Goal: Task Accomplishment & Management: Manage account settings

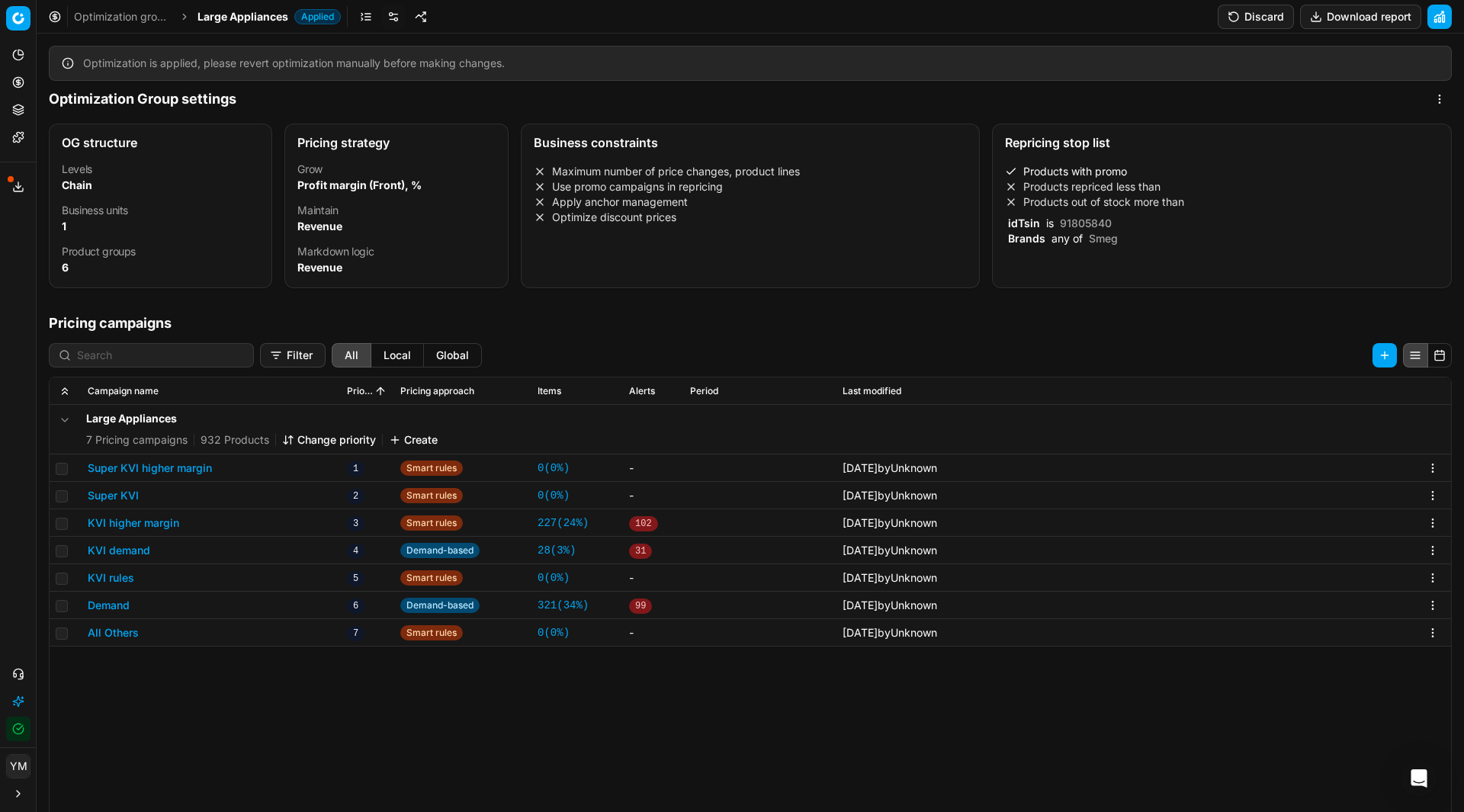
click at [105, 23] on link "Optimization groups" at bounding box center [123, 17] width 98 height 16
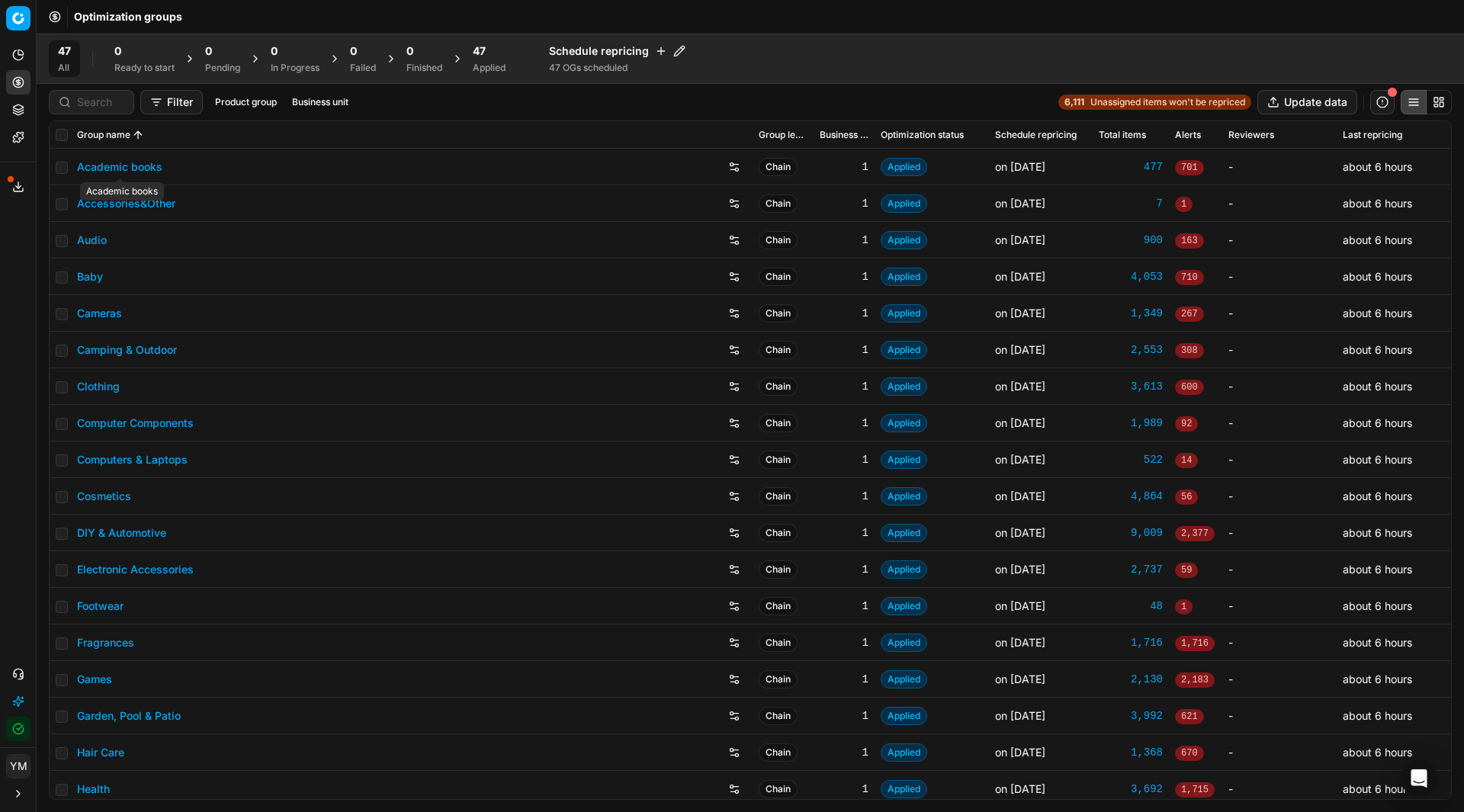
click at [120, 169] on link "Academic books" at bounding box center [119, 167] width 85 height 16
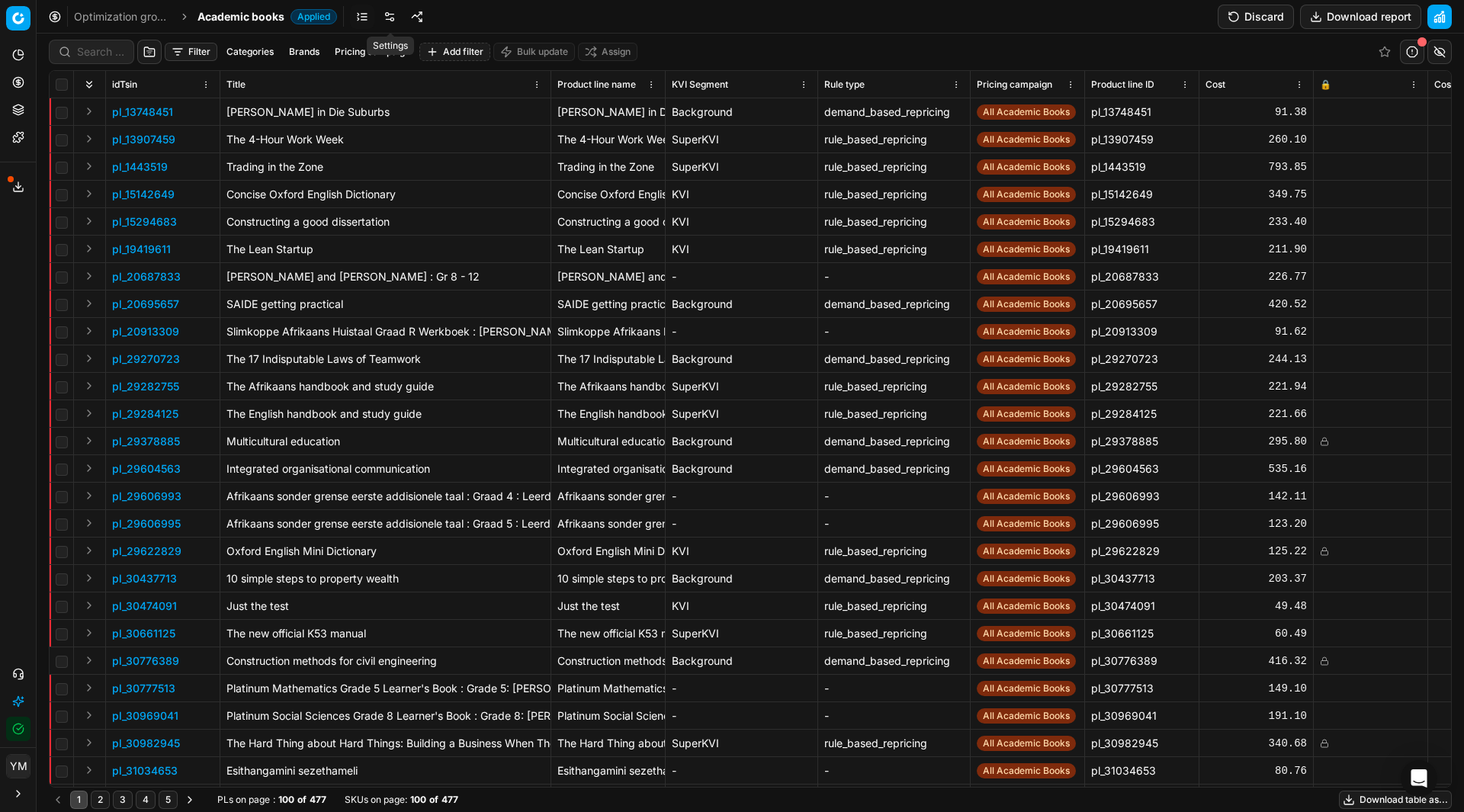
click at [387, 7] on link at bounding box center [389, 17] width 24 height 24
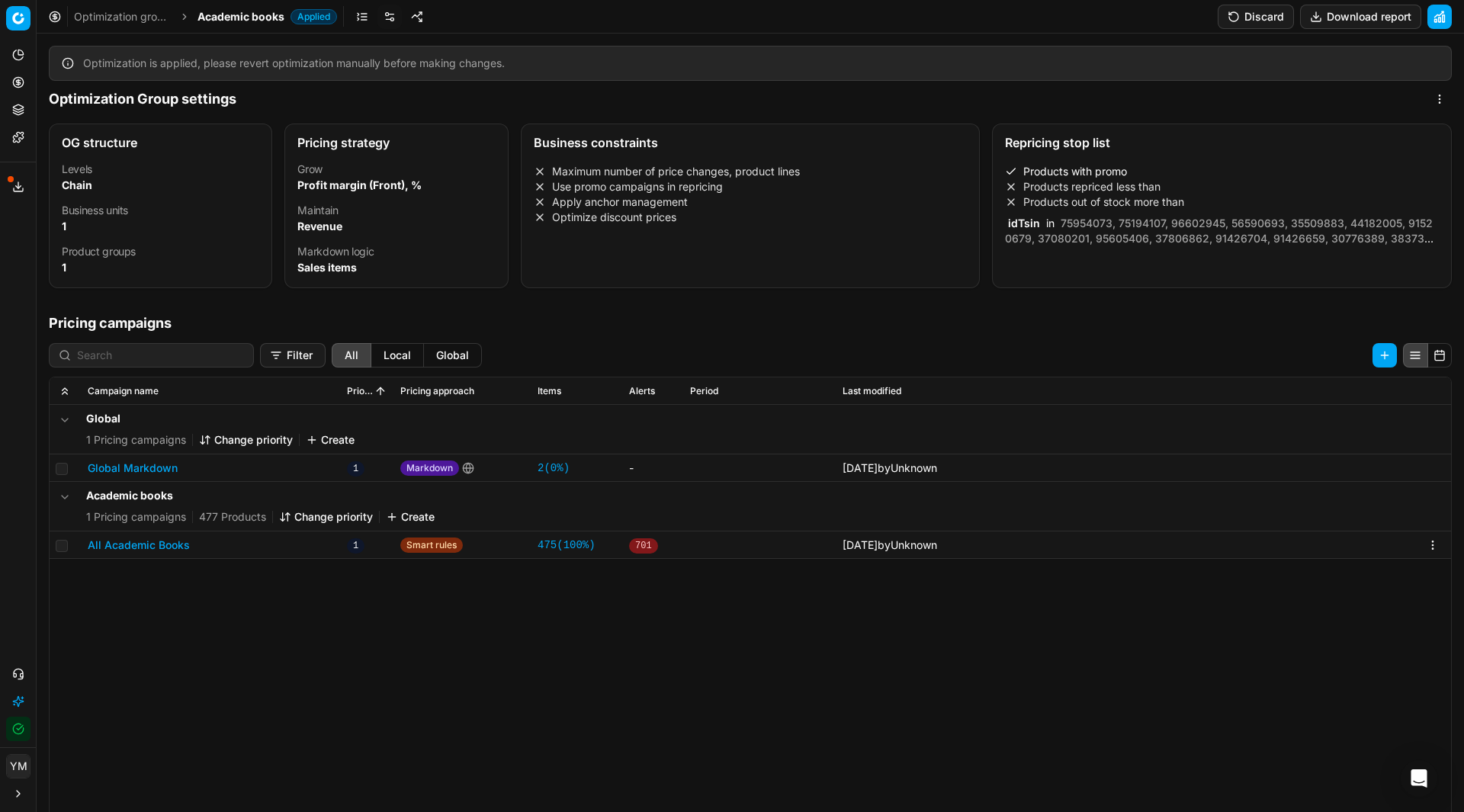
click at [160, 21] on link "Optimization groups" at bounding box center [123, 17] width 98 height 16
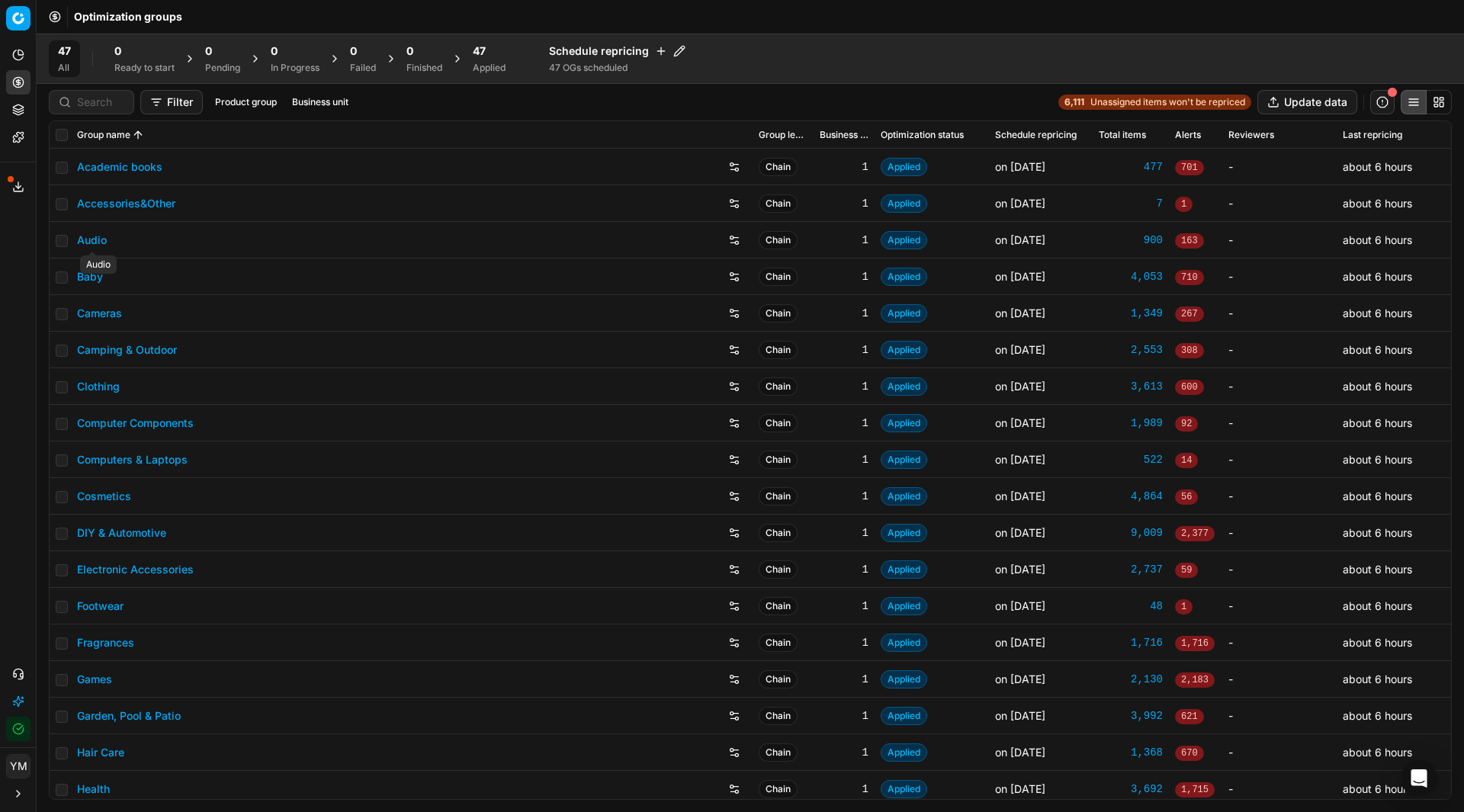
click at [98, 243] on link "Audio" at bounding box center [92, 241] width 29 height 16
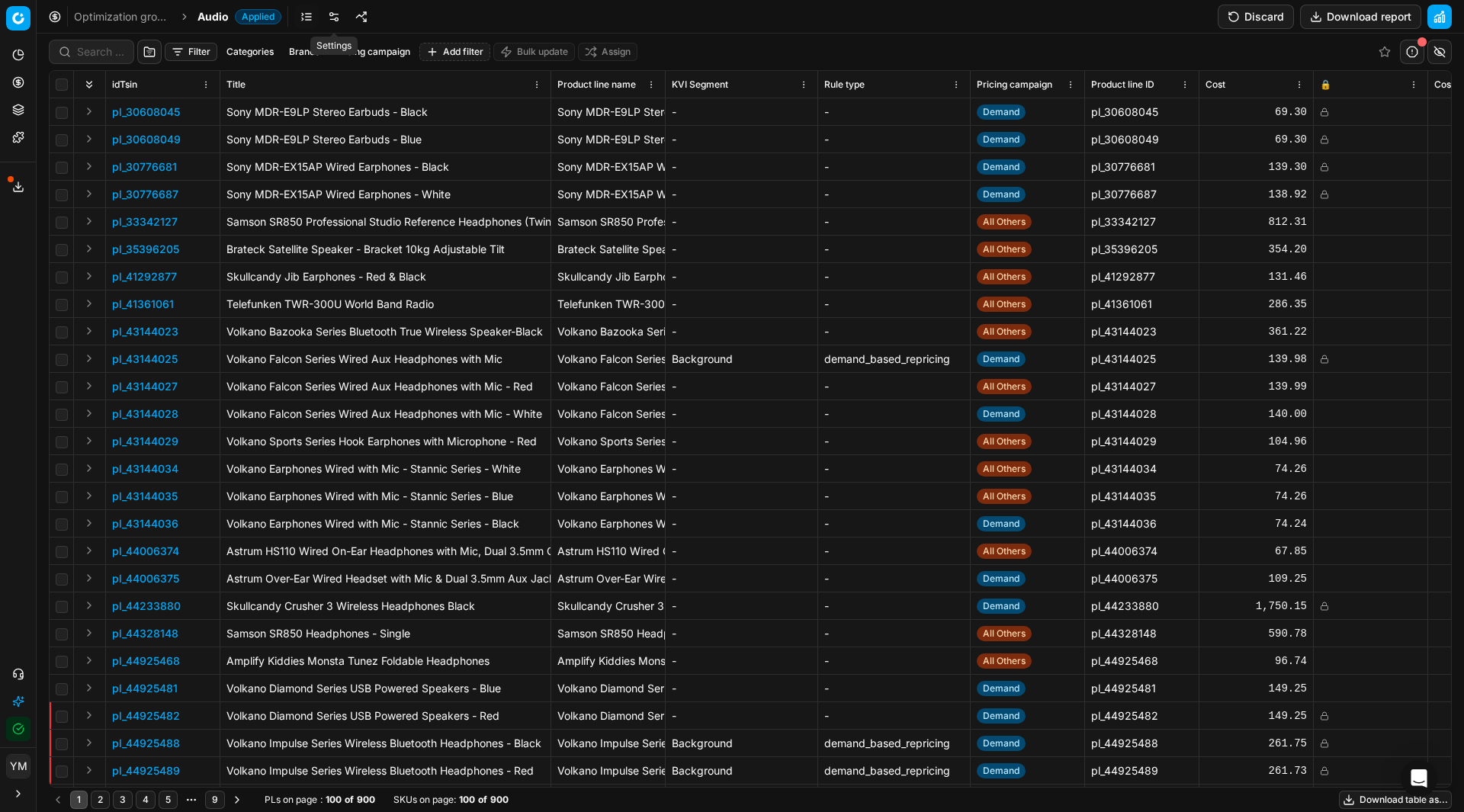
click at [333, 23] on link at bounding box center [334, 17] width 24 height 24
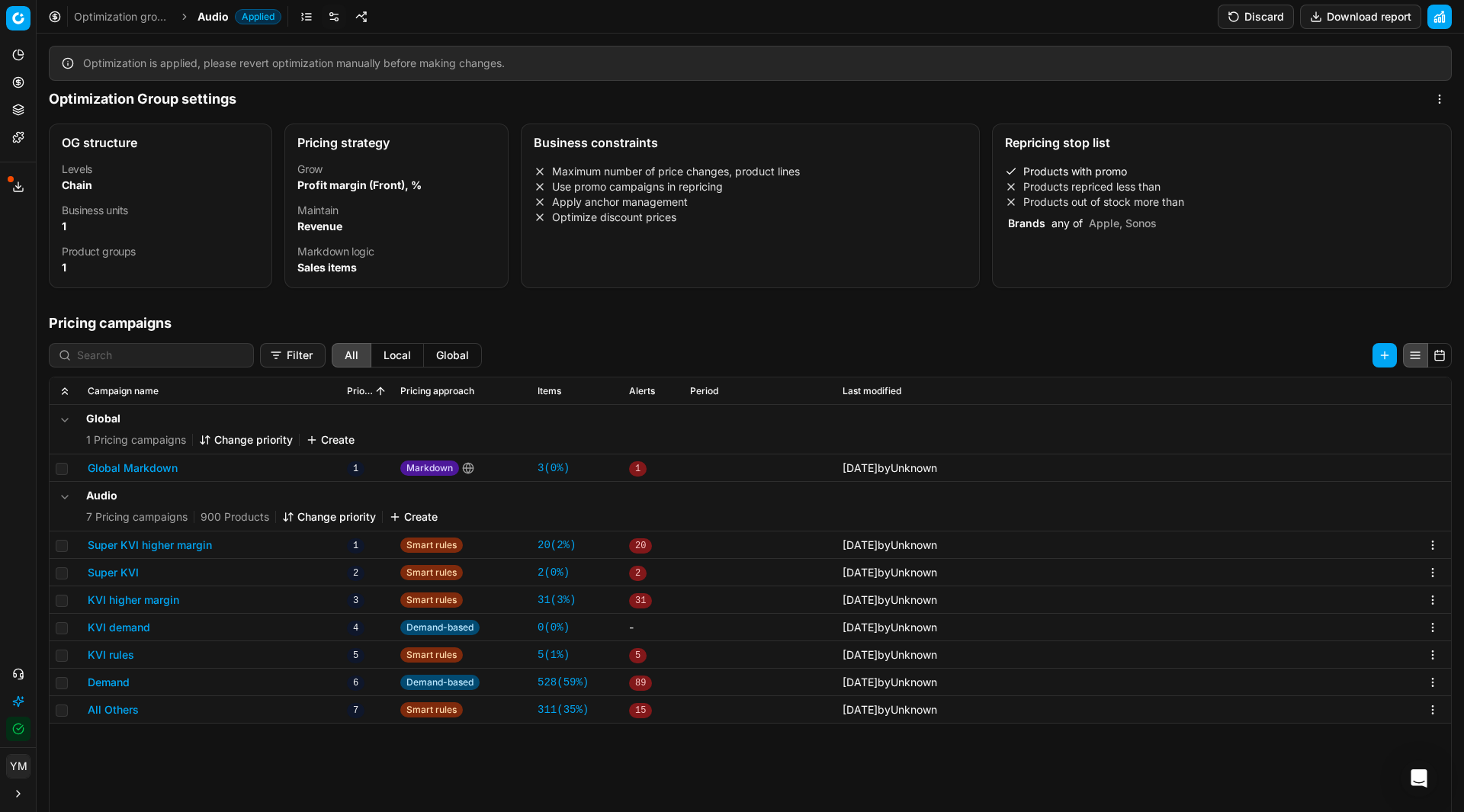
click at [154, 18] on link "Optimization groups" at bounding box center [123, 17] width 98 height 16
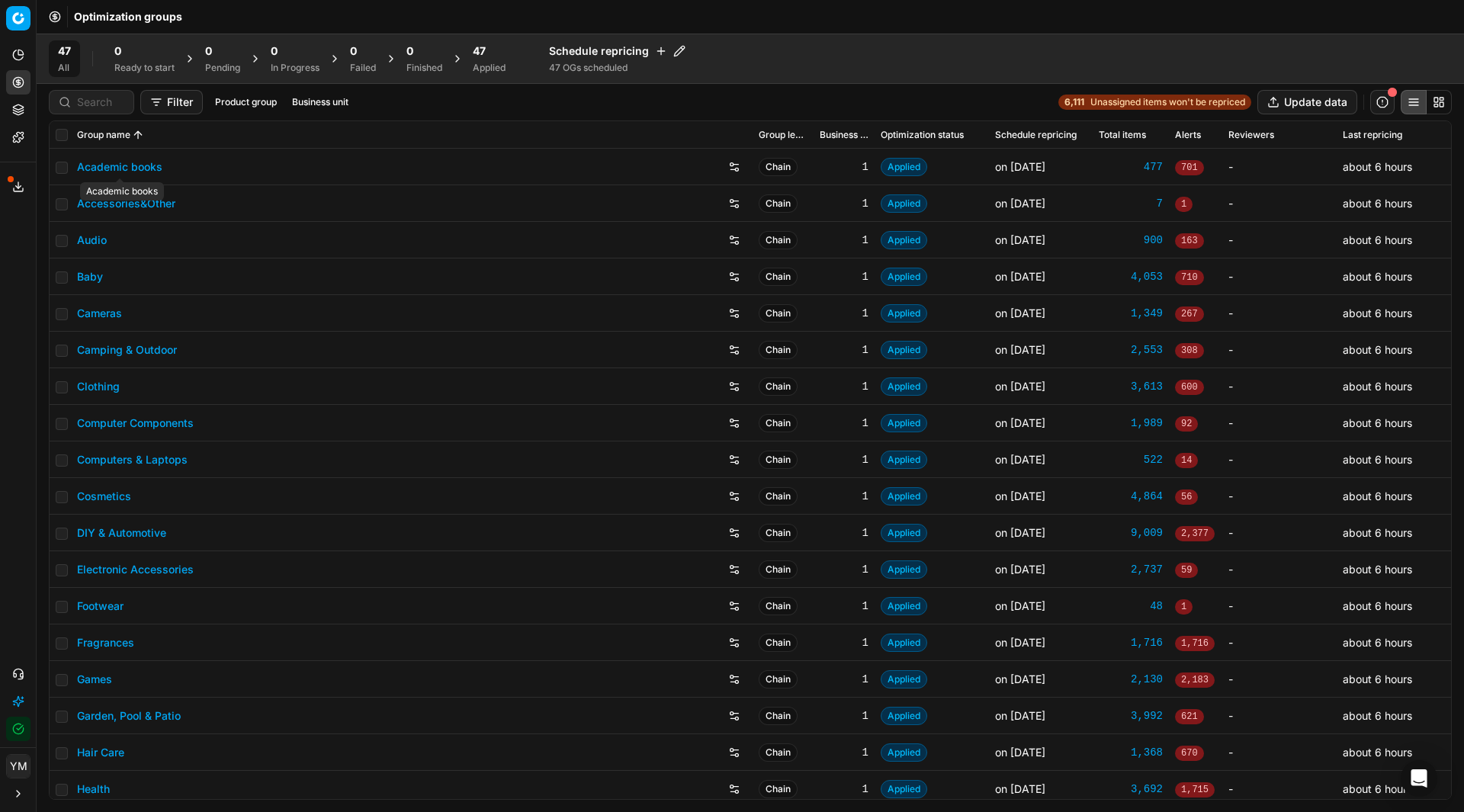
click at [110, 168] on link "Academic books" at bounding box center [119, 167] width 85 height 16
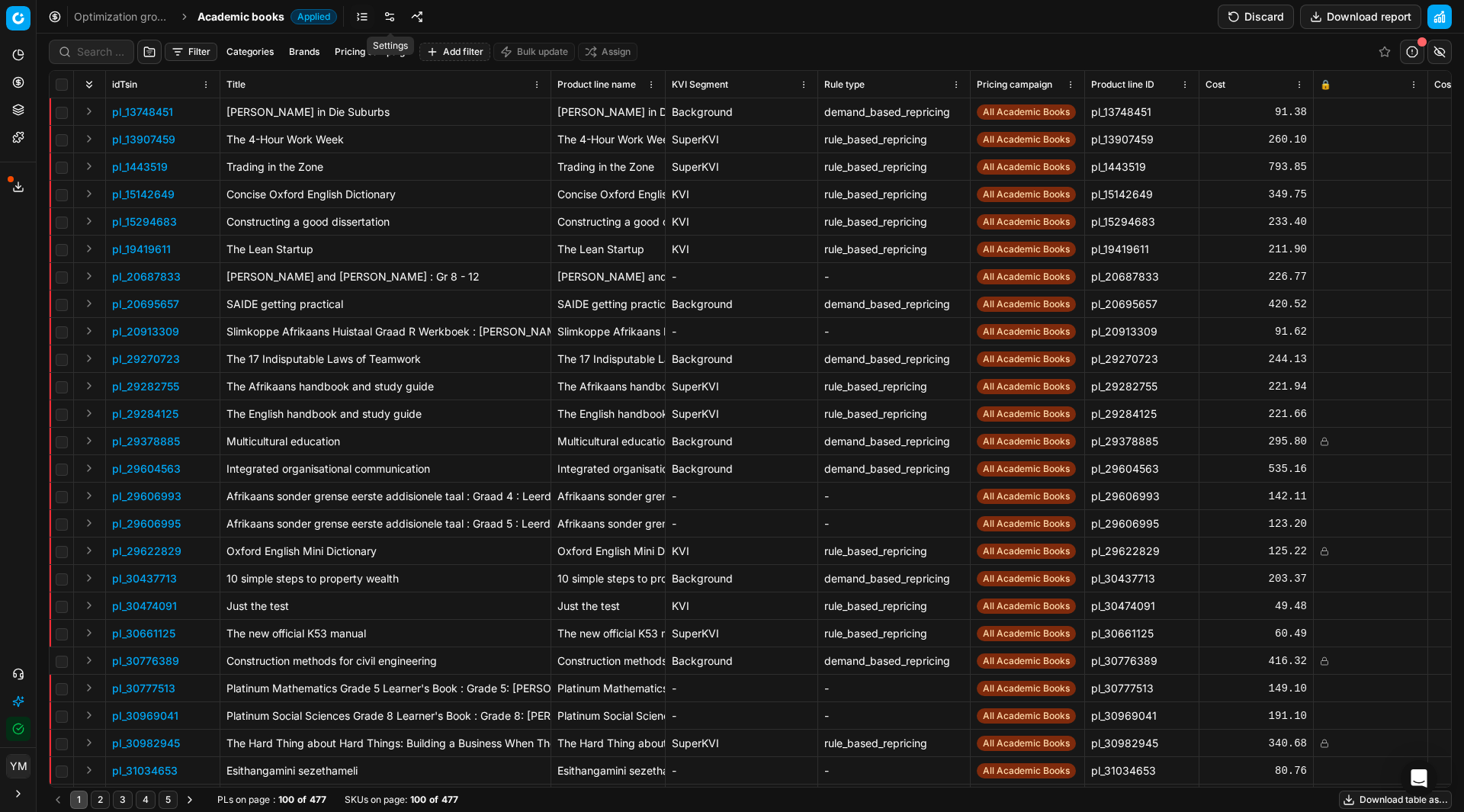
click at [391, 23] on link at bounding box center [389, 17] width 24 height 24
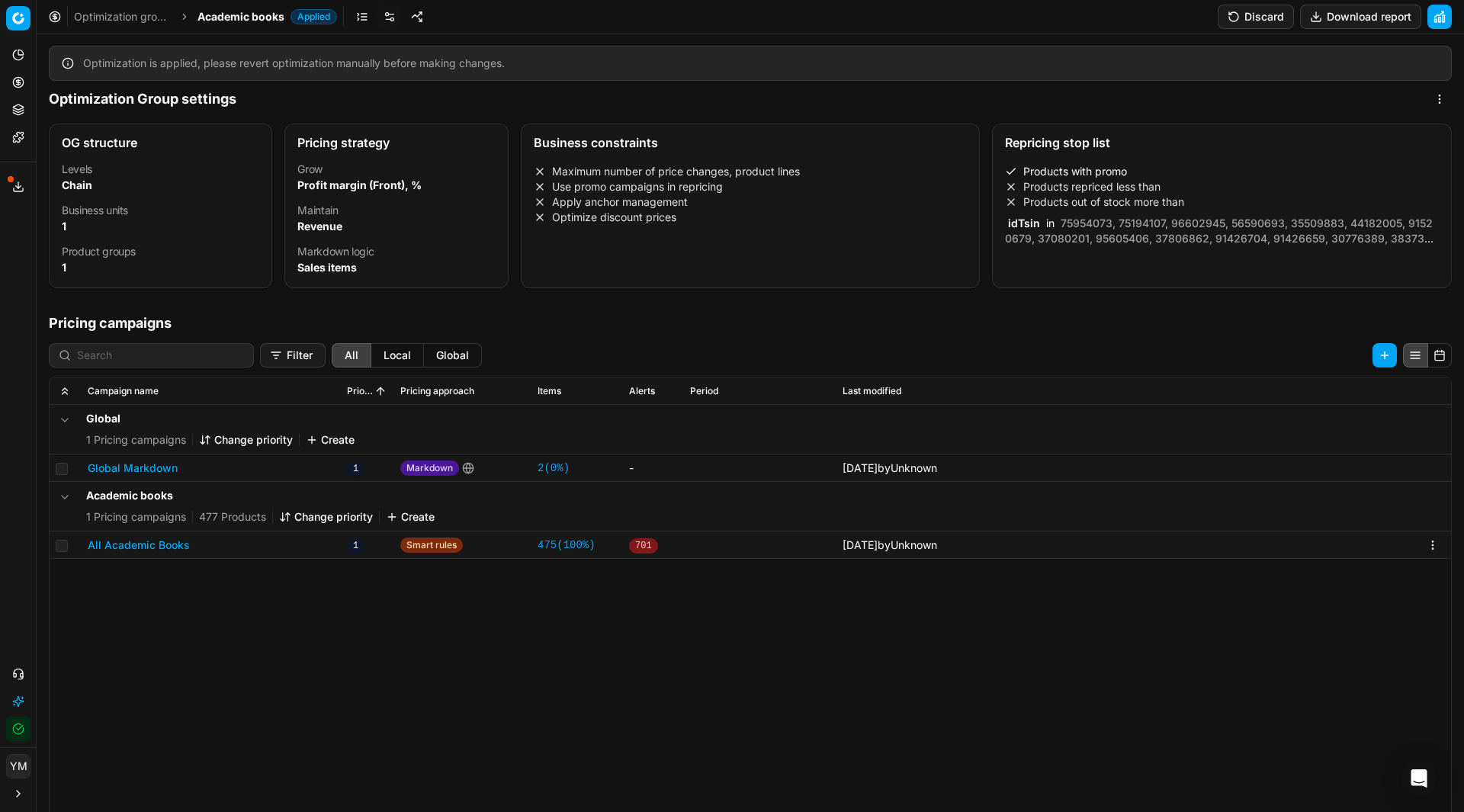
click at [120, 549] on button "All Academic Books" at bounding box center [139, 545] width 102 height 16
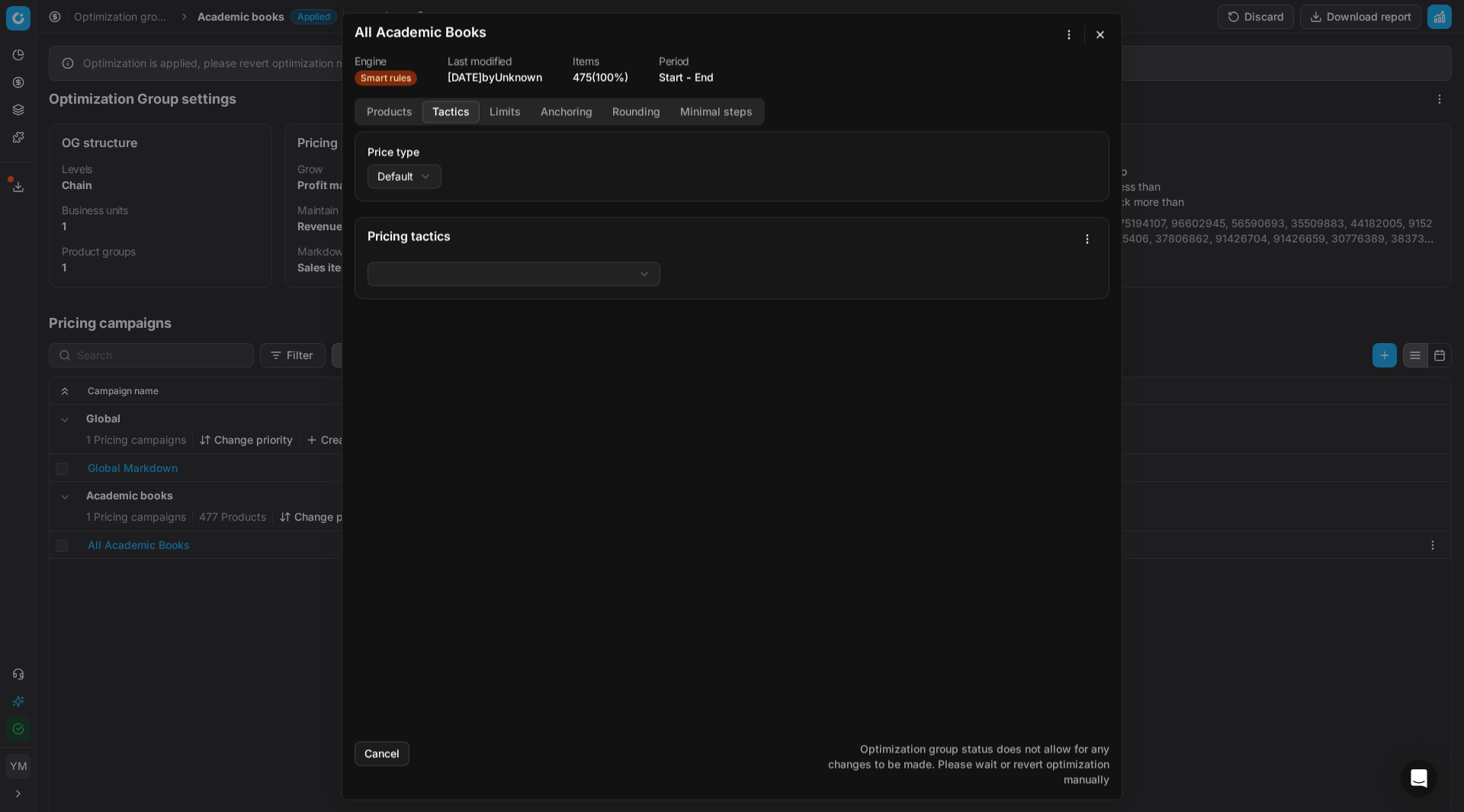
click at [445, 115] on button "Tactics" at bounding box center [451, 112] width 57 height 23
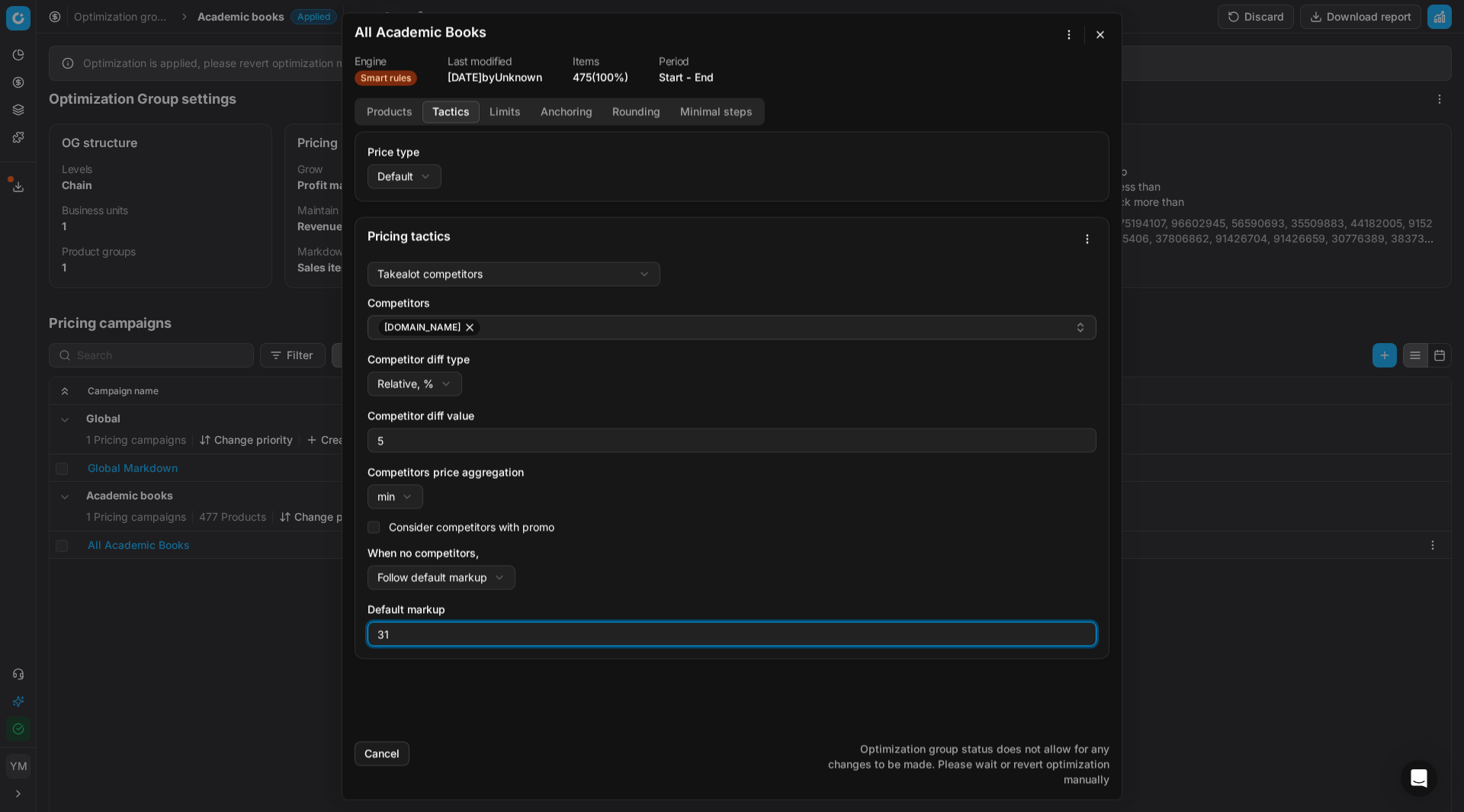
click at [406, 636] on input "31" at bounding box center [732, 633] width 715 height 23
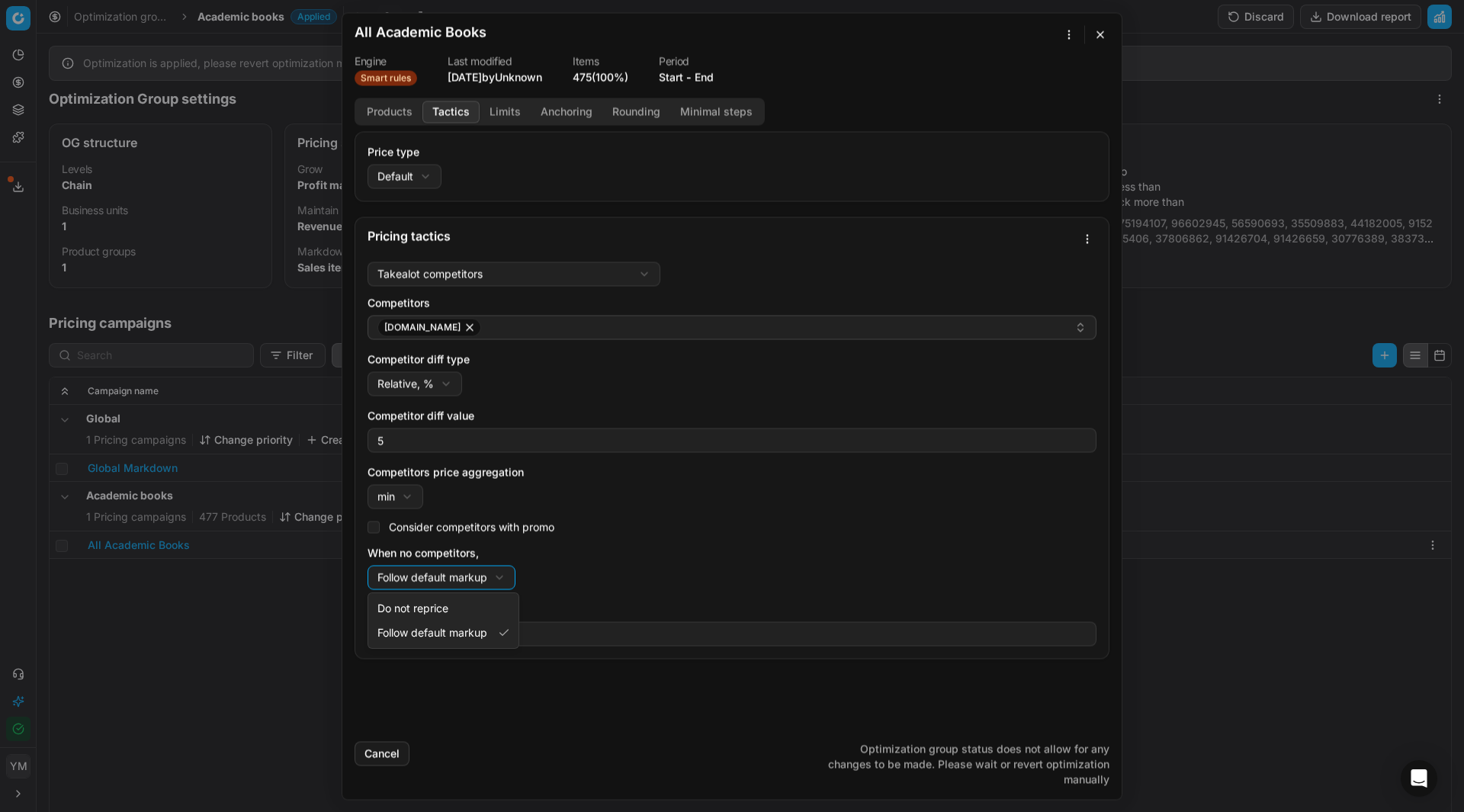
click at [499, 577] on div "We are saving PC settings. Please wait, it should take a few minutes All Academ…" at bounding box center [732, 406] width 1464 height 812
click at [578, 543] on div "We are saving PC settings. Please wait, it should take a few minutes All Academ…" at bounding box center [732, 406] width 1464 height 812
click at [1107, 38] on button "button" at bounding box center [1100, 34] width 19 height 19
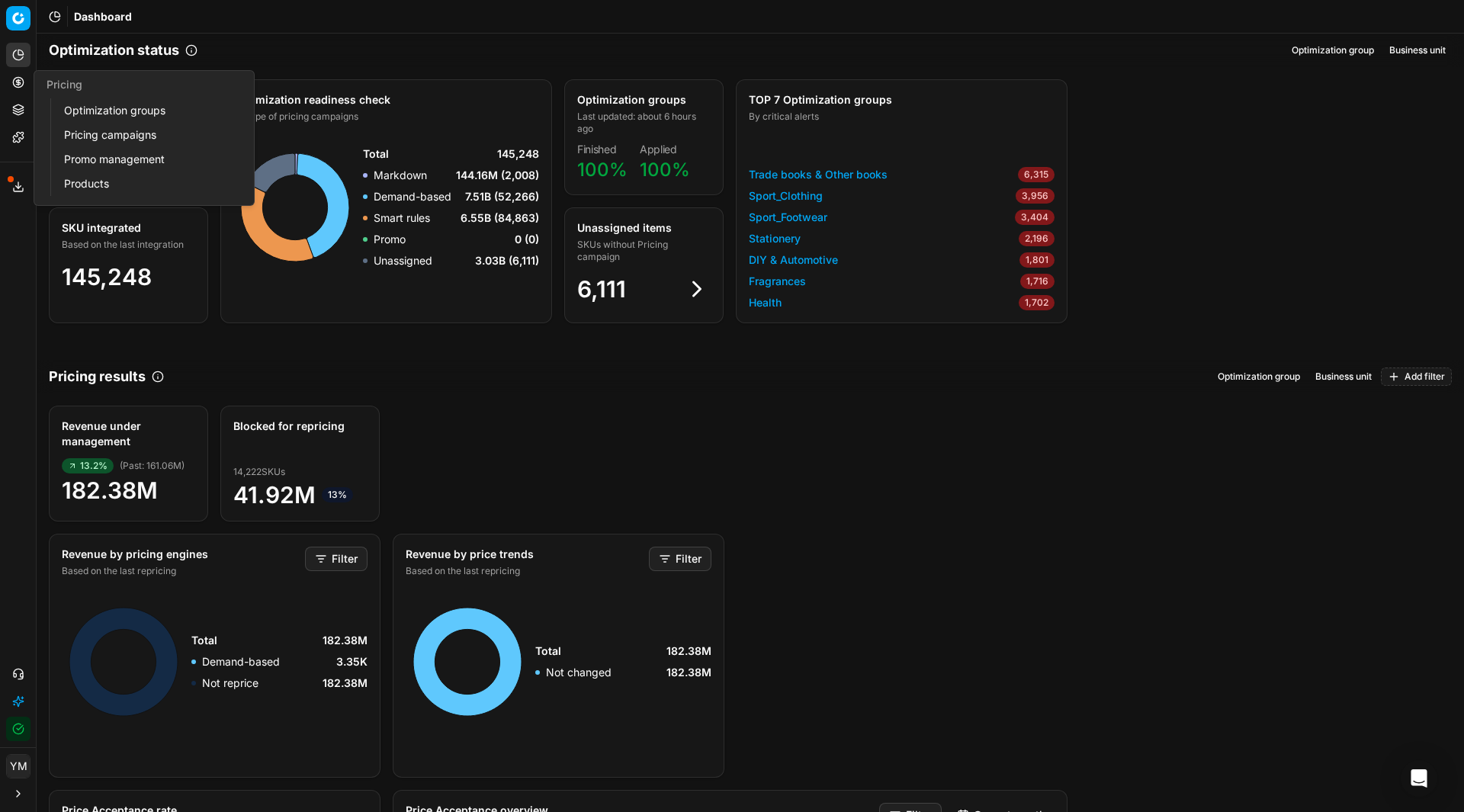
click at [81, 111] on link "Optimization groups" at bounding box center [147, 111] width 178 height 22
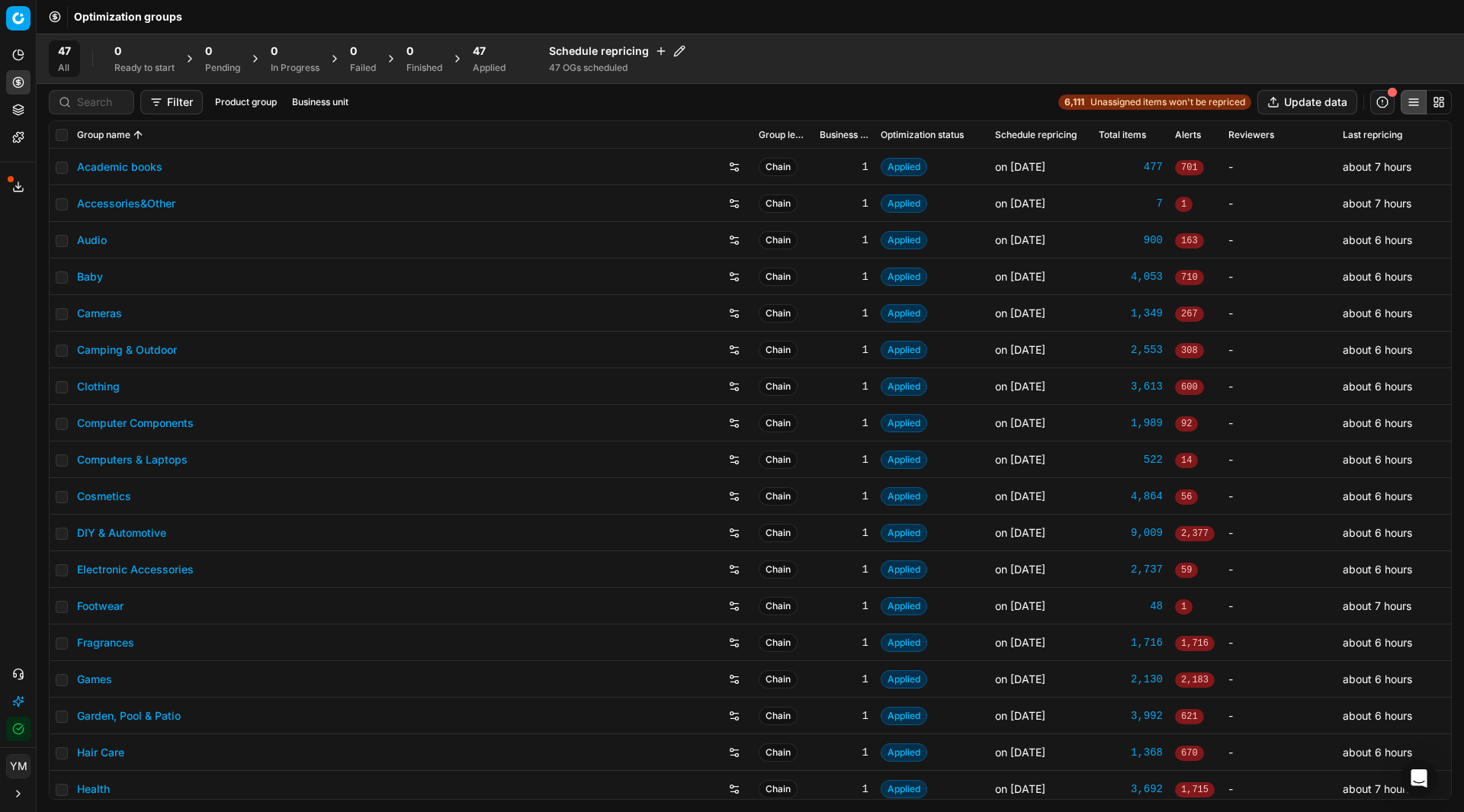
click at [483, 50] on span "47" at bounding box center [479, 51] width 13 height 16
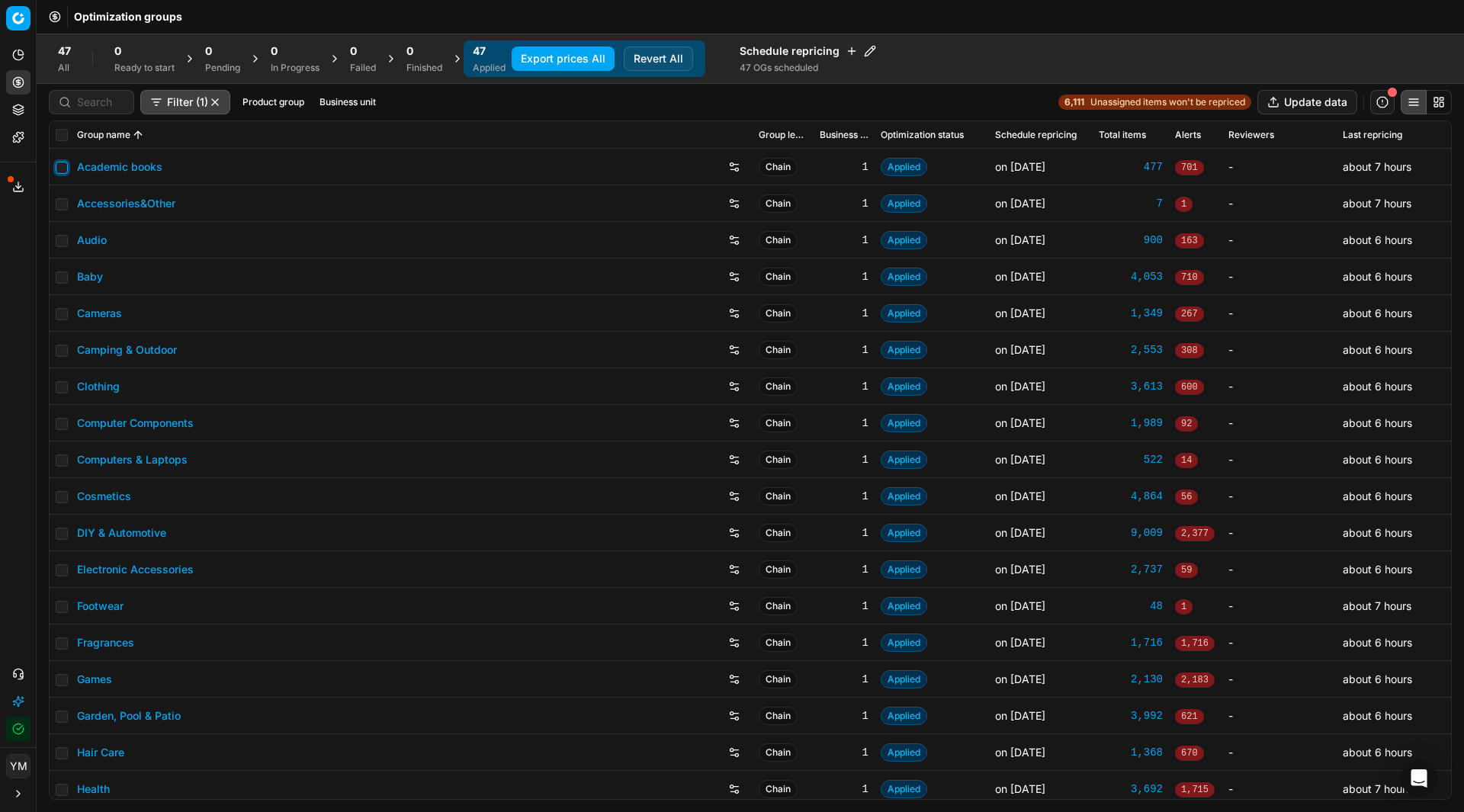
click at [61, 173] on input "checkbox" at bounding box center [62, 167] width 12 height 12
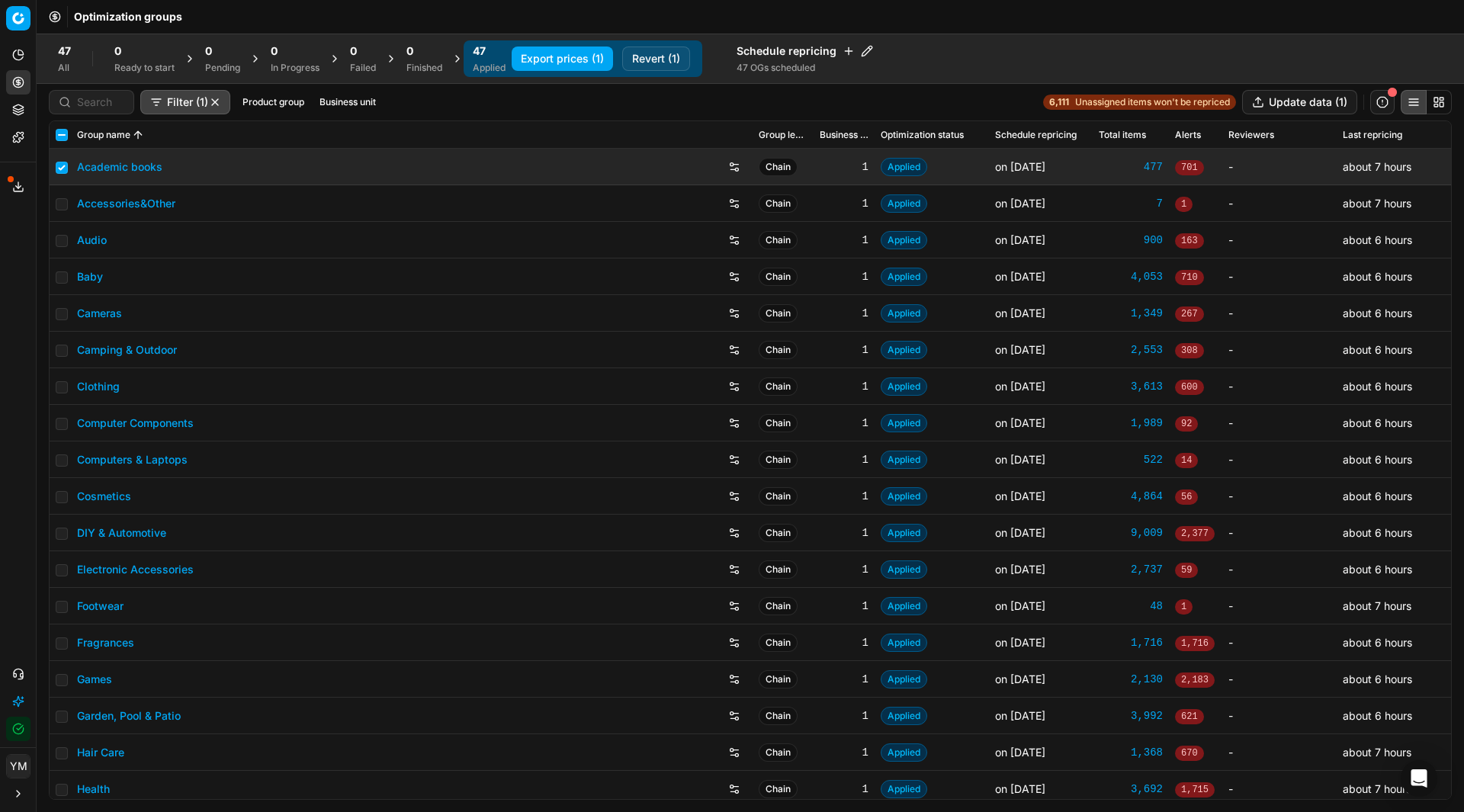
click at [657, 66] on button "Revert (1)" at bounding box center [656, 59] width 68 height 24
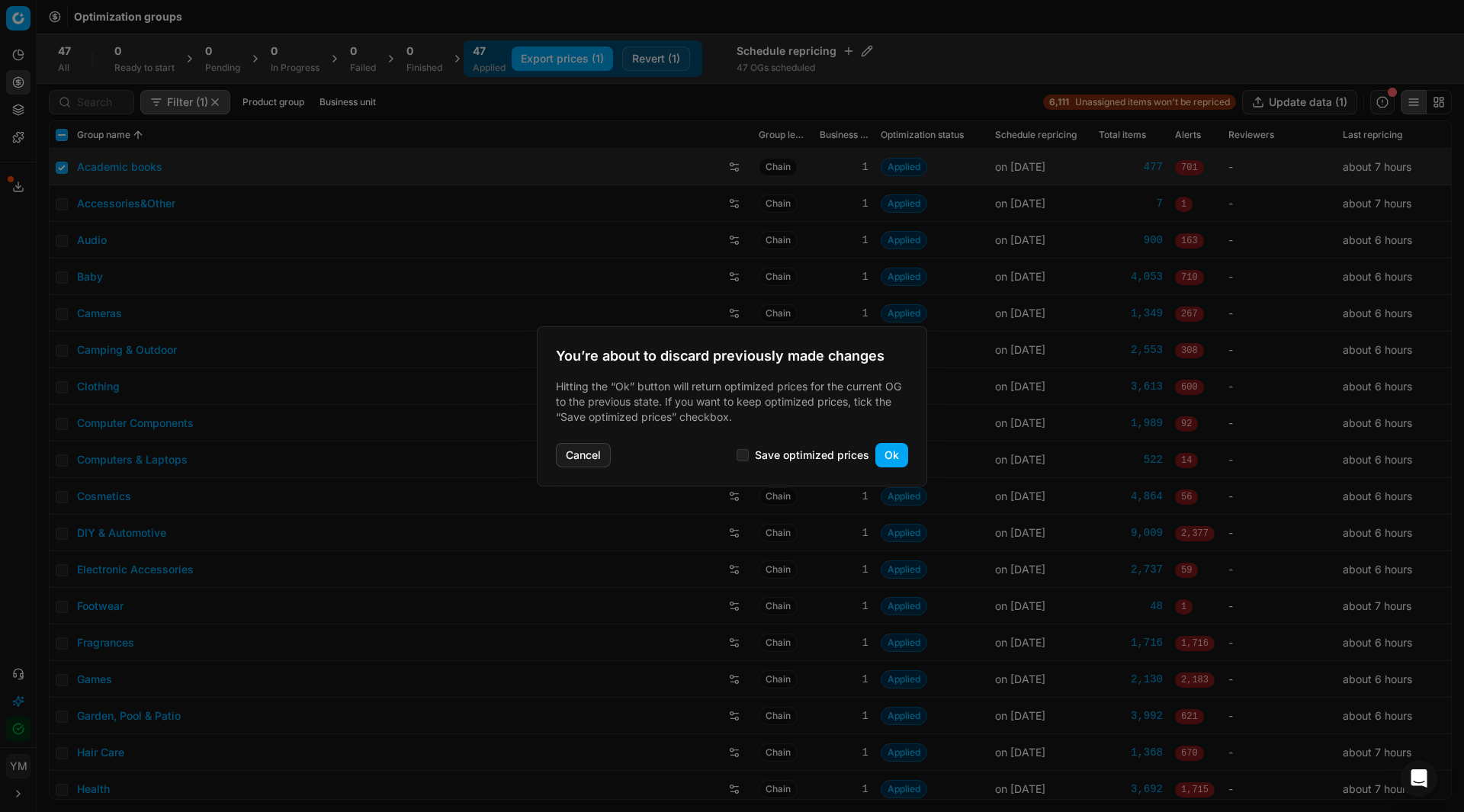
click at [898, 463] on button "Ok" at bounding box center [892, 455] width 33 height 24
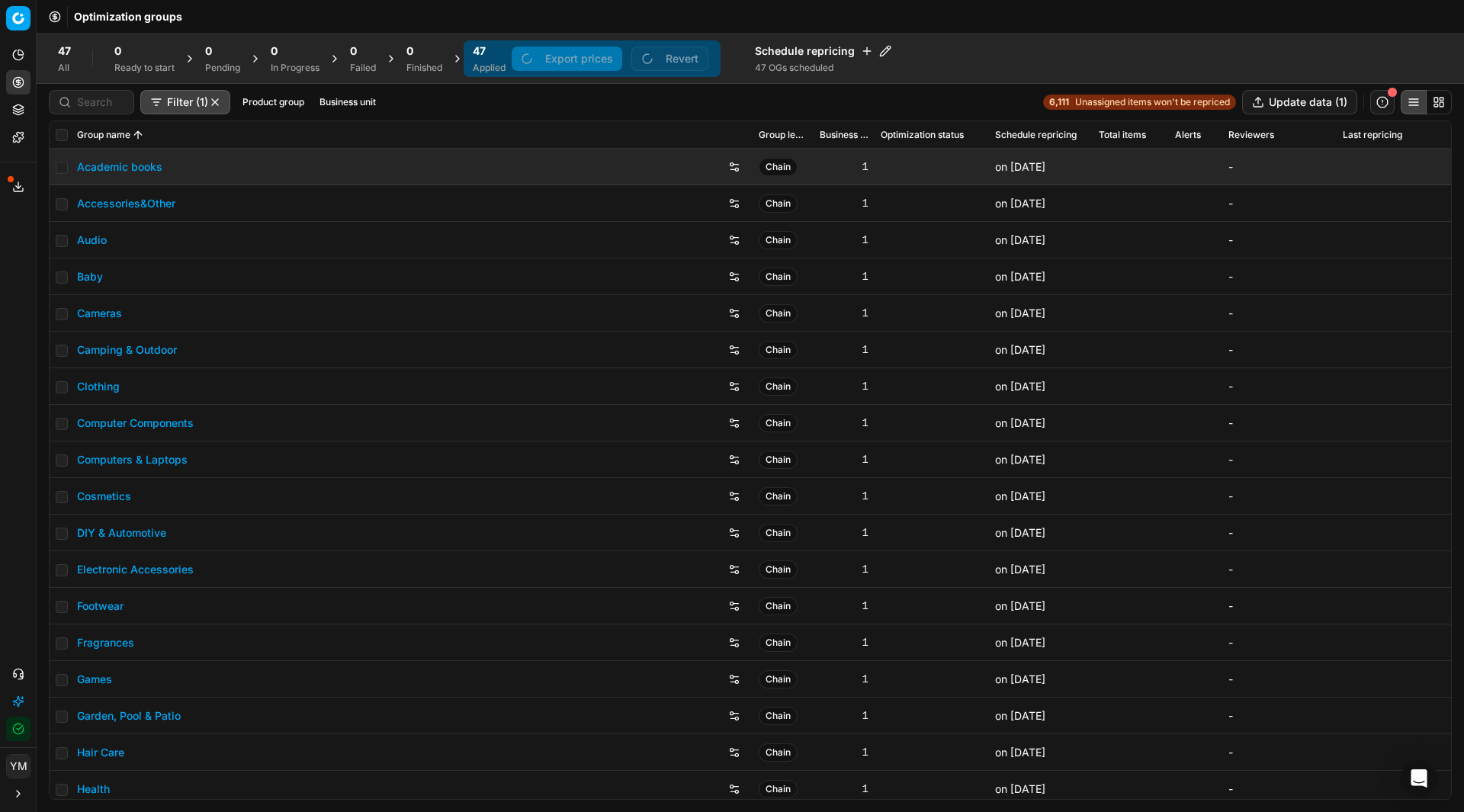
checkbox input "false"
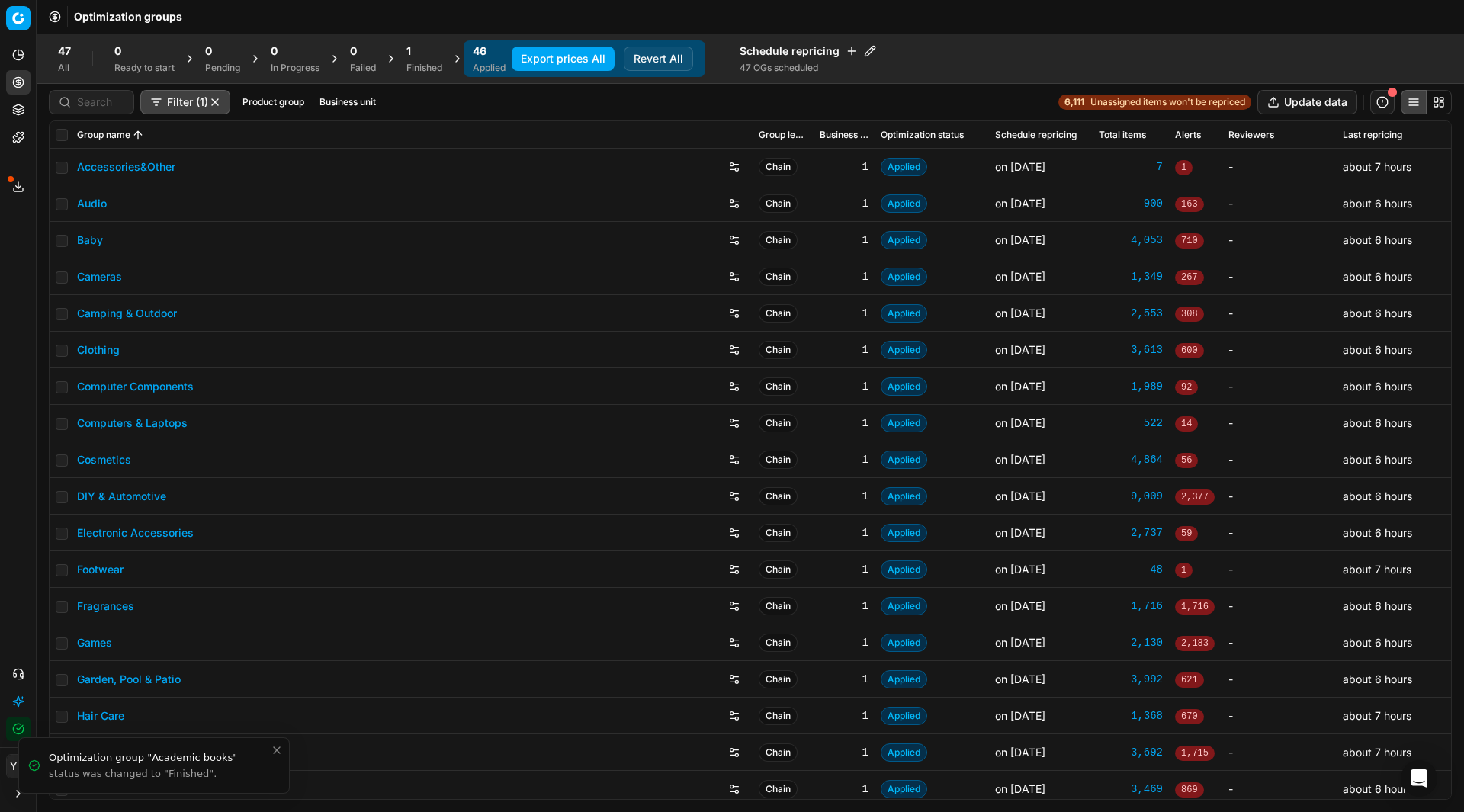
click at [418, 51] on div "1" at bounding box center [424, 51] width 36 height 16
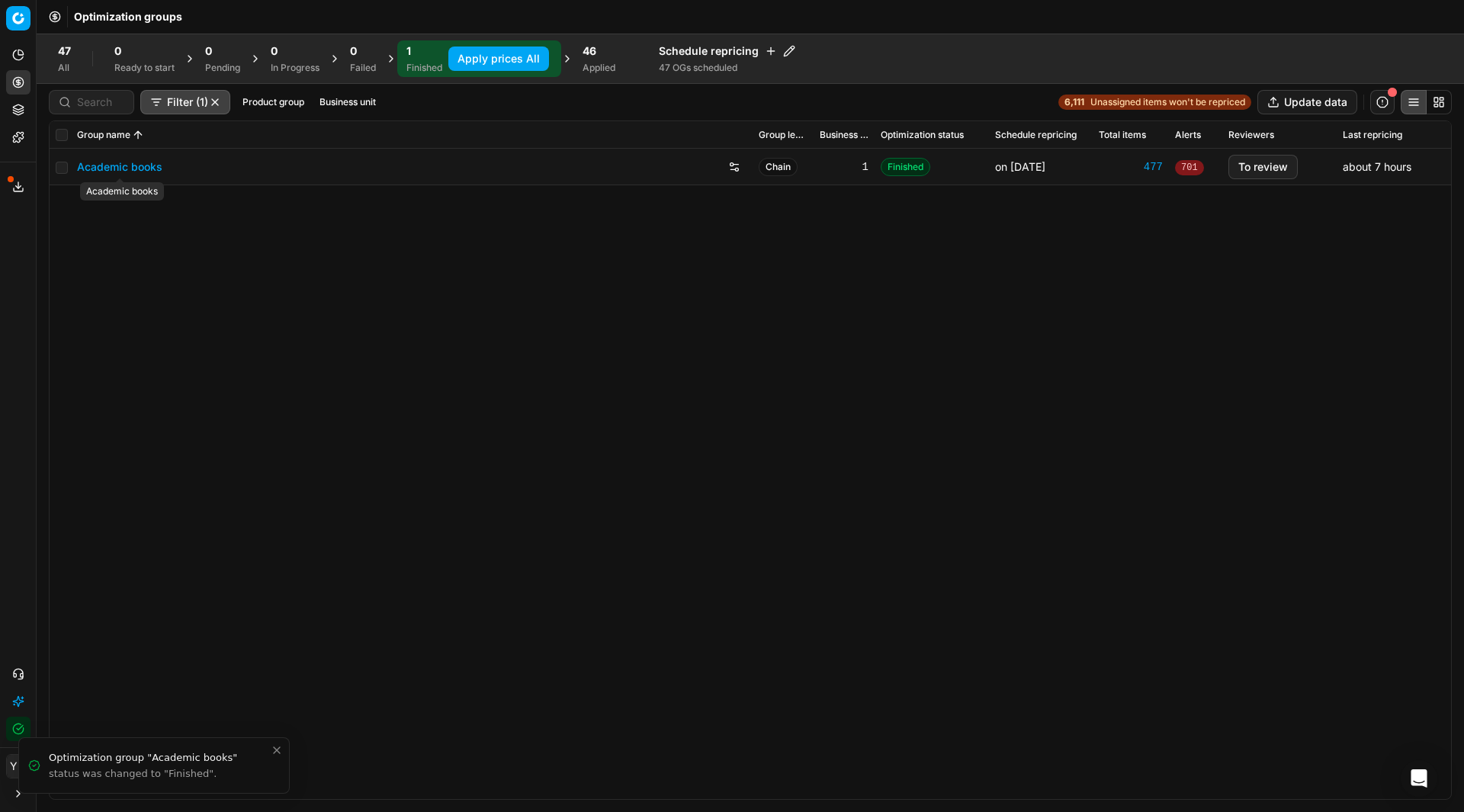
click at [150, 171] on link "Academic books" at bounding box center [119, 167] width 85 height 16
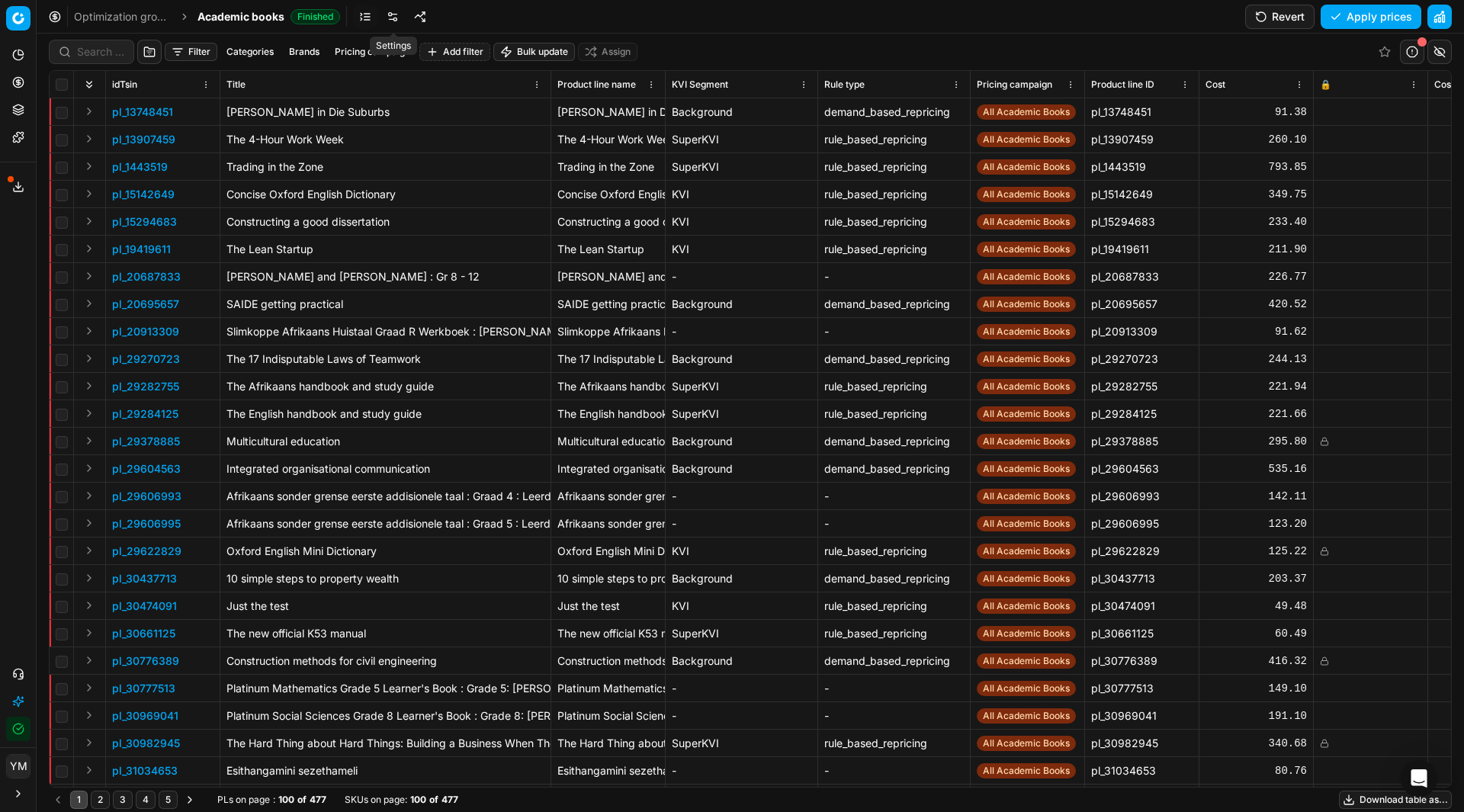
click at [401, 18] on link at bounding box center [392, 17] width 24 height 24
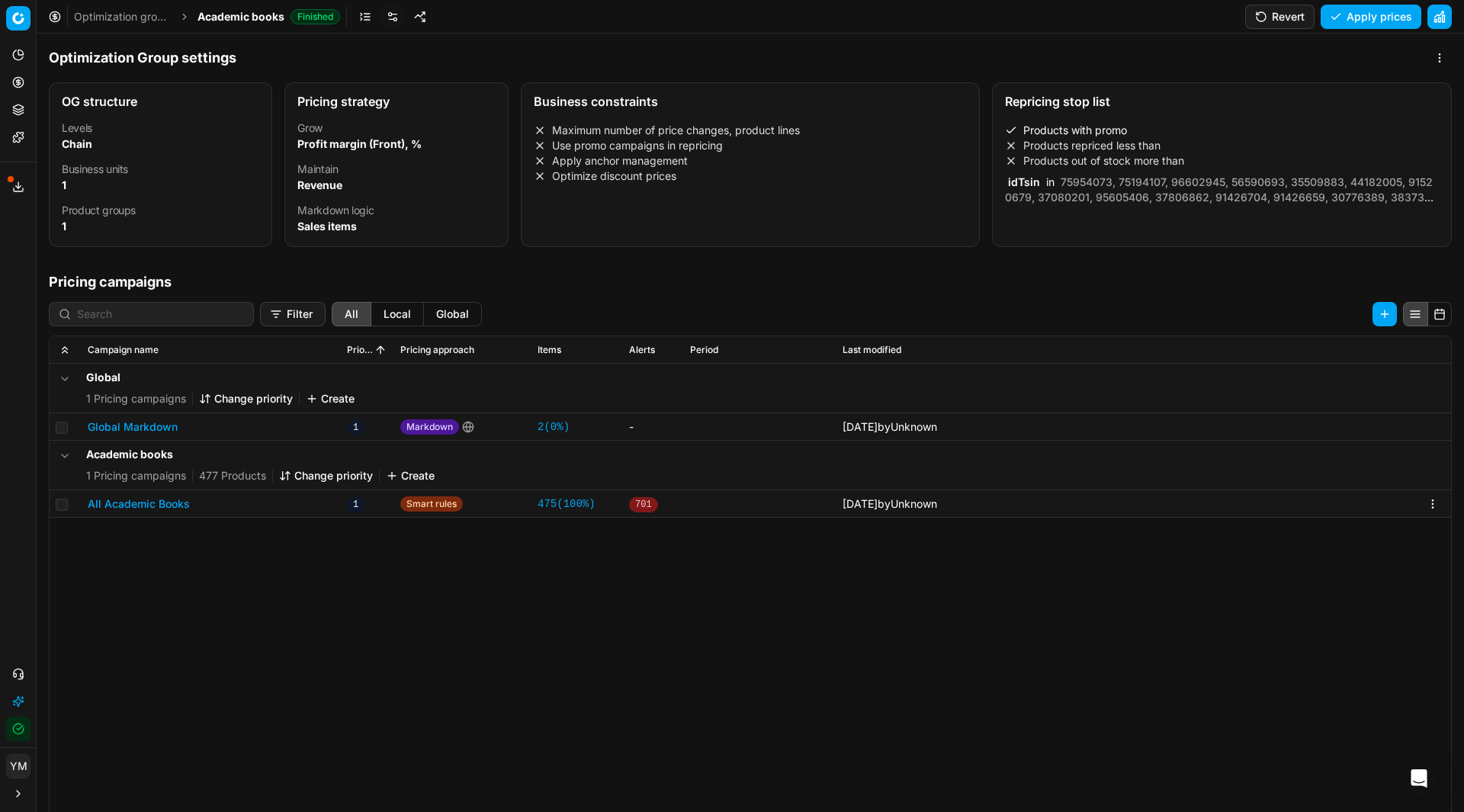
click at [140, 508] on button "All Academic Books" at bounding box center [139, 504] width 102 height 16
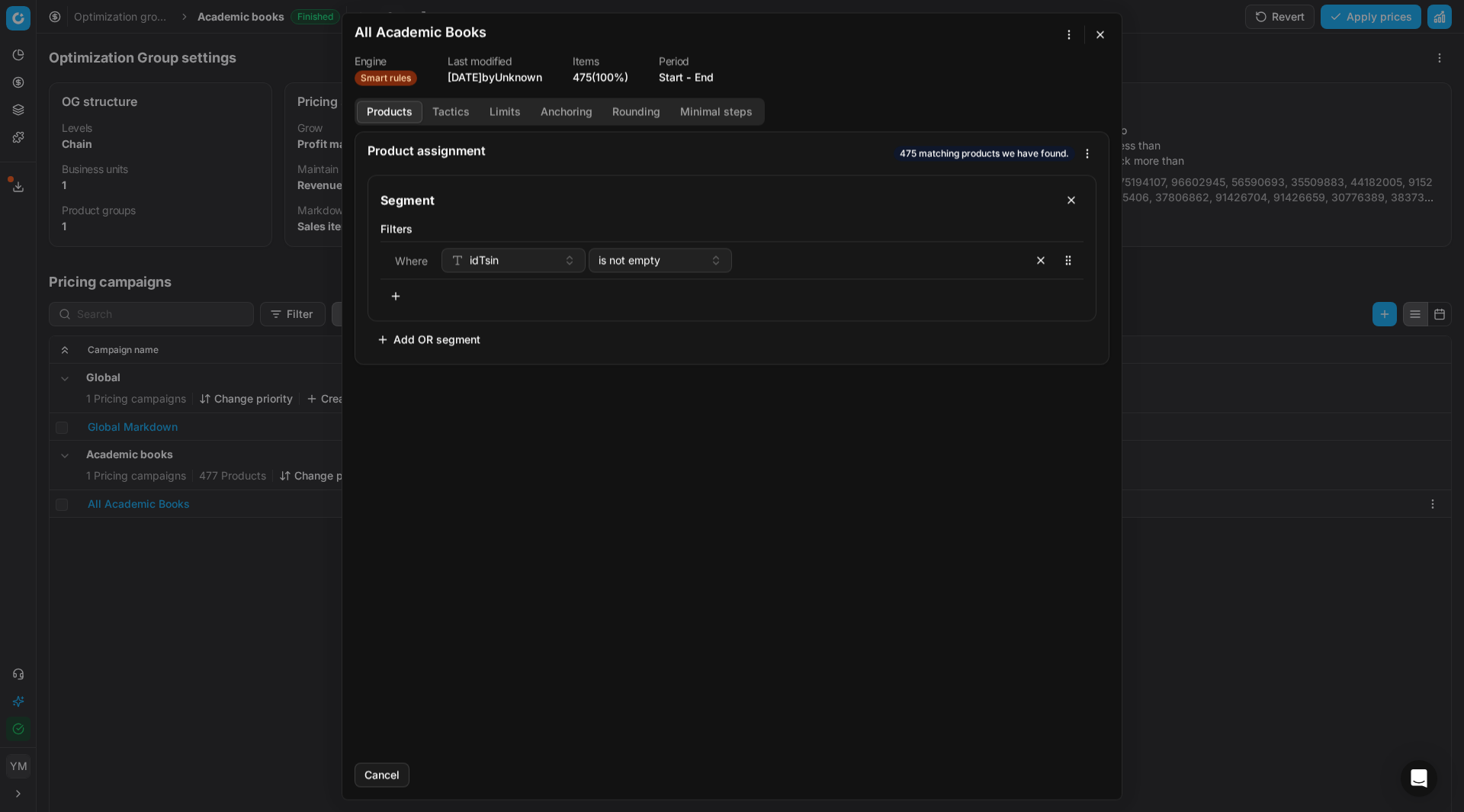
click at [455, 113] on button "Tactics" at bounding box center [451, 112] width 57 height 23
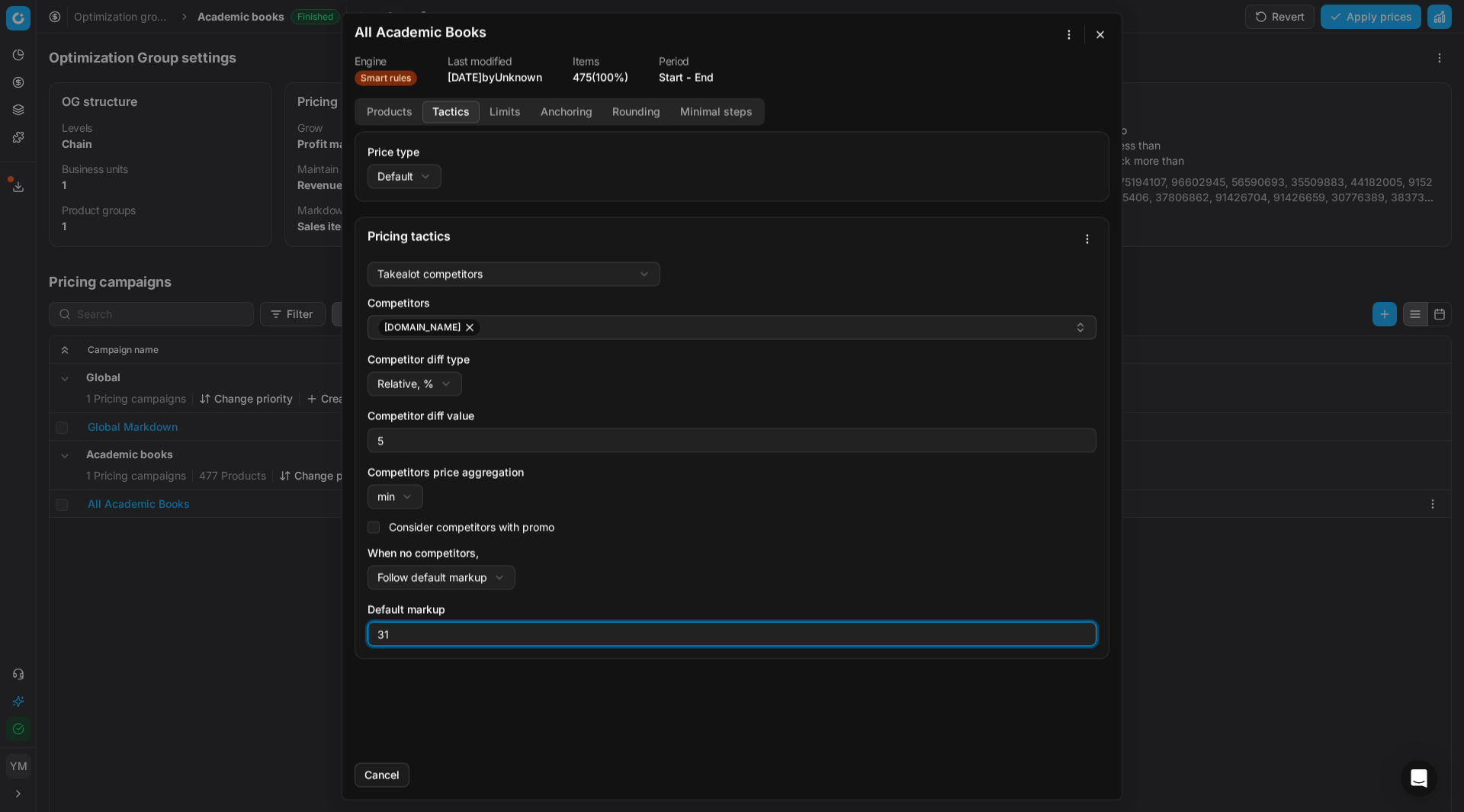
click at [402, 637] on input "31" at bounding box center [732, 633] width 715 height 23
type input "3"
type input "53"
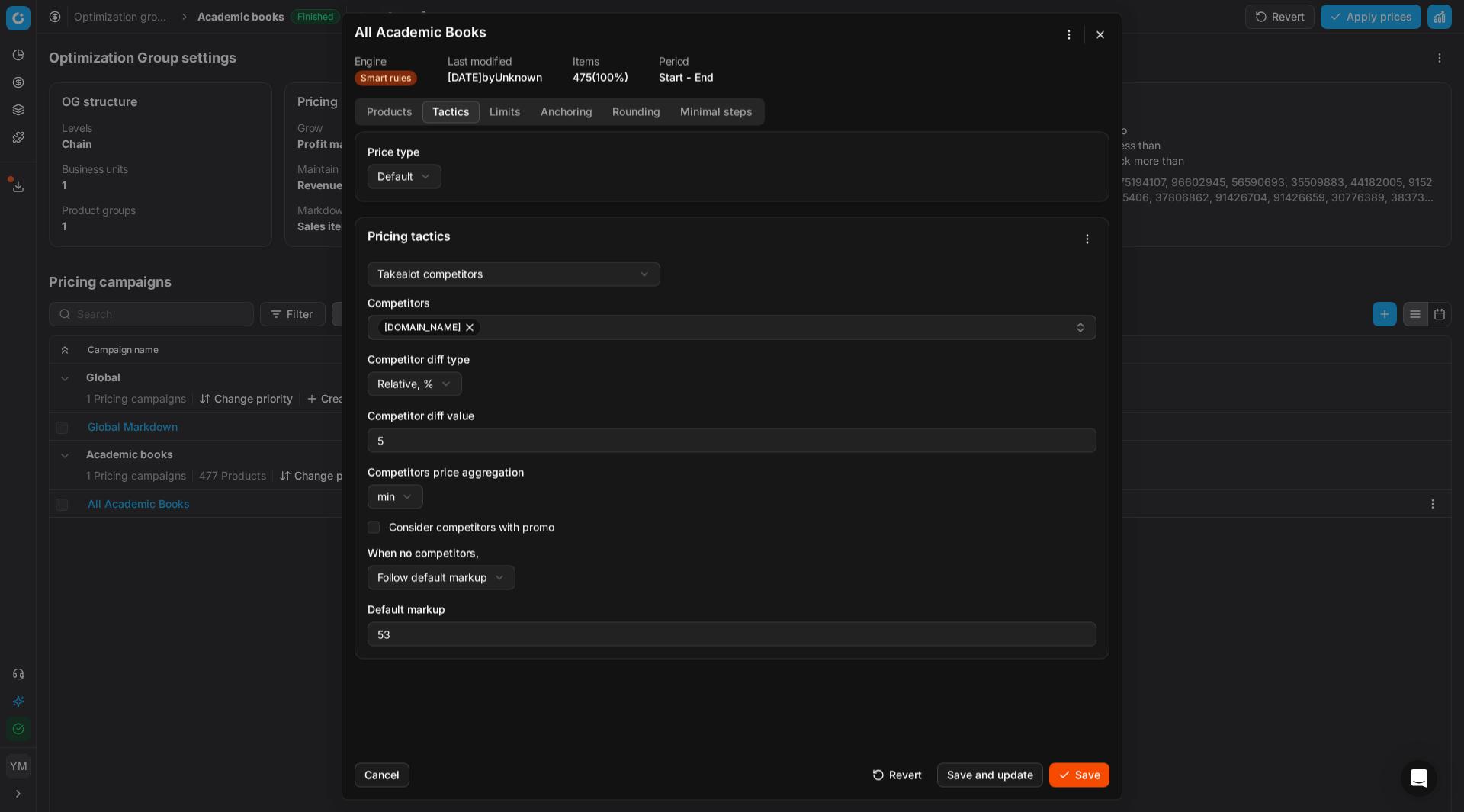
click at [508, 113] on button "Limits" at bounding box center [505, 112] width 51 height 23
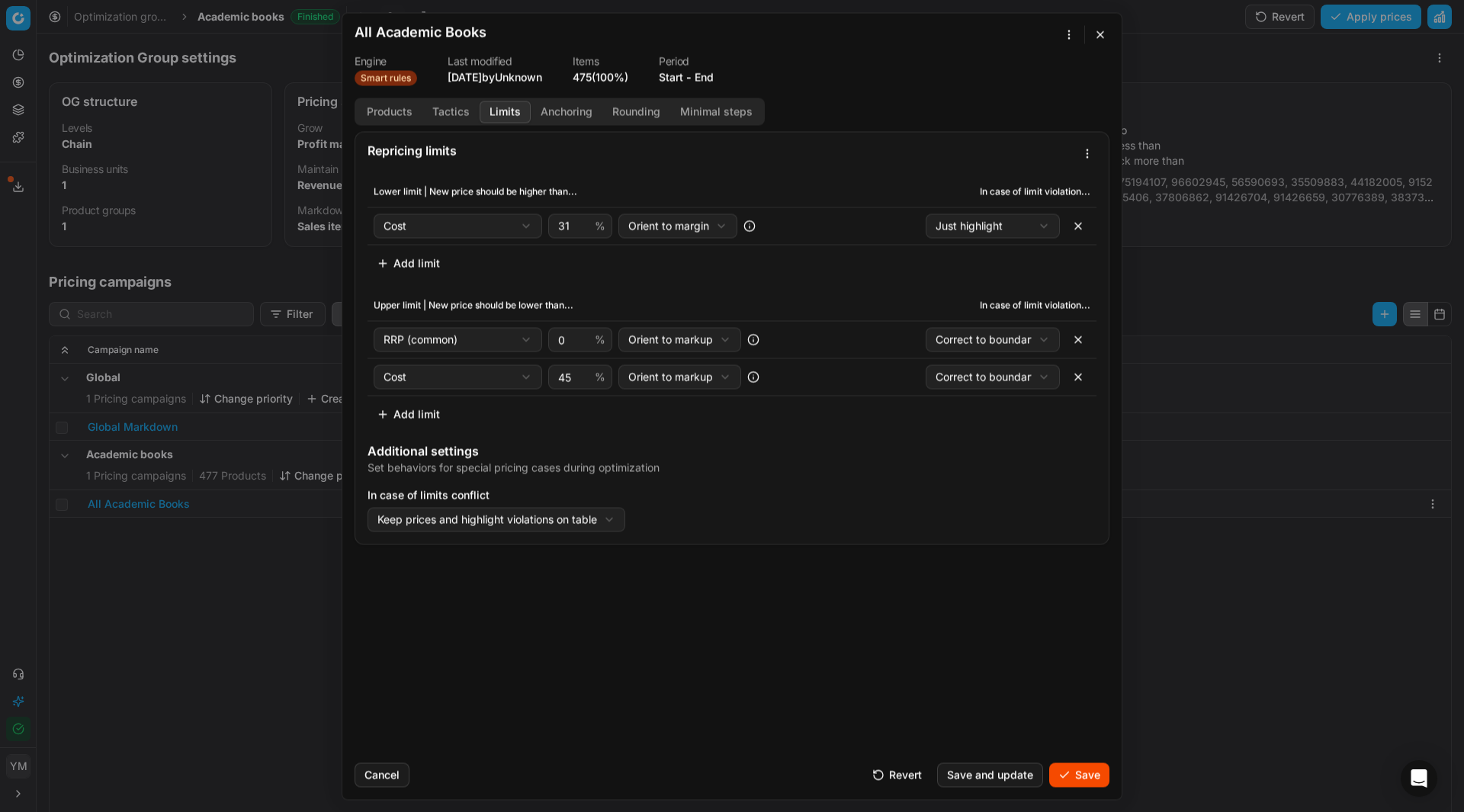
click at [452, 113] on button "Tactics" at bounding box center [451, 112] width 57 height 23
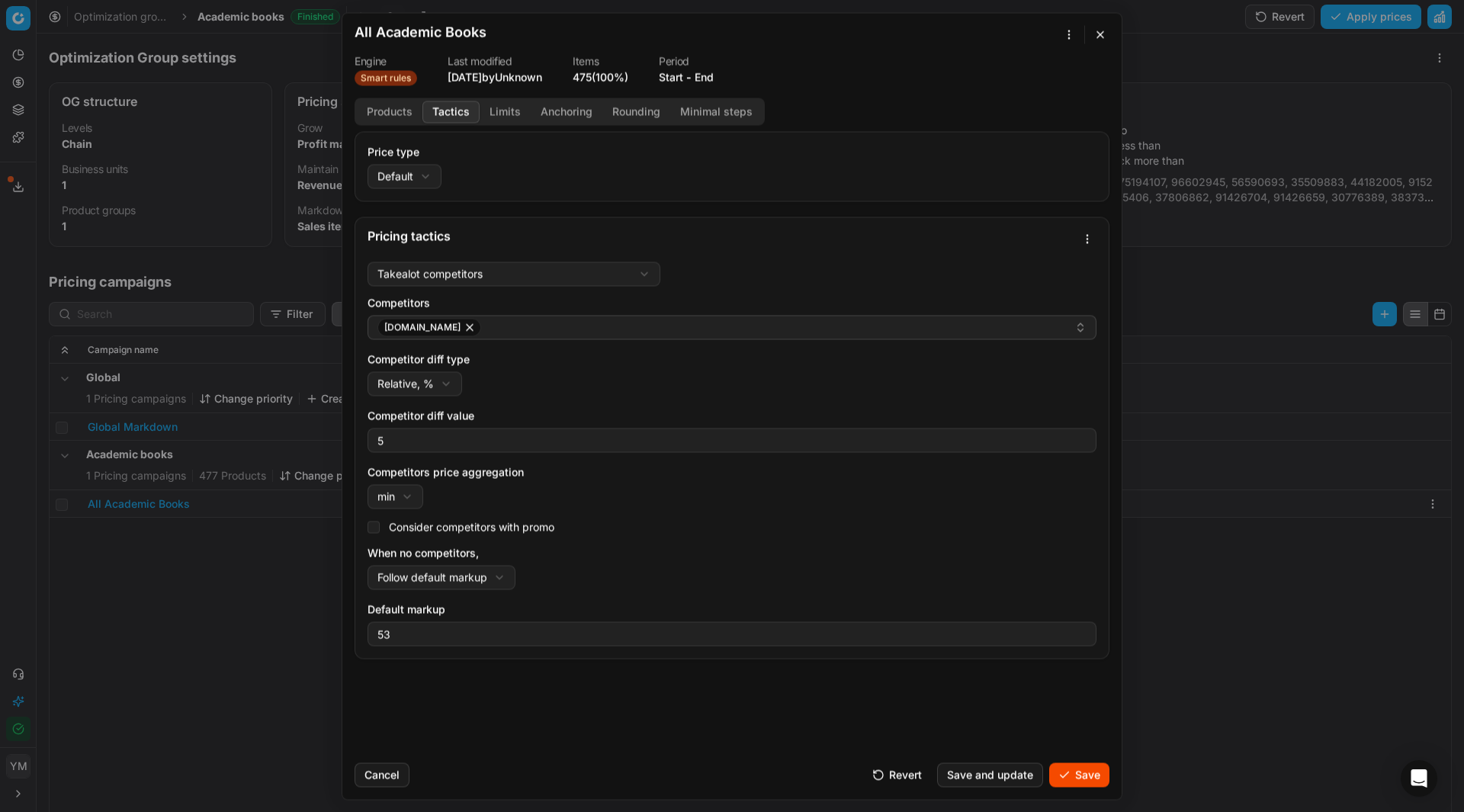
click at [509, 113] on button "Limits" at bounding box center [505, 112] width 51 height 23
click at [467, 113] on button "Tactics" at bounding box center [451, 112] width 57 height 23
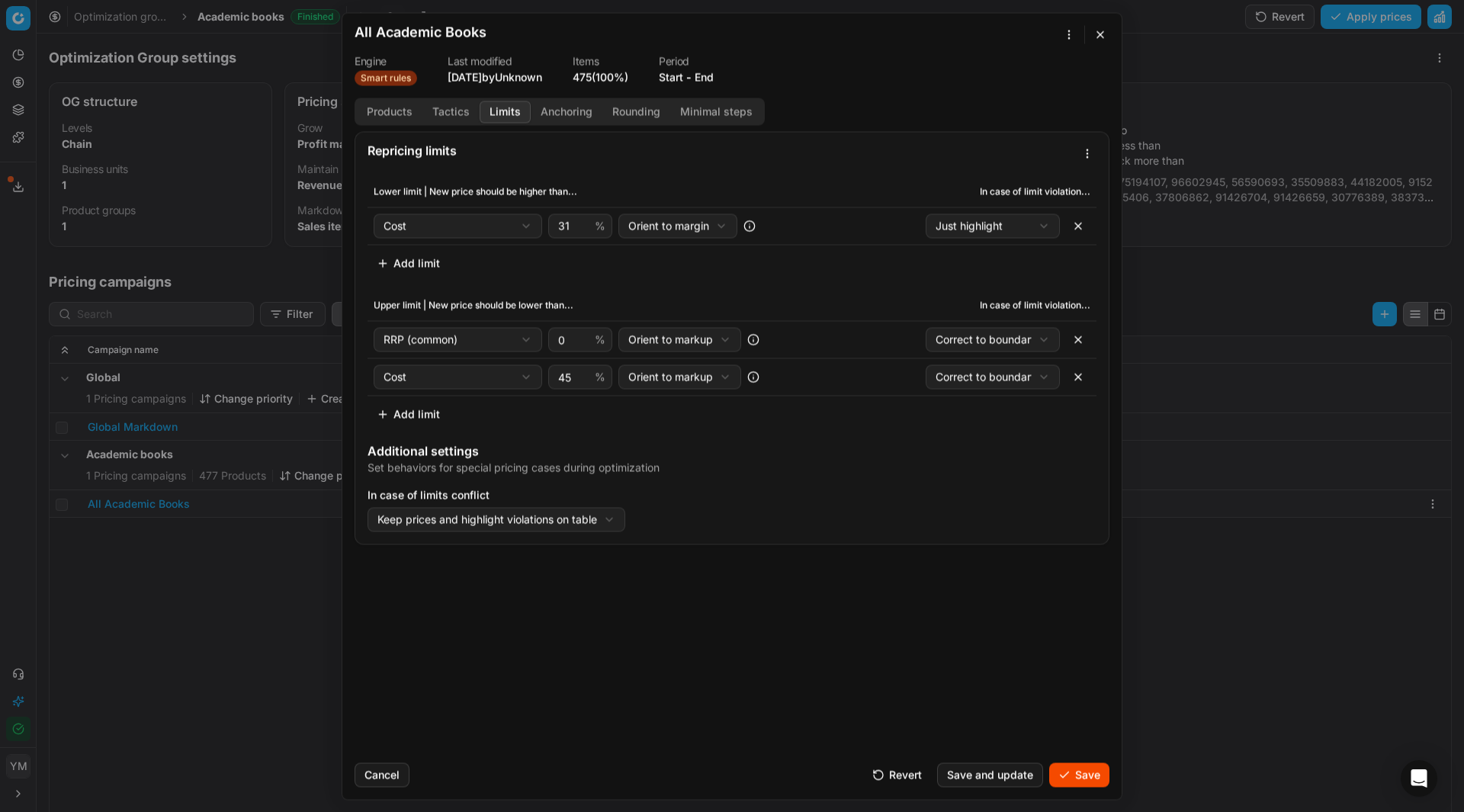
click at [498, 119] on button "Limits" at bounding box center [505, 112] width 51 height 23
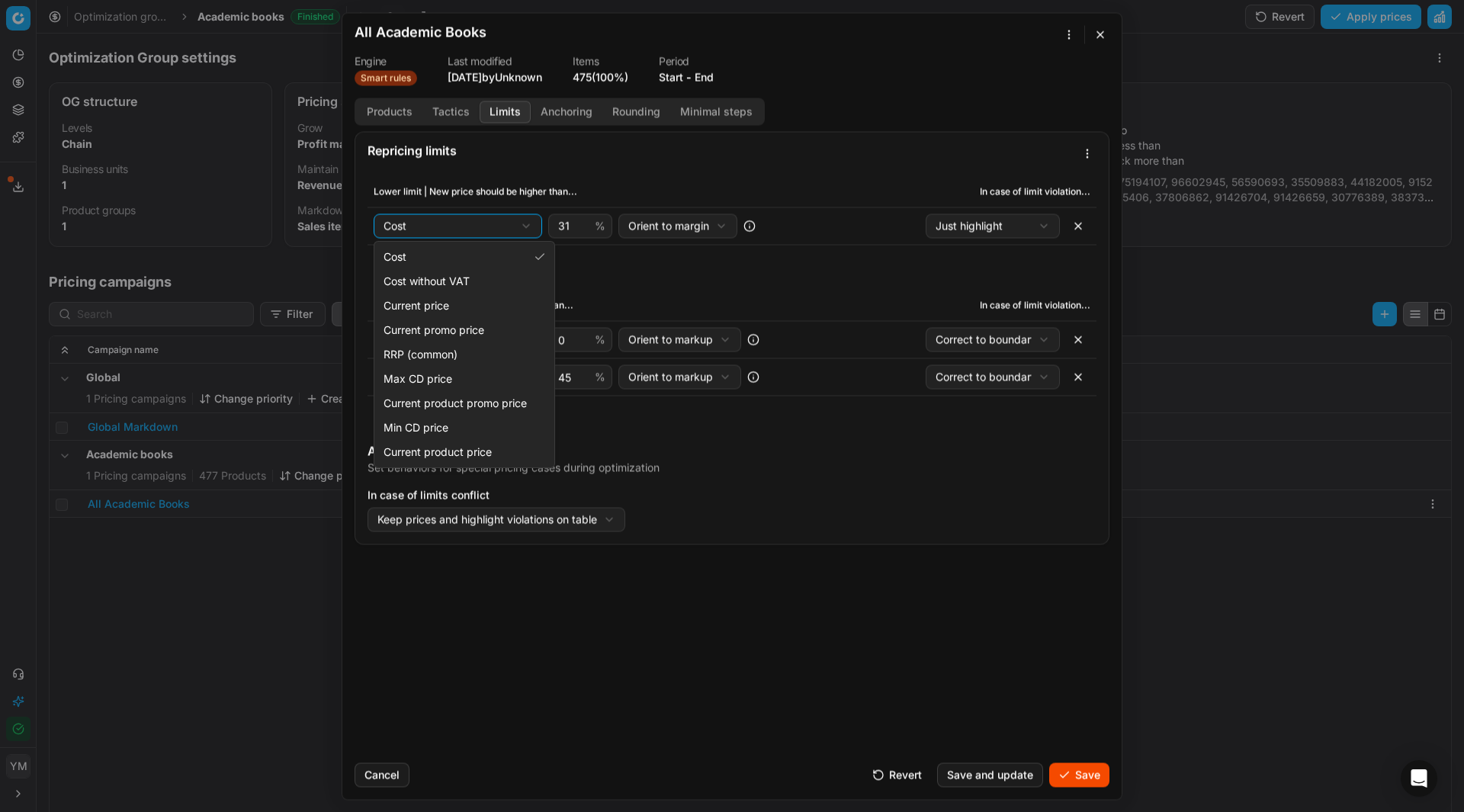
click at [529, 232] on div "We are saving PC settings. Please wait, it should take a few minutes All Academ…" at bounding box center [732, 406] width 1464 height 812
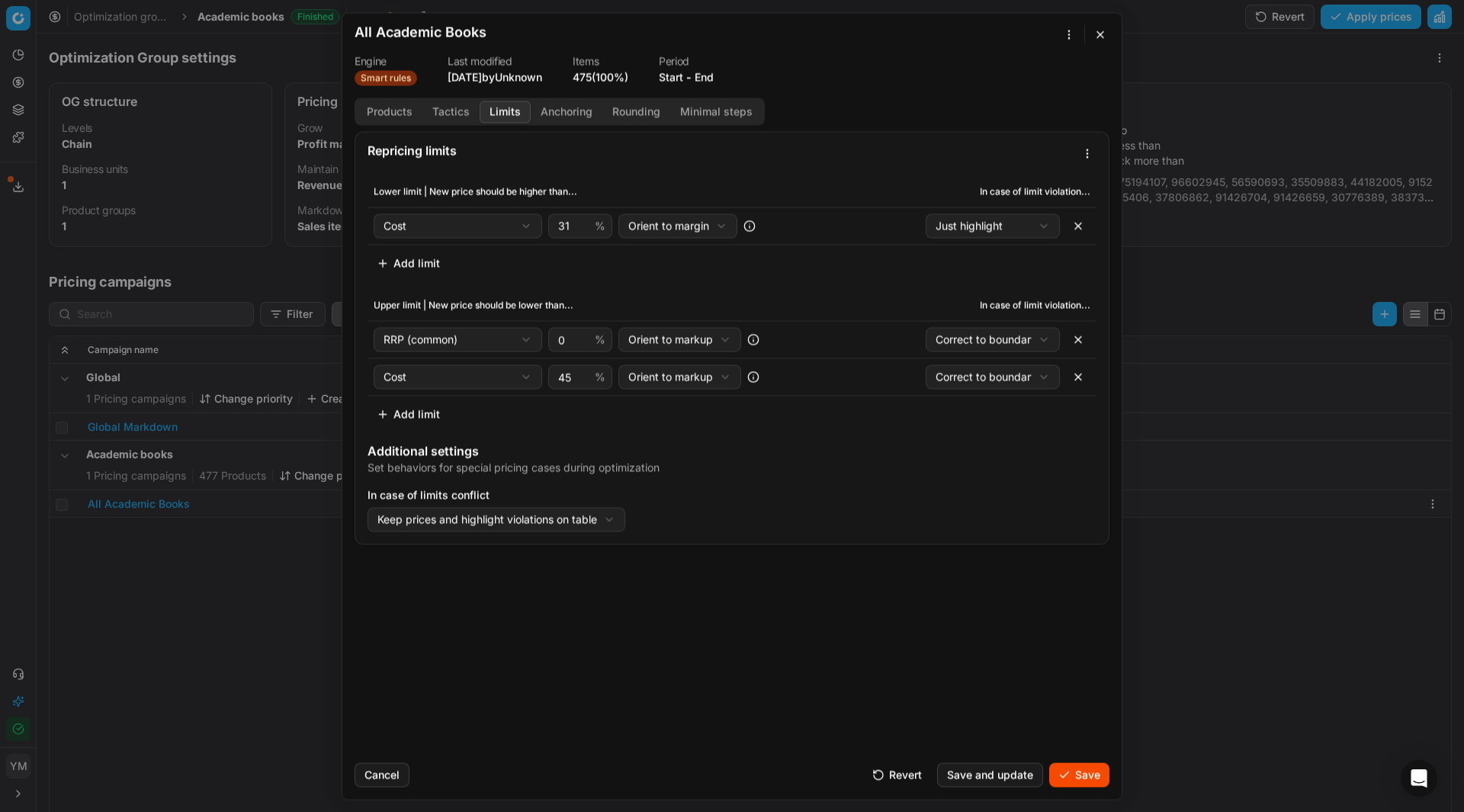
click at [526, 222] on div "We are saving PC settings. Please wait, it should take a few minutes All Academ…" at bounding box center [732, 406] width 1464 height 812
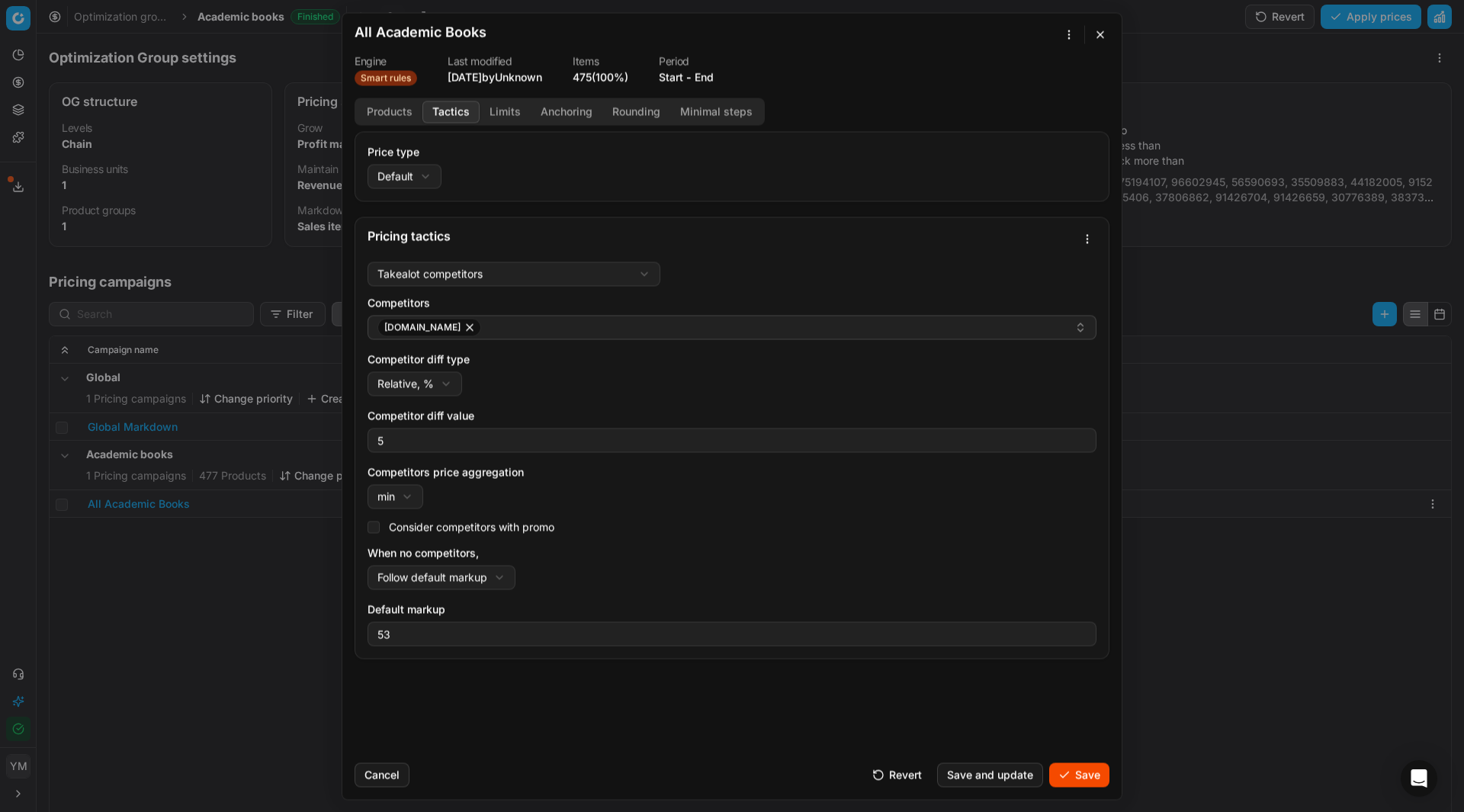
click at [451, 110] on button "Tactics" at bounding box center [451, 112] width 57 height 23
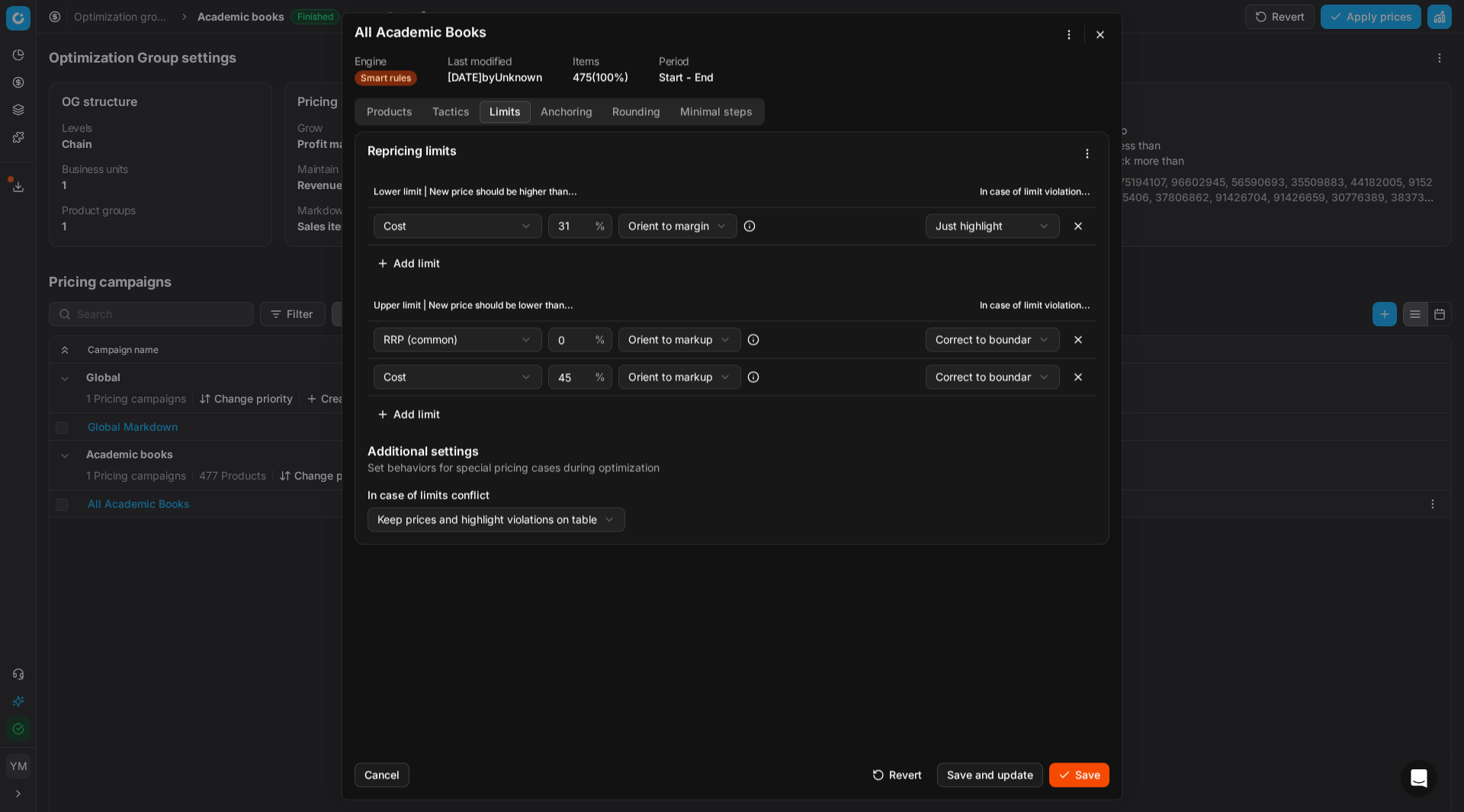
click at [506, 107] on button "Limits" at bounding box center [505, 112] width 51 height 23
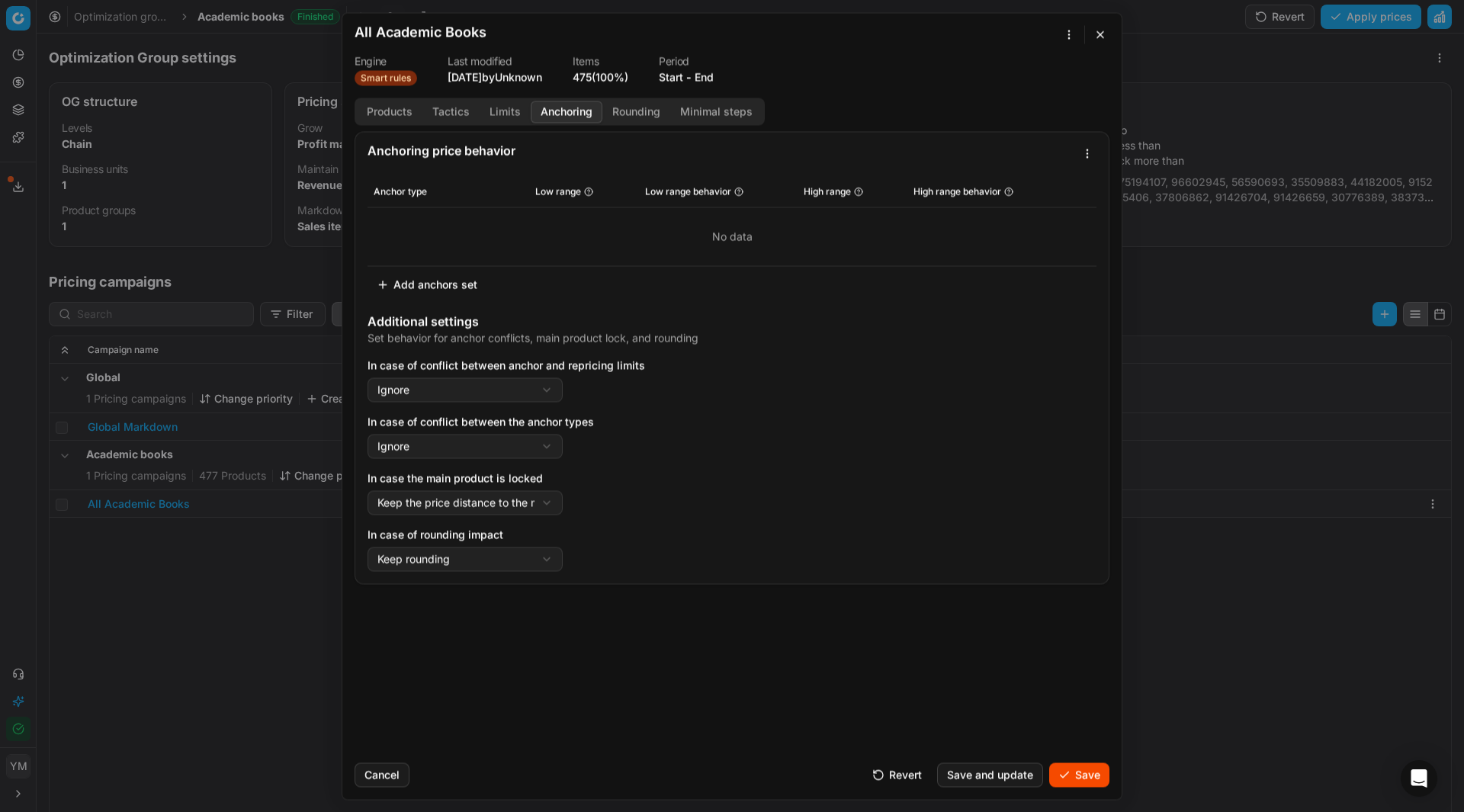
click at [573, 114] on button "Anchoring" at bounding box center [566, 112] width 71 height 23
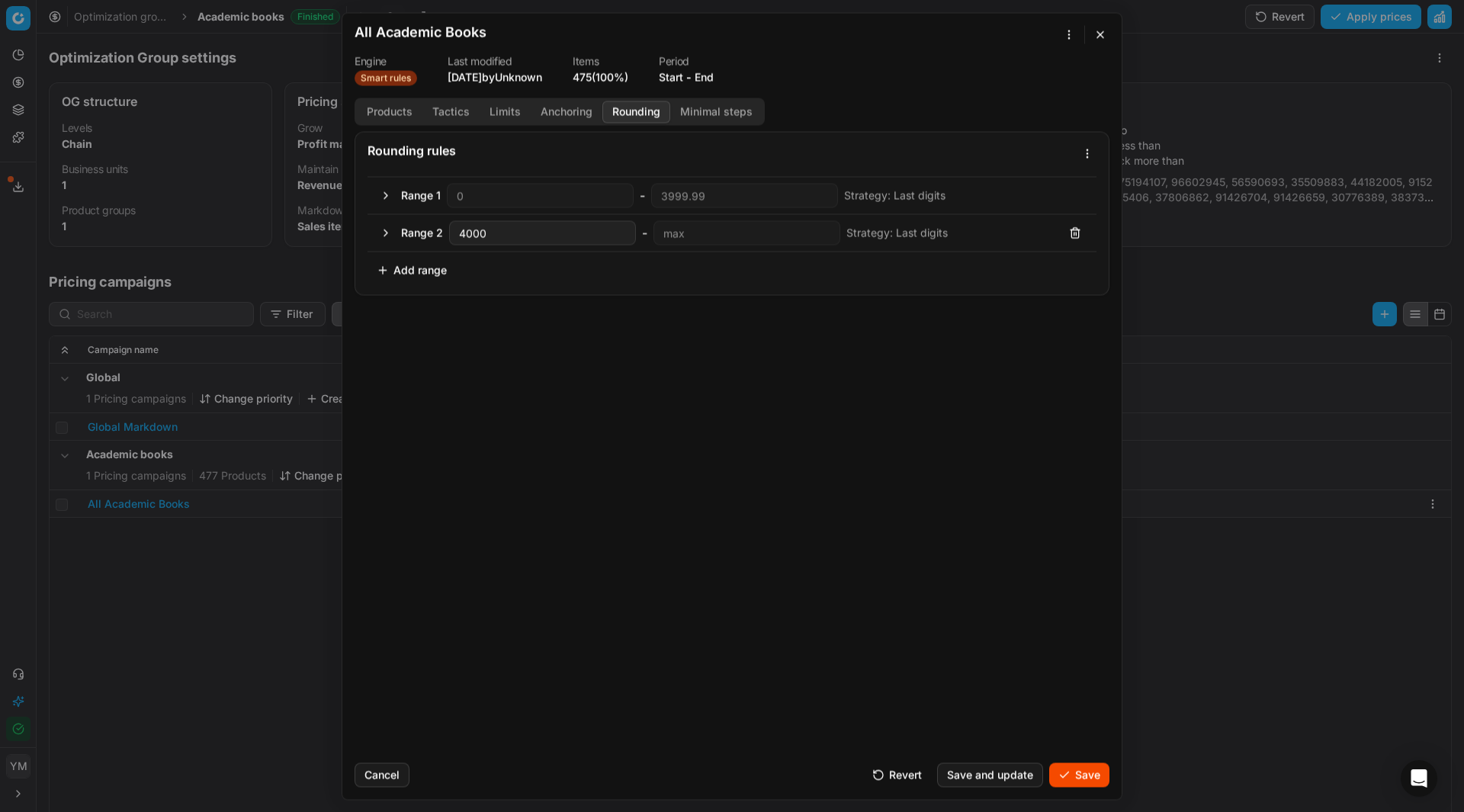
click at [640, 120] on button "Rounding" at bounding box center [636, 112] width 68 height 23
click at [706, 112] on button "Minimal steps" at bounding box center [716, 112] width 92 height 23
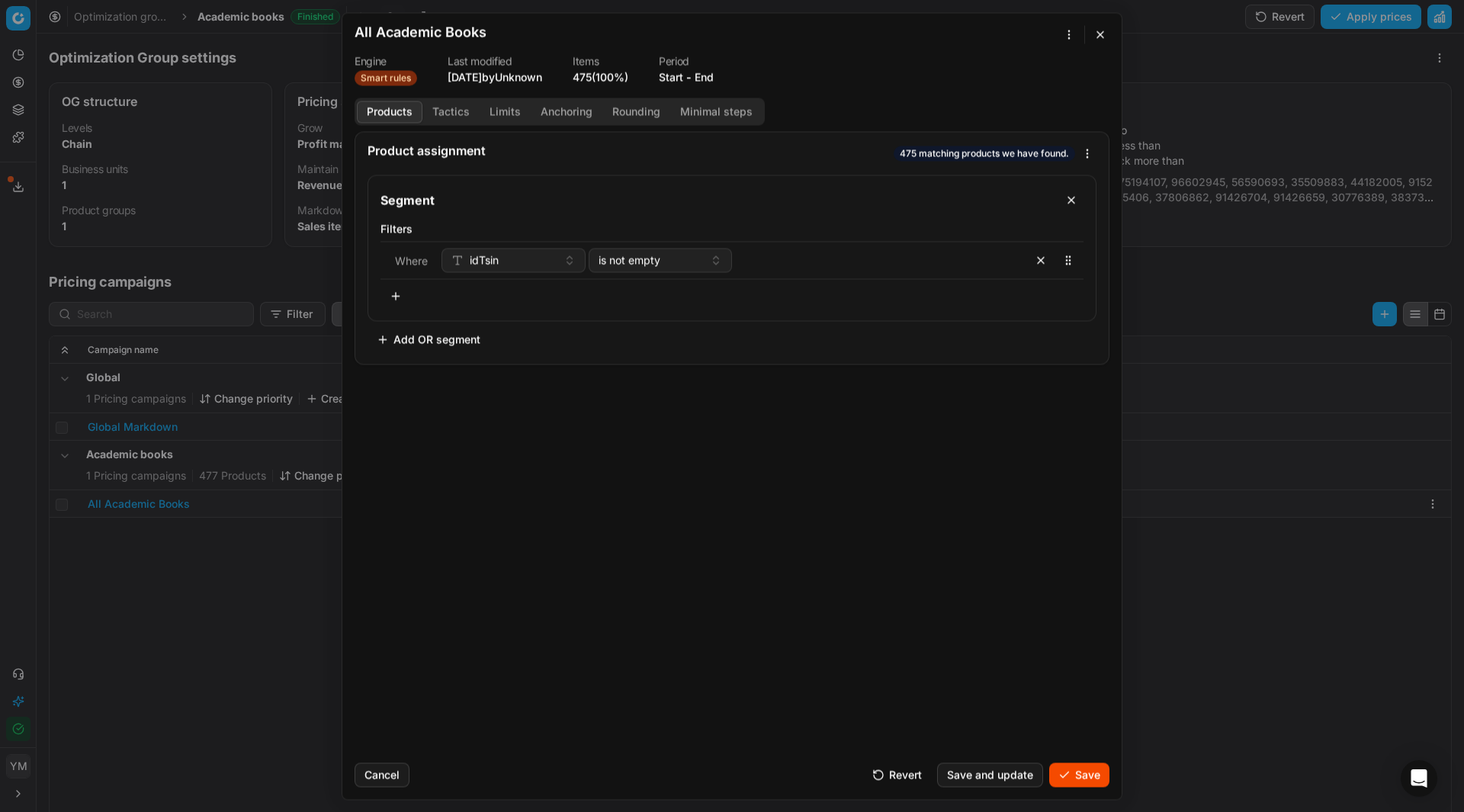
click at [402, 108] on button "Products" at bounding box center [389, 112] width 66 height 23
drag, startPoint x: 1085, startPoint y: 779, endPoint x: 1078, endPoint y: 777, distance: 7.3
click at [1078, 777] on button "Save" at bounding box center [1079, 774] width 61 height 24
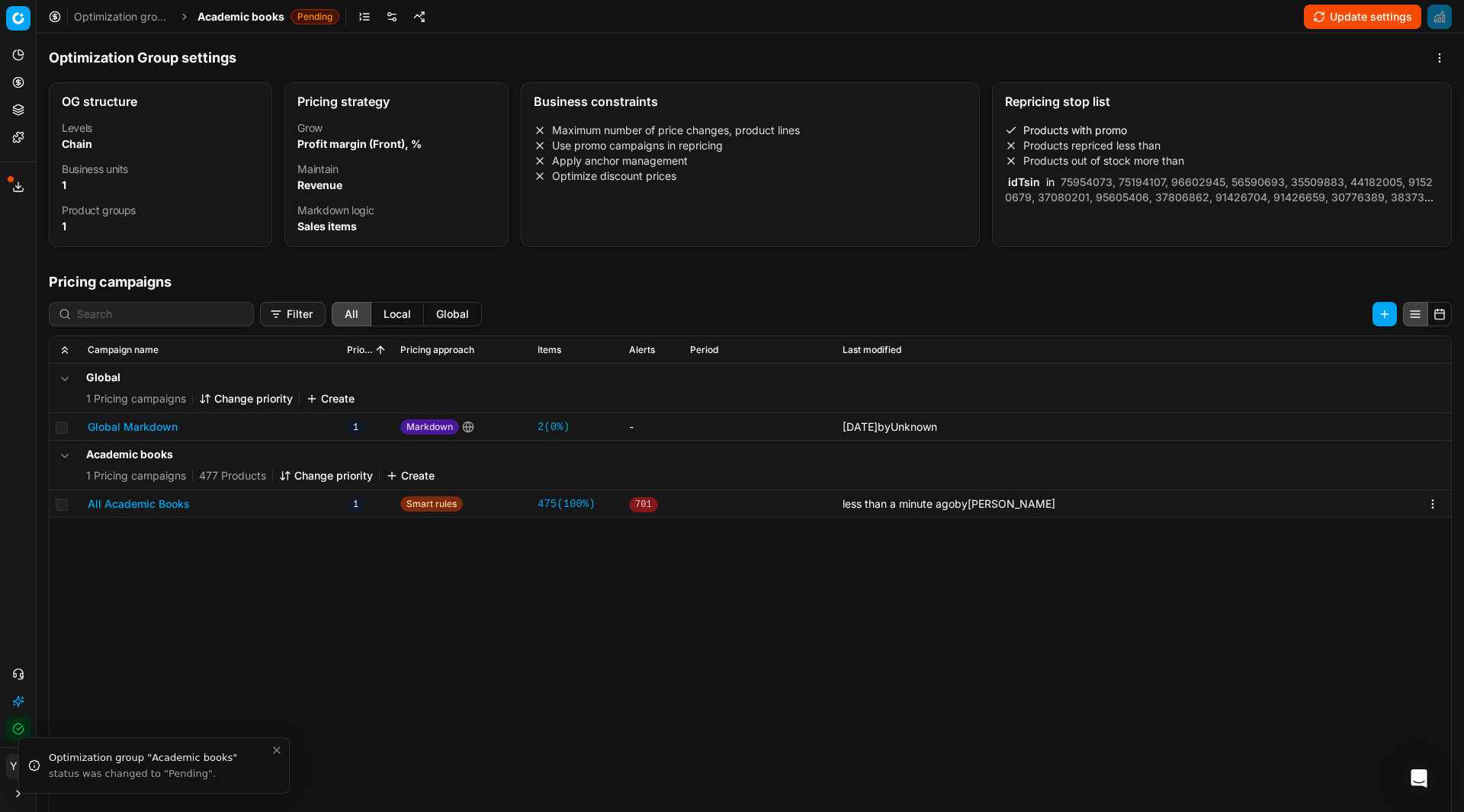
click at [1362, 22] on button "Update settings" at bounding box center [1362, 17] width 117 height 24
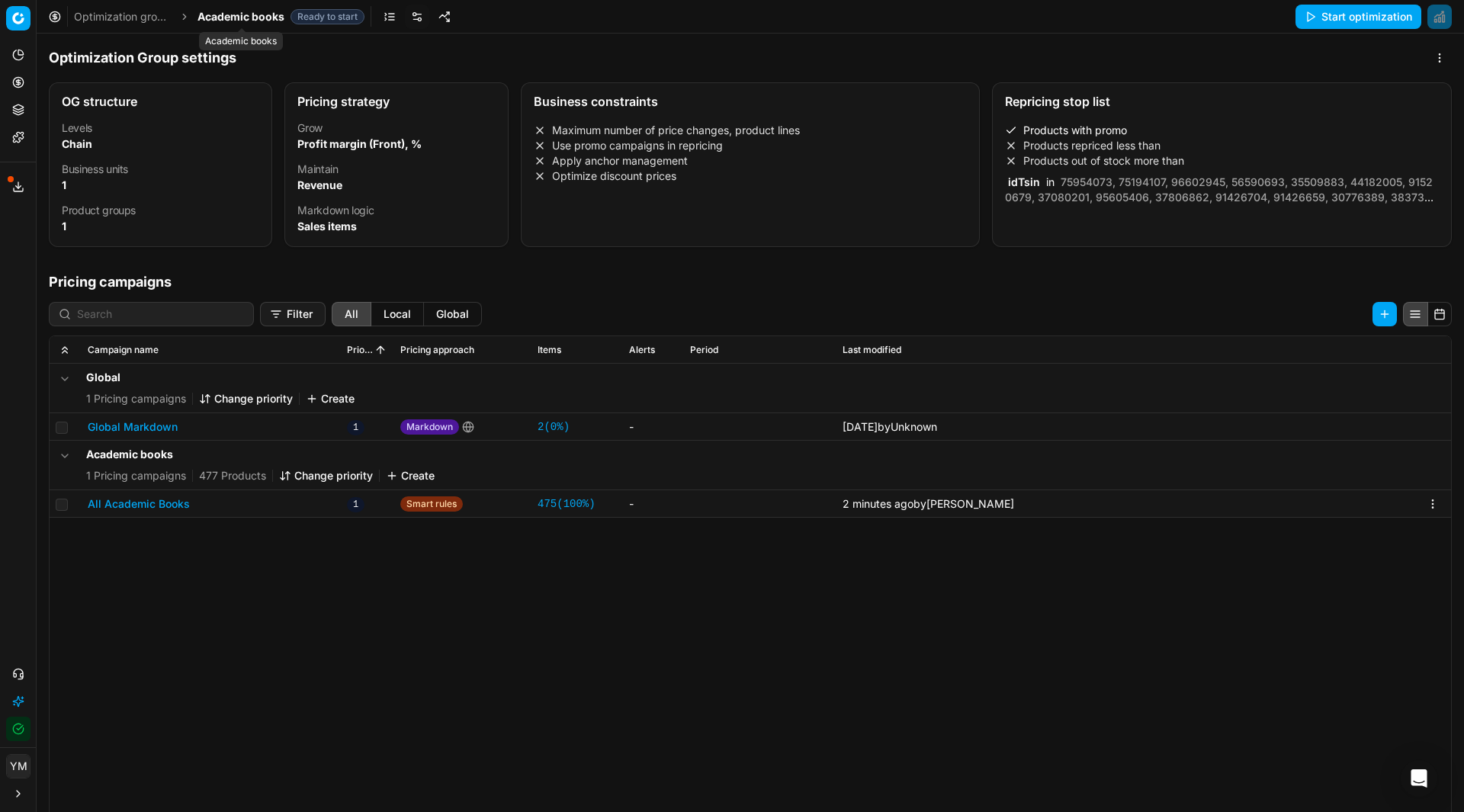
click at [232, 23] on span "Academic books" at bounding box center [241, 17] width 87 height 16
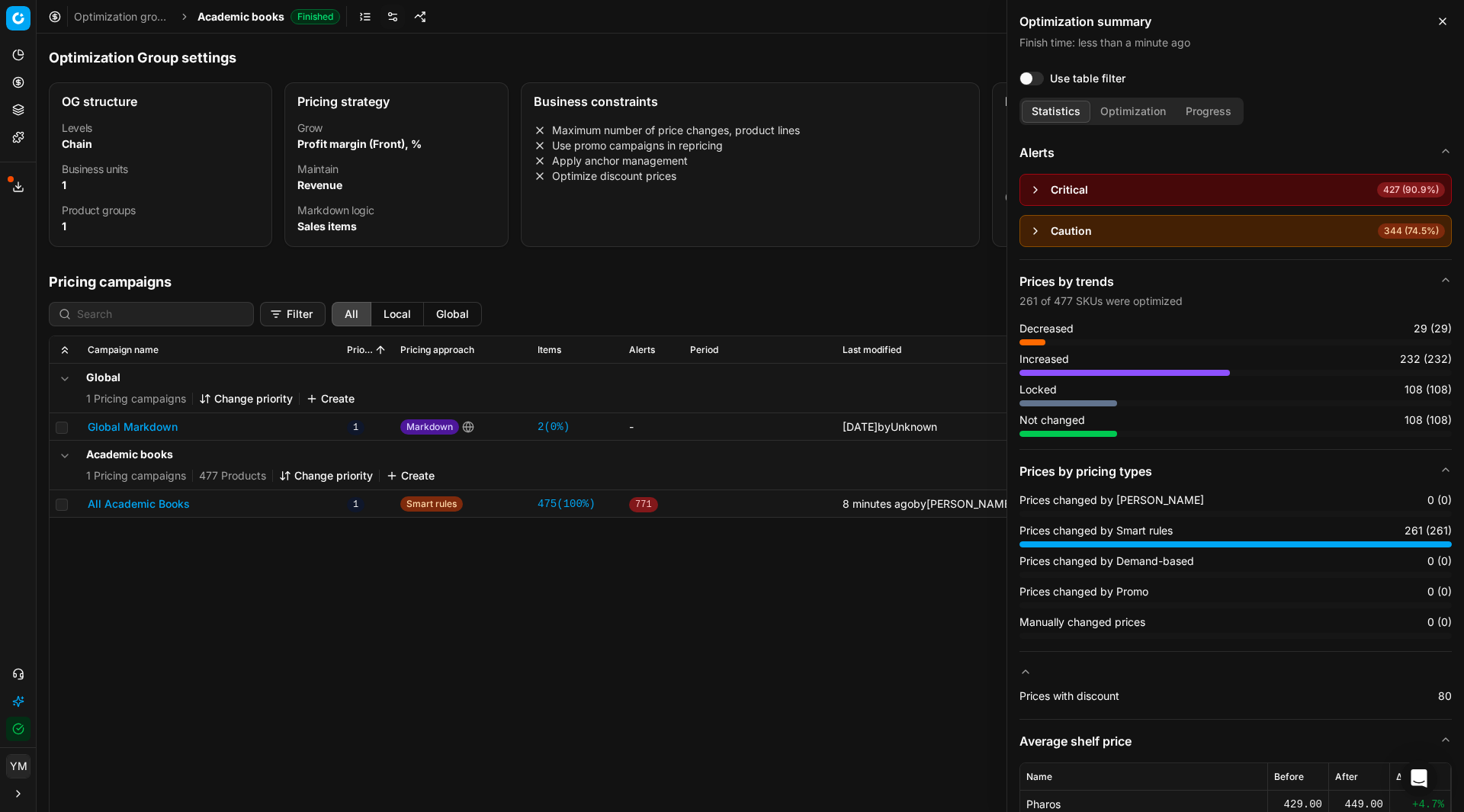
click at [121, 501] on button "All Academic Books" at bounding box center [139, 504] width 102 height 16
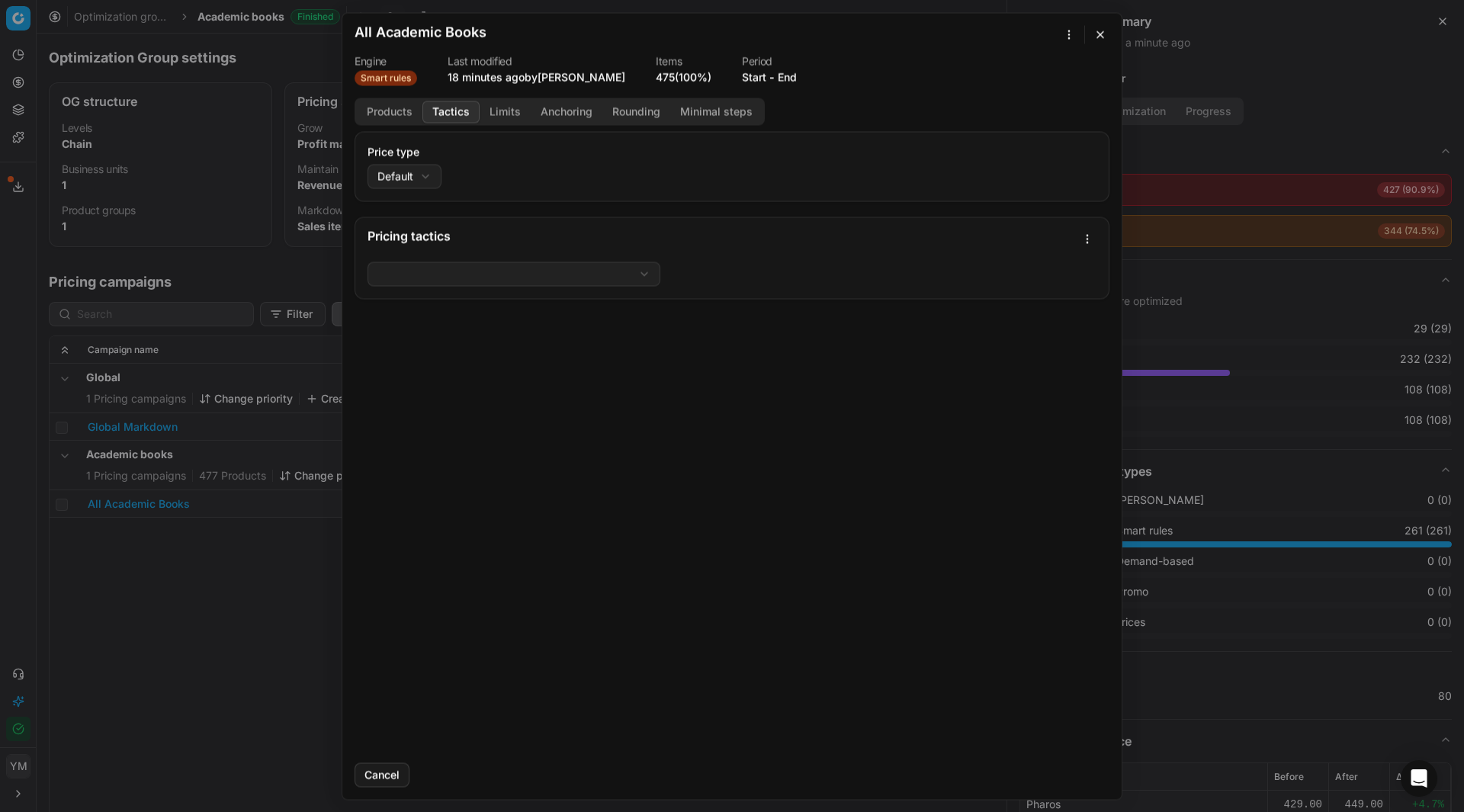
click at [443, 113] on button "Tactics" at bounding box center [451, 112] width 57 height 23
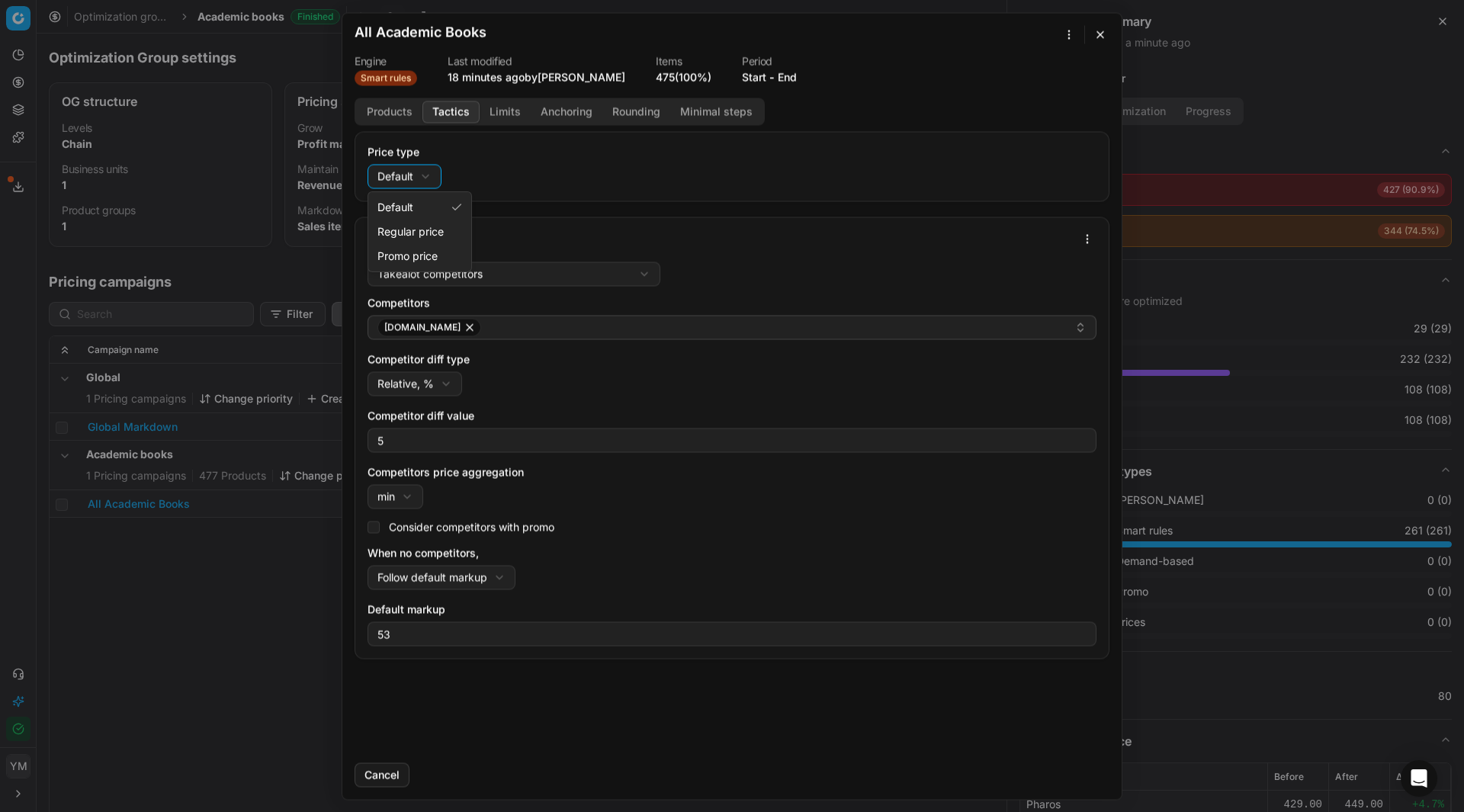
click at [423, 171] on div "We are saving PC settings. Please wait, it should take a few minutes All Academ…" at bounding box center [732, 406] width 1464 height 812
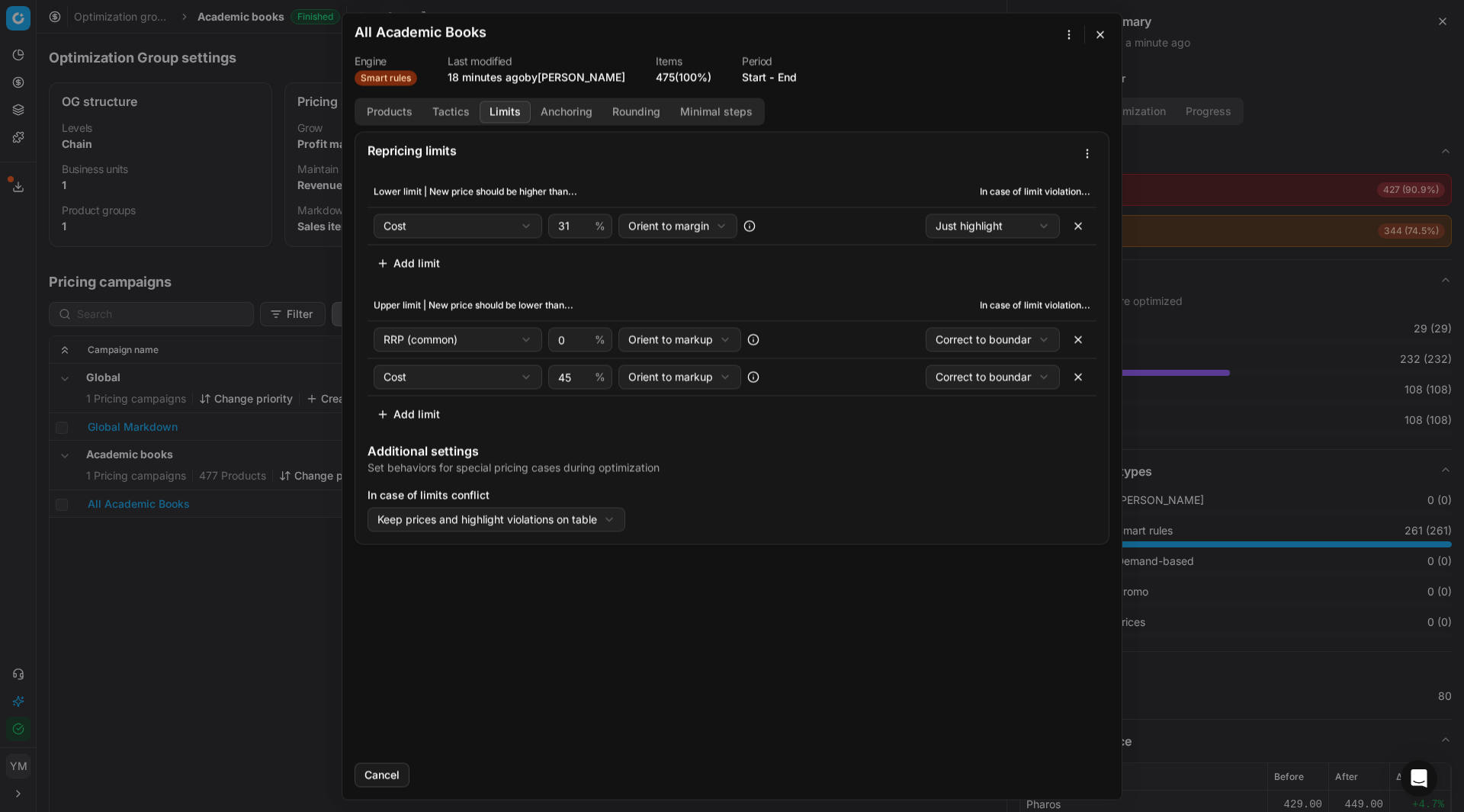
click at [502, 115] on button "Limits" at bounding box center [505, 112] width 51 height 23
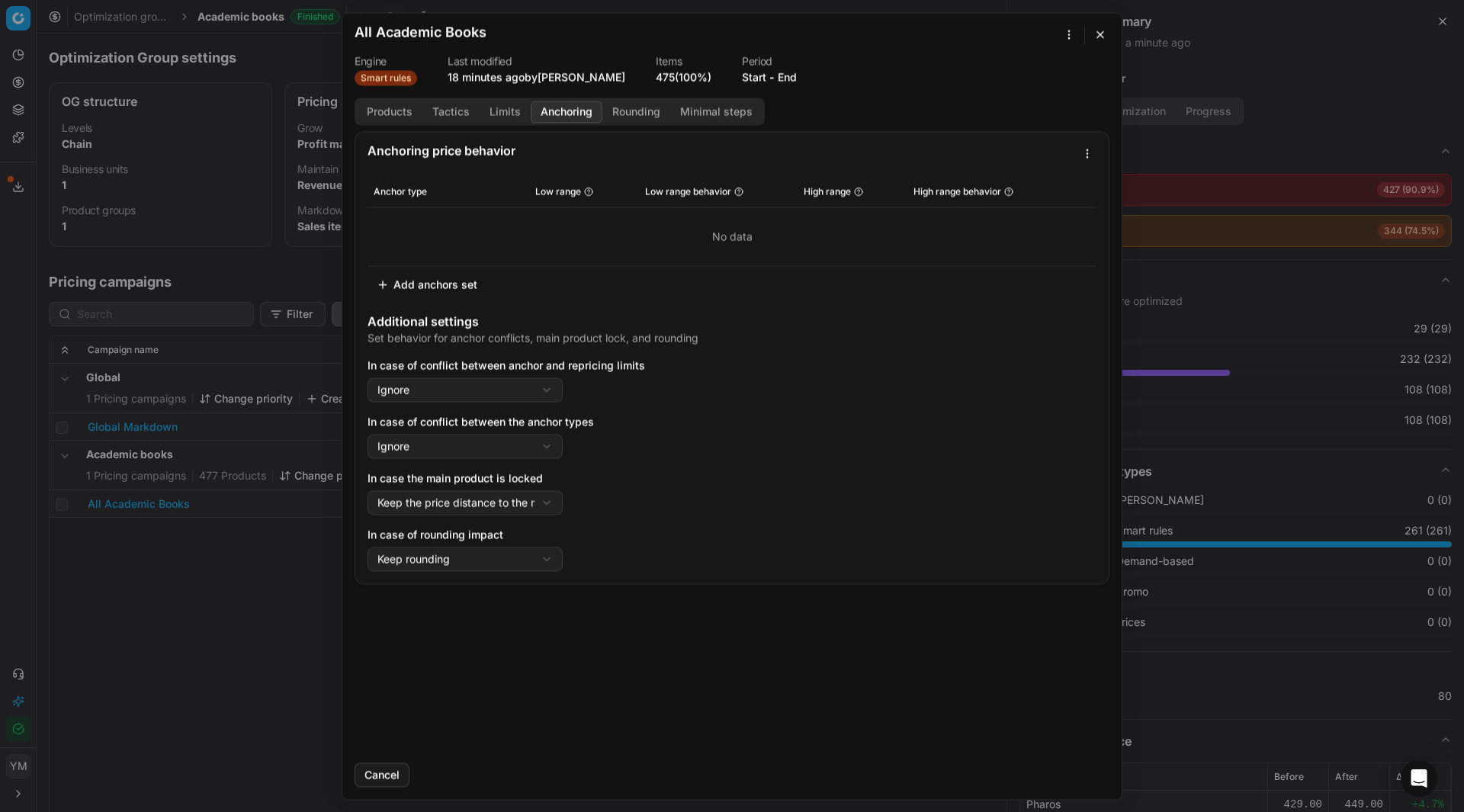
click at [562, 120] on button "Anchoring" at bounding box center [566, 112] width 71 height 23
click at [1107, 38] on button "button" at bounding box center [1100, 34] width 19 height 19
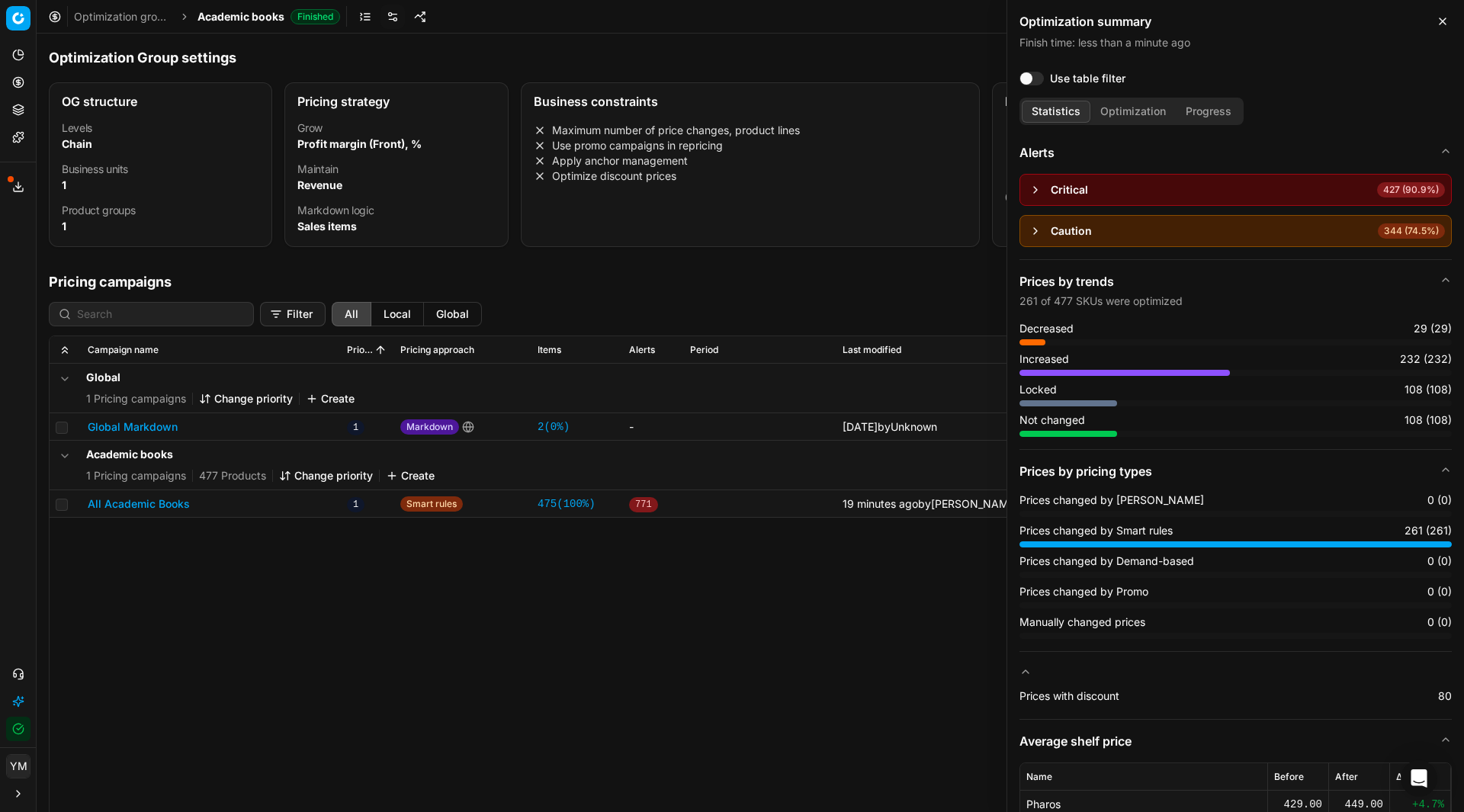
click at [581, 640] on div "Global 1 Pricing campaigns Change priority Create Global Markdown 1 Markdown 2 …" at bounding box center [751, 679] width 1401 height 630
click at [1432, 21] on div "Optimization summary Finish time : less than a minute ago Use table filter Stat…" at bounding box center [1234, 406] width 457 height 812
click at [1444, 26] on icon "button" at bounding box center [1442, 22] width 12 height 12
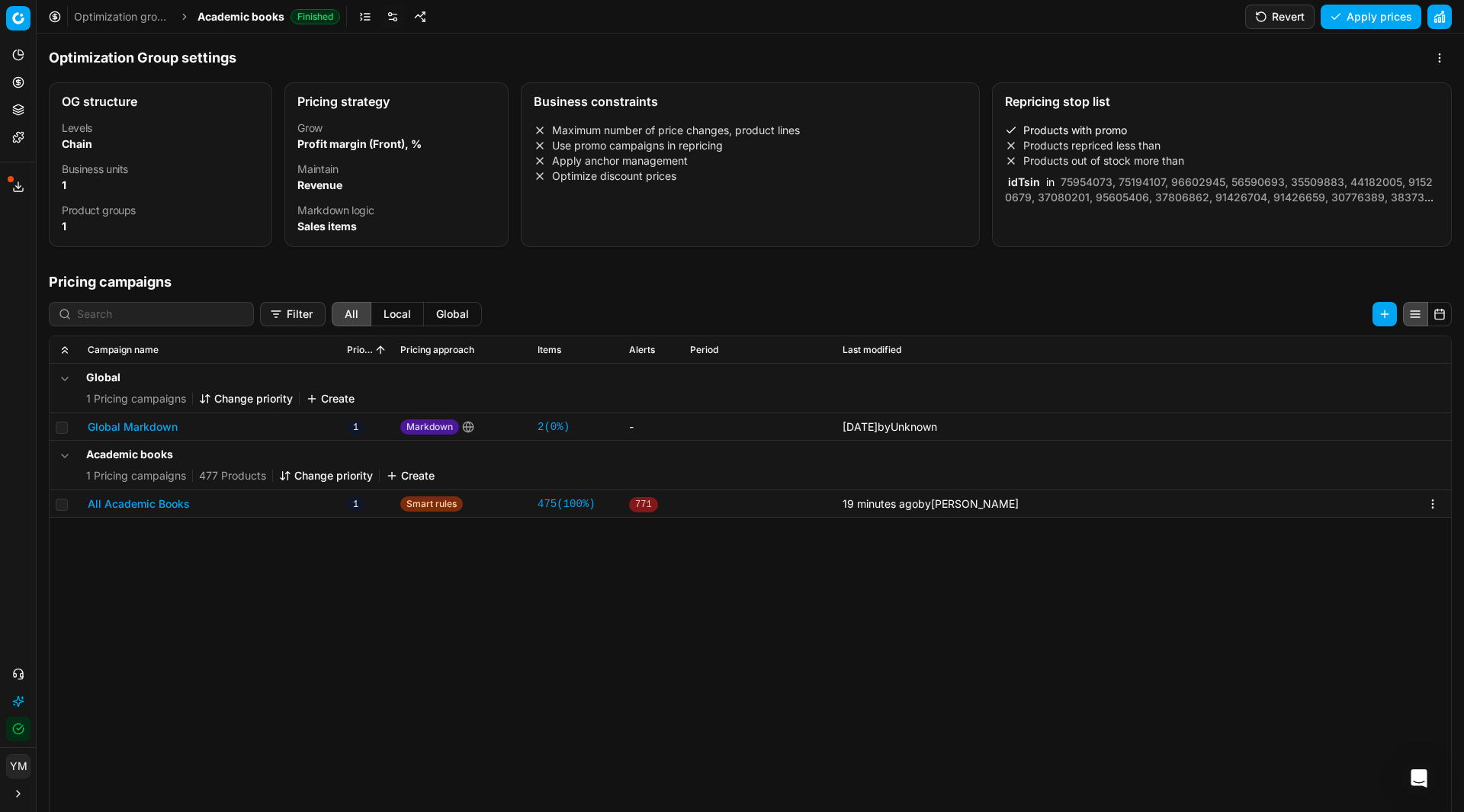
click at [132, 11] on link "Optimization groups" at bounding box center [123, 17] width 98 height 16
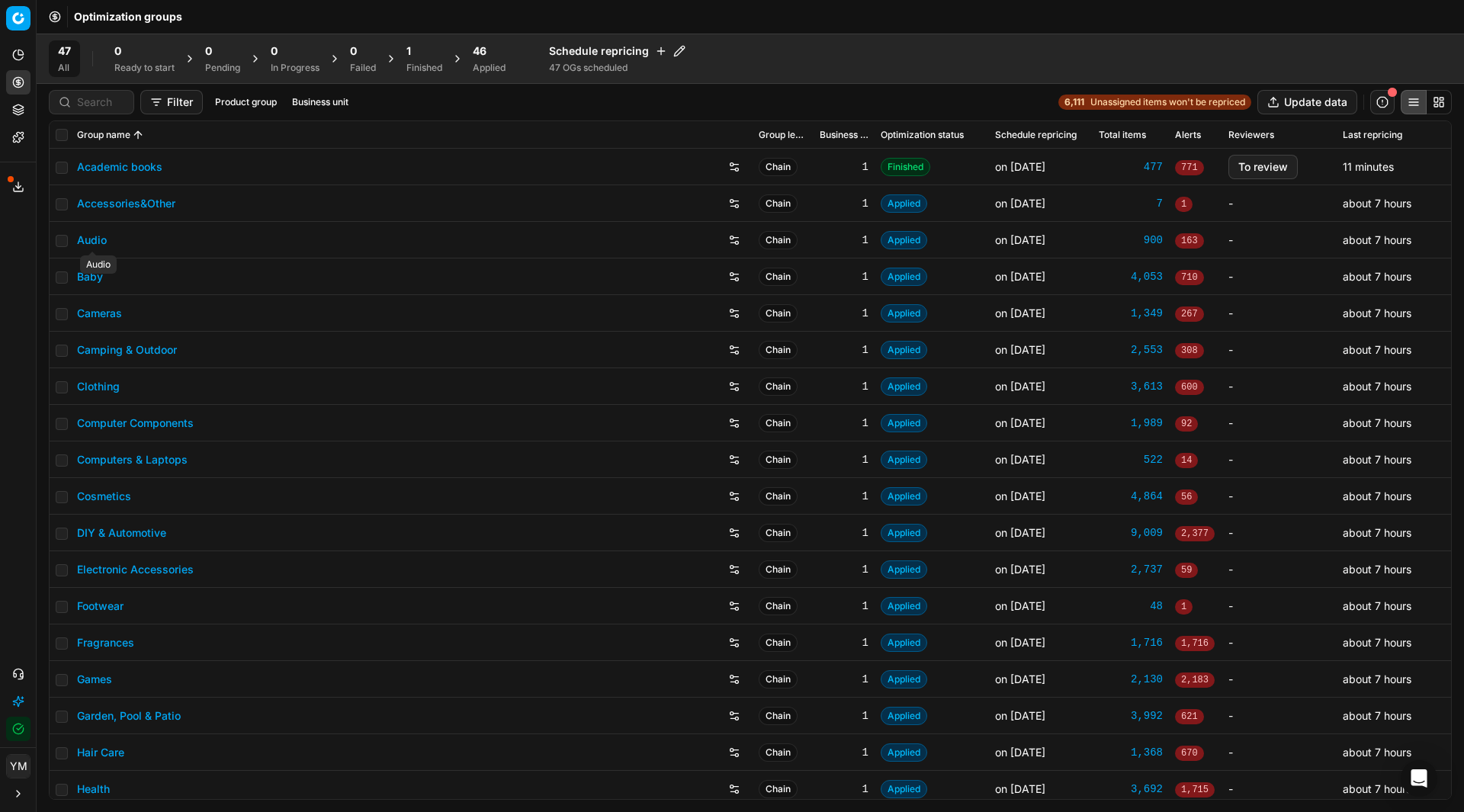
click at [95, 236] on link "Audio" at bounding box center [92, 241] width 29 height 16
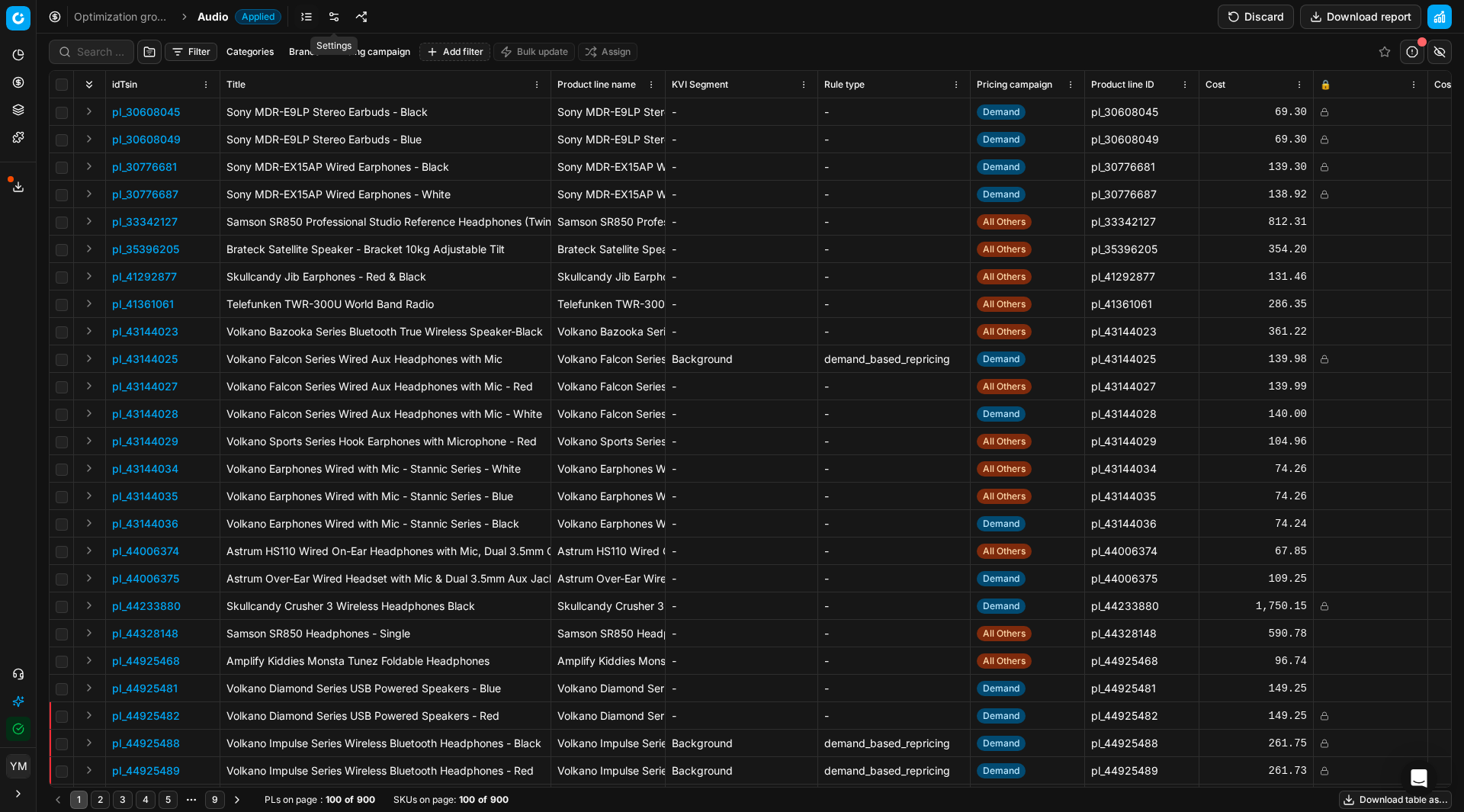
click at [333, 24] on link at bounding box center [334, 17] width 24 height 24
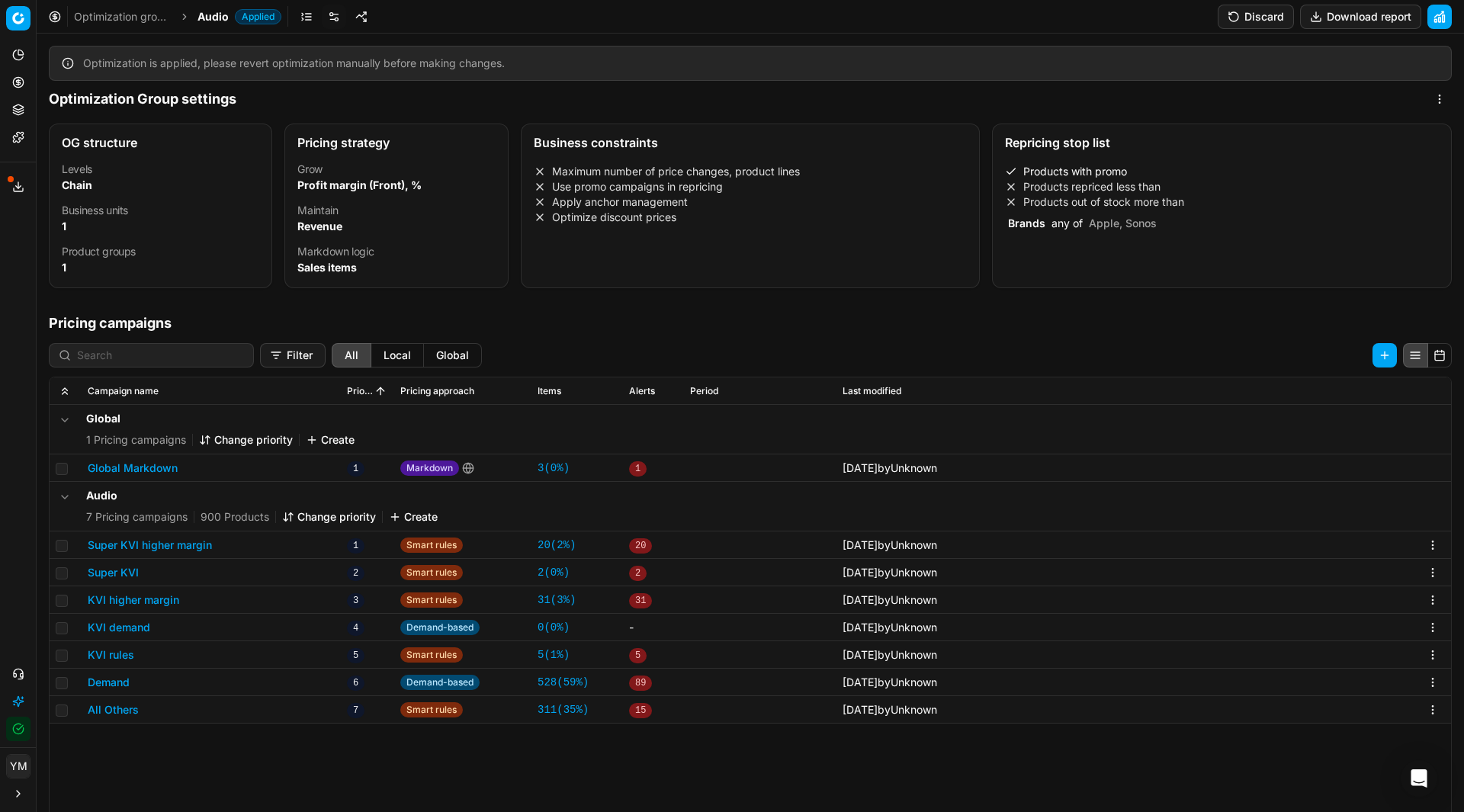
click at [122, 676] on button "Demand" at bounding box center [109, 683] width 42 height 16
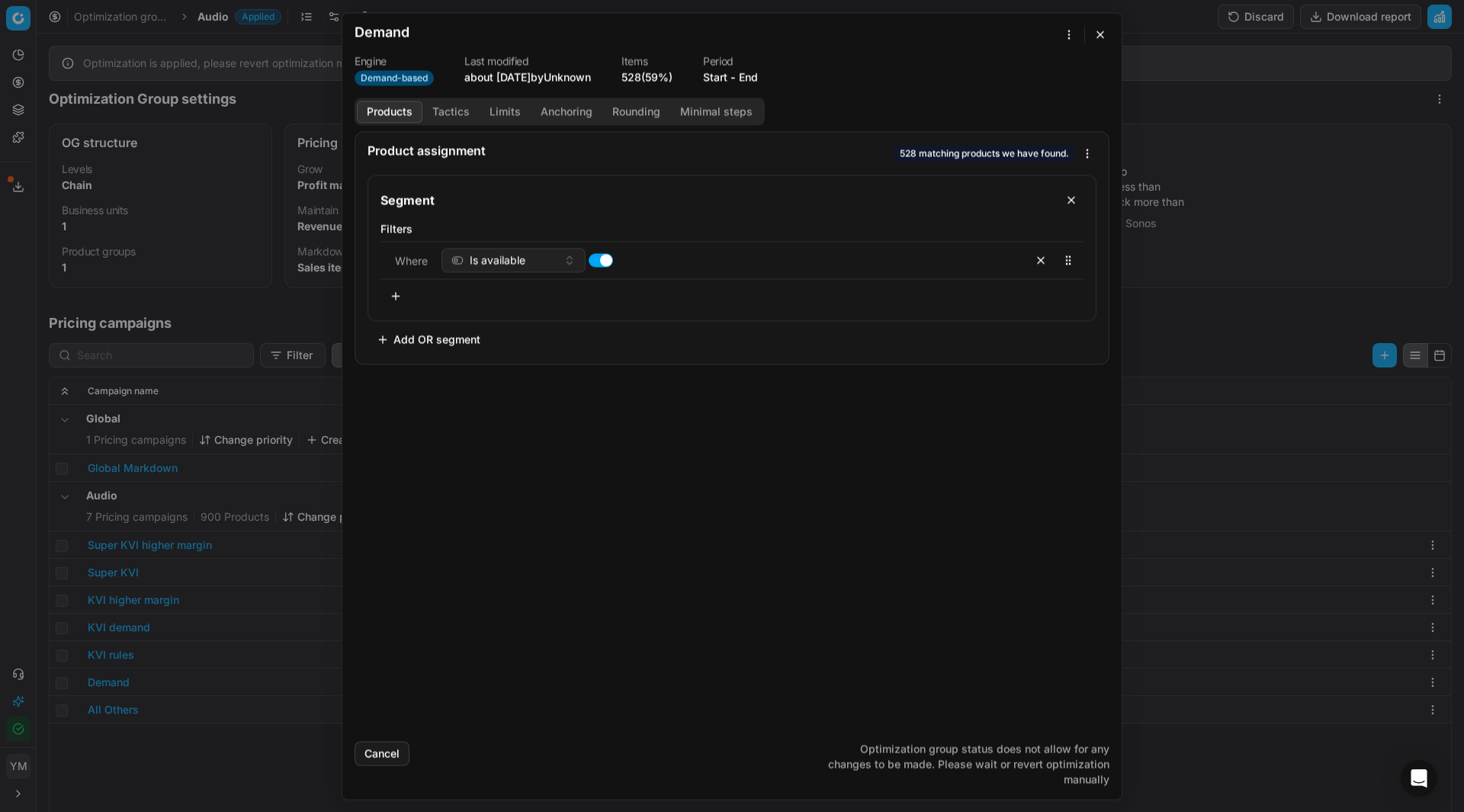
click at [447, 112] on button "Tactics" at bounding box center [451, 112] width 57 height 23
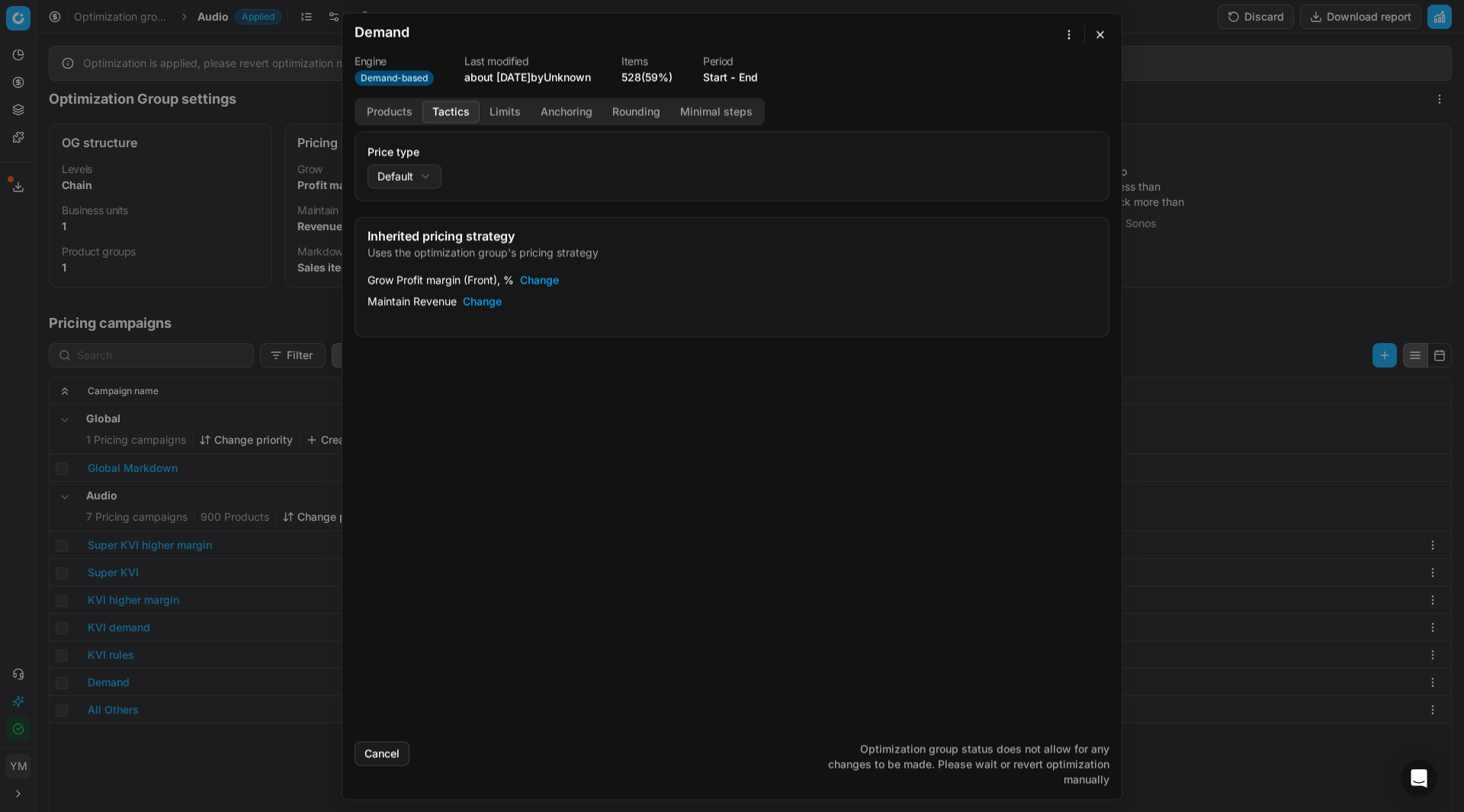
click at [1102, 29] on button "button" at bounding box center [1100, 34] width 19 height 19
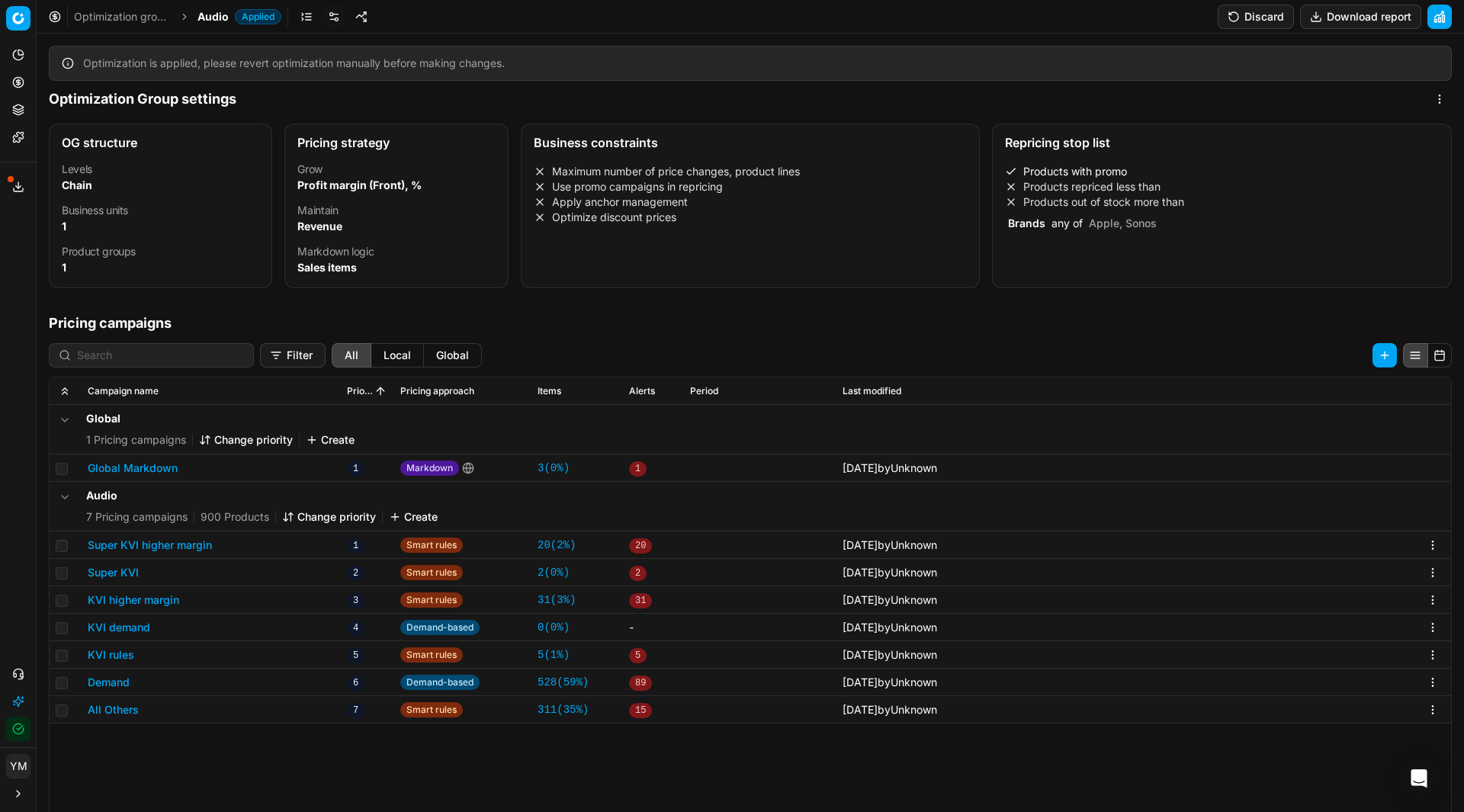
click at [143, 15] on link "Optimization groups" at bounding box center [123, 17] width 98 height 16
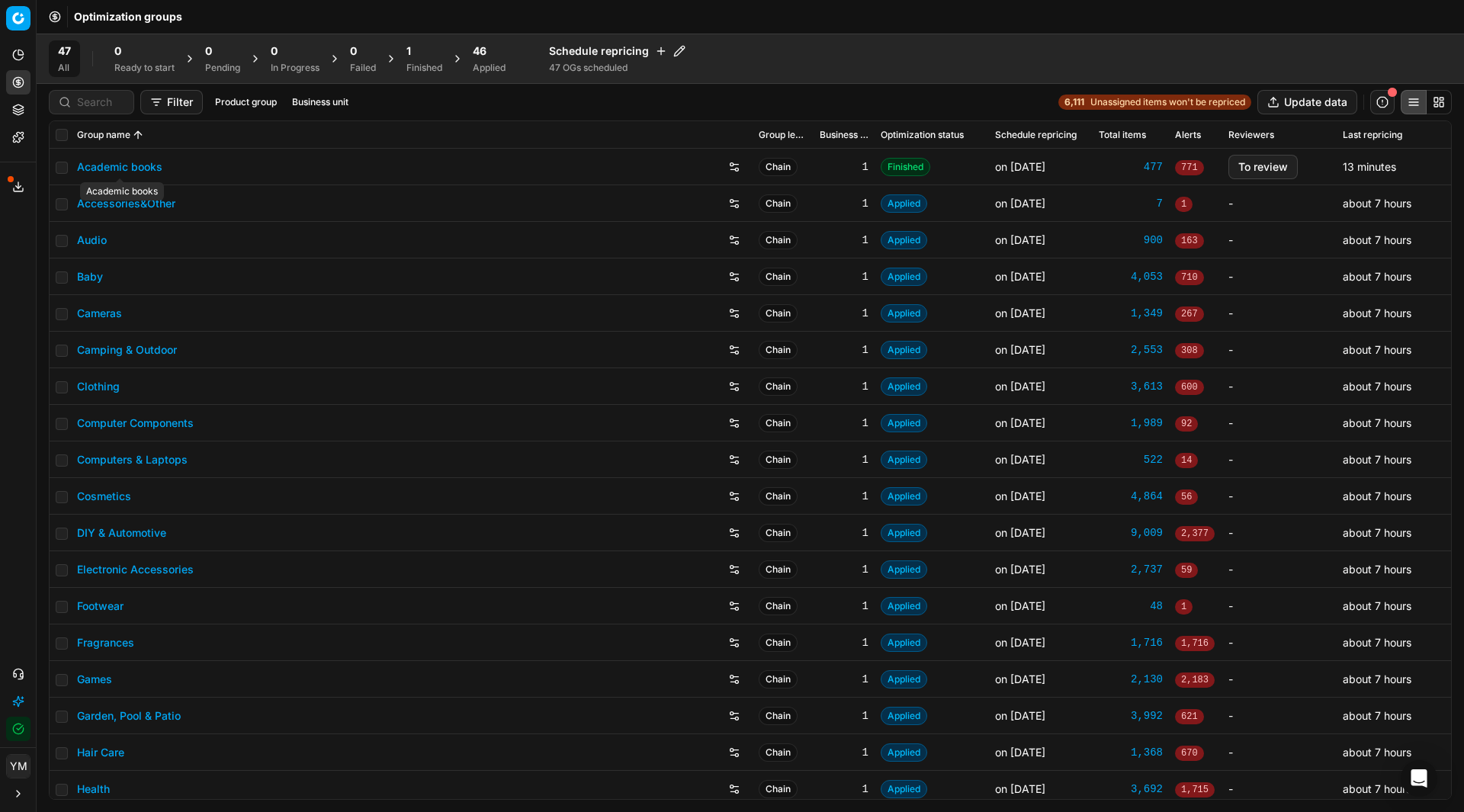
click at [122, 164] on link "Academic books" at bounding box center [119, 167] width 85 height 16
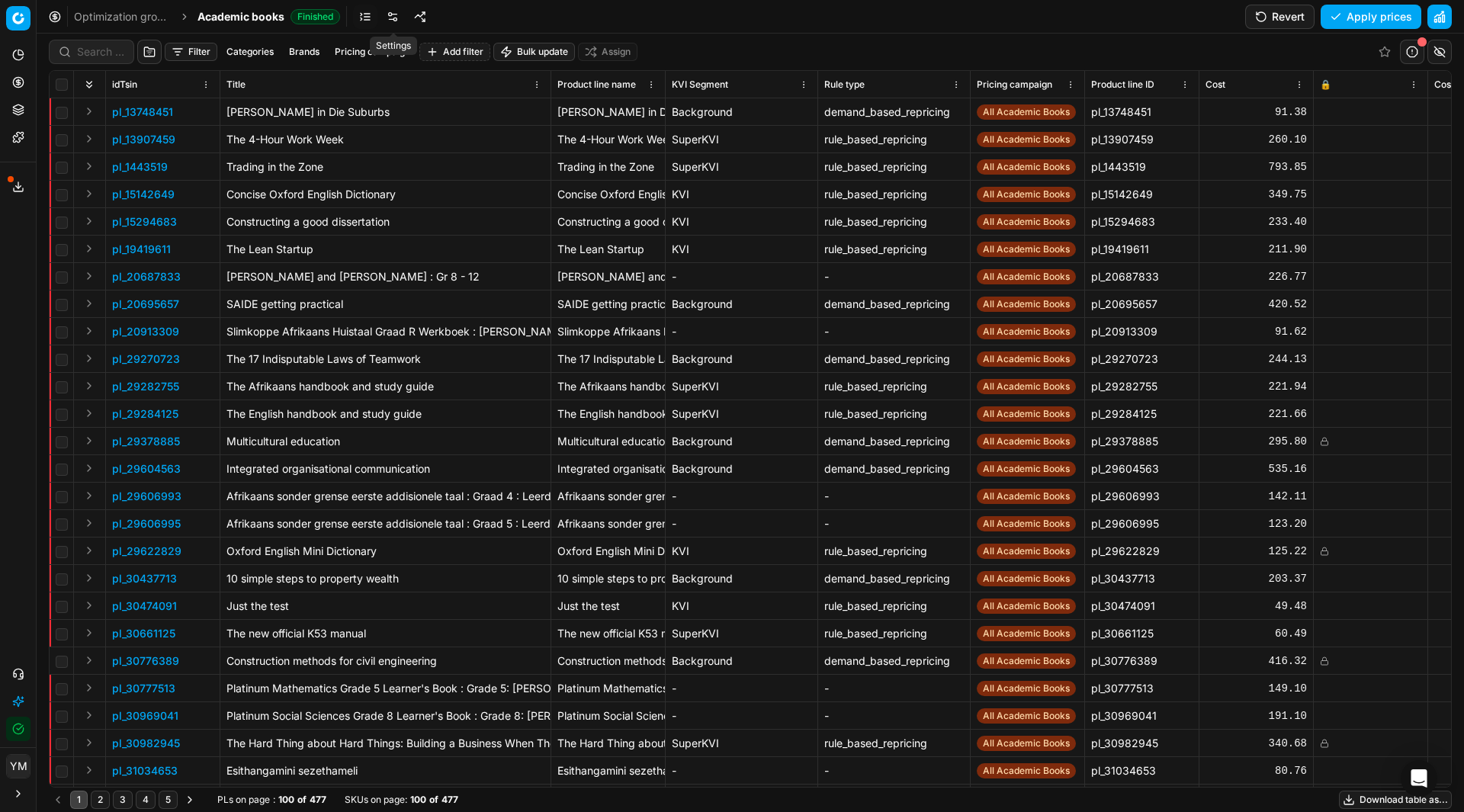
click at [387, 22] on link at bounding box center [392, 17] width 24 height 24
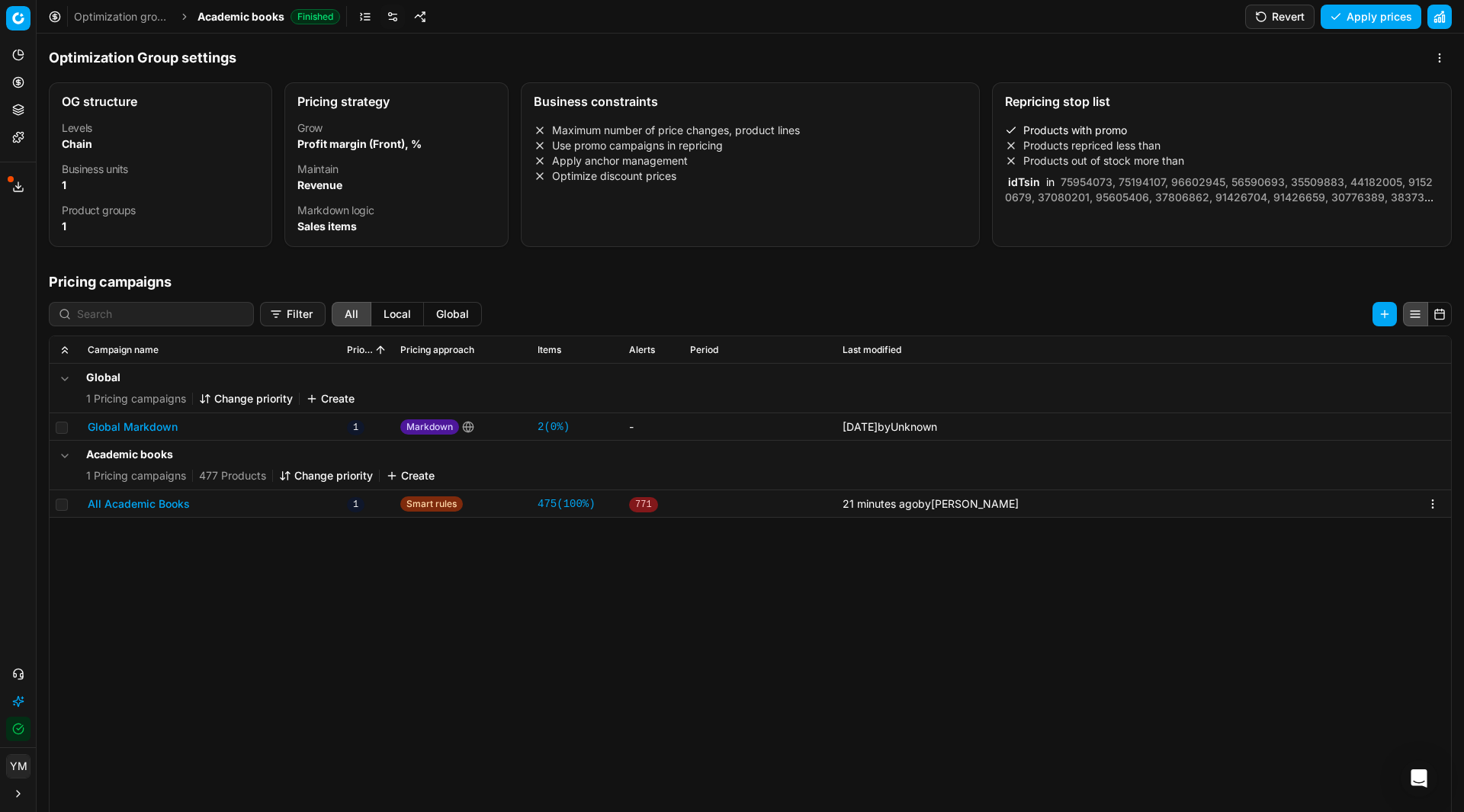
click at [547, 508] on link "475 ( 100% )" at bounding box center [566, 504] width 58 height 16
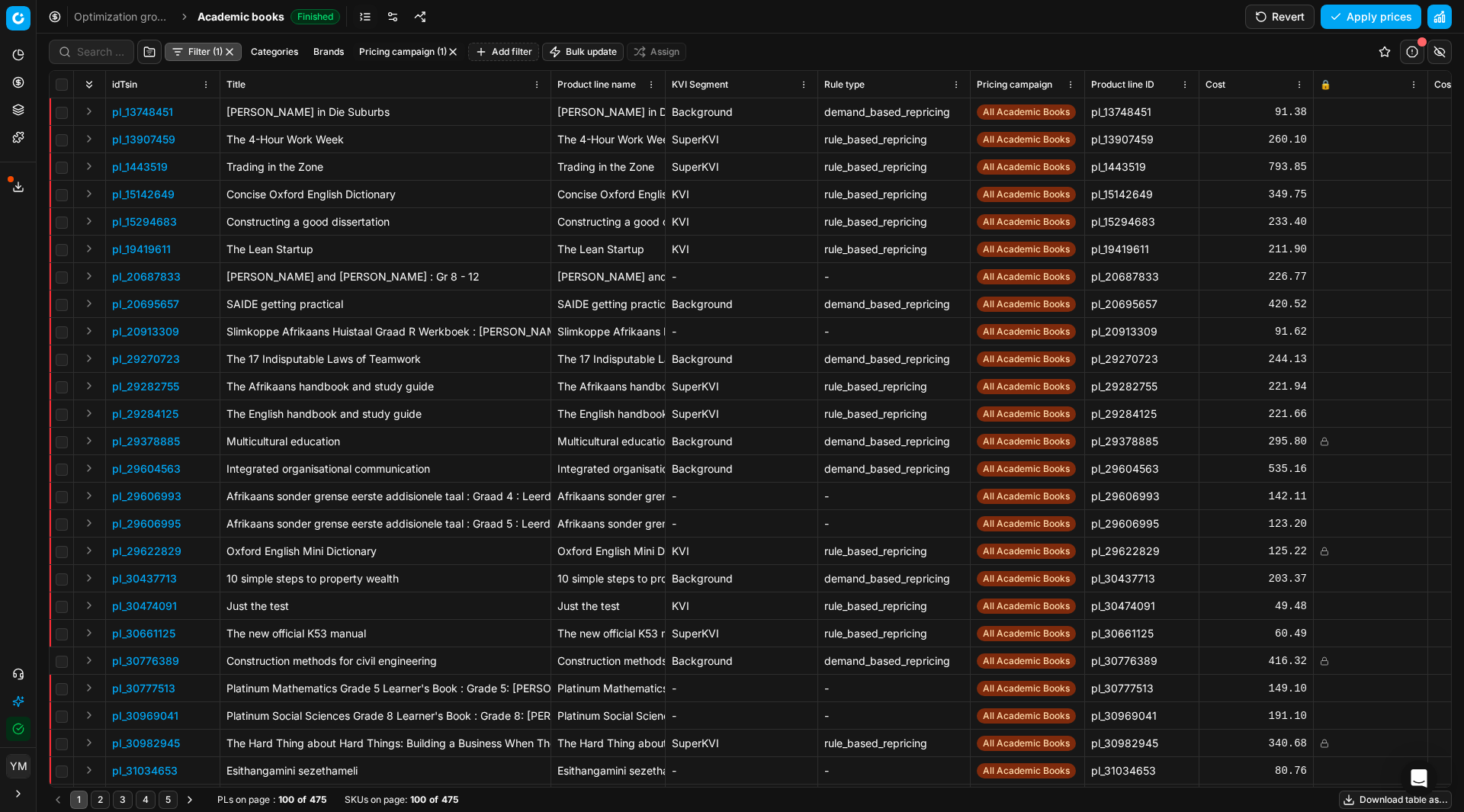
click at [188, 54] on button "Filter (1)" at bounding box center [203, 52] width 77 height 19
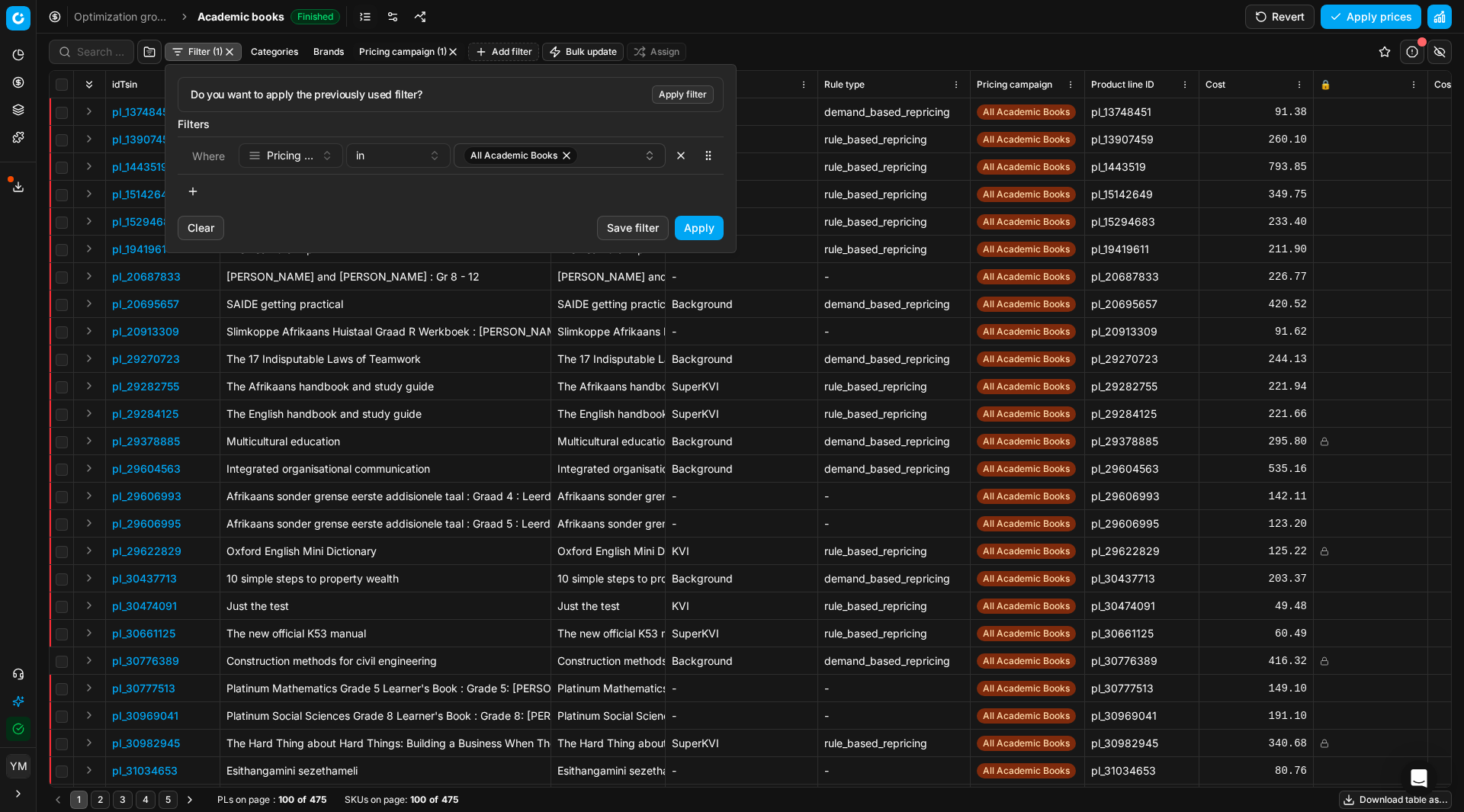
click at [325, 159] on button "Pricing campaign" at bounding box center [291, 155] width 105 height 24
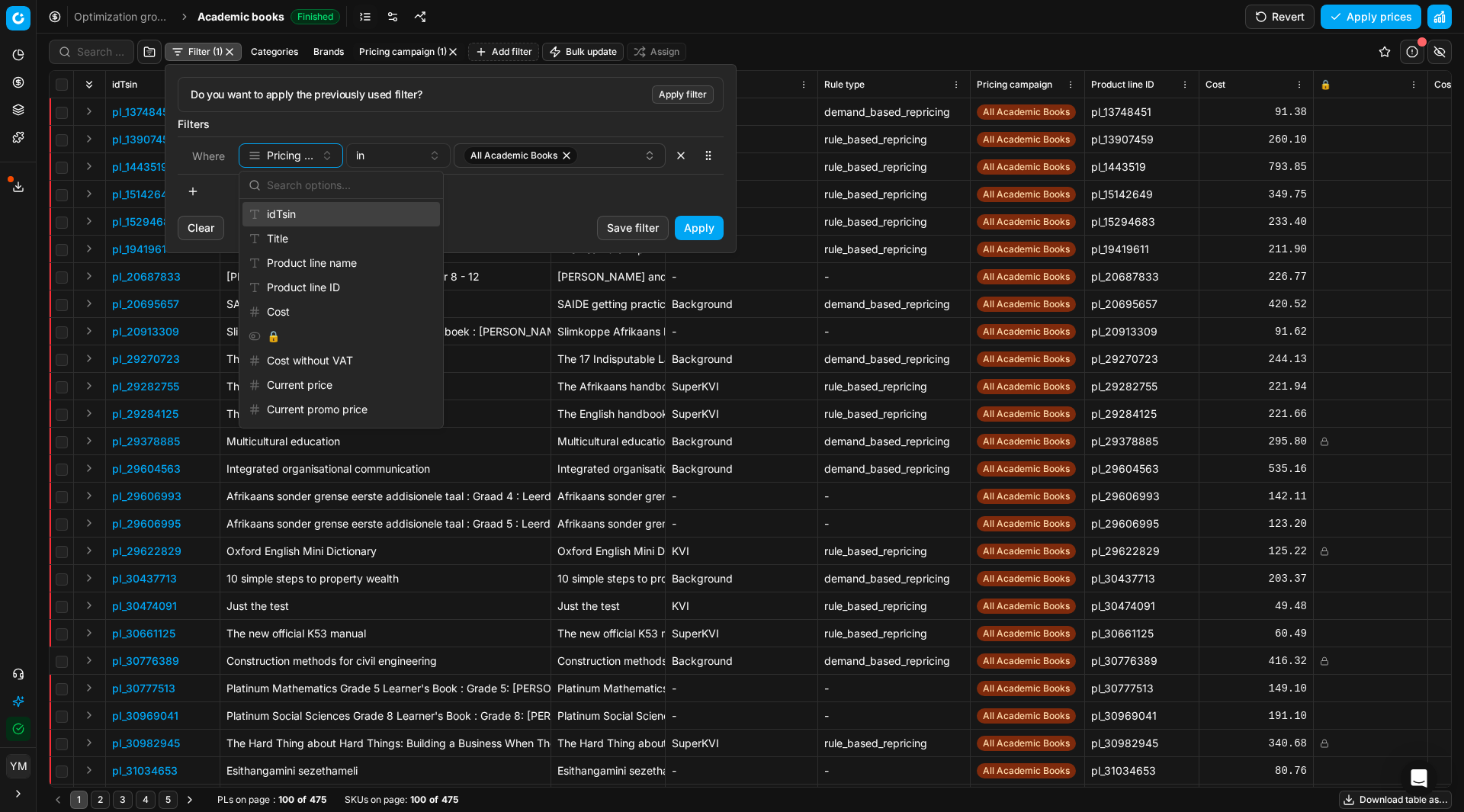
click at [296, 219] on div "idTsin" at bounding box center [342, 213] width 198 height 24
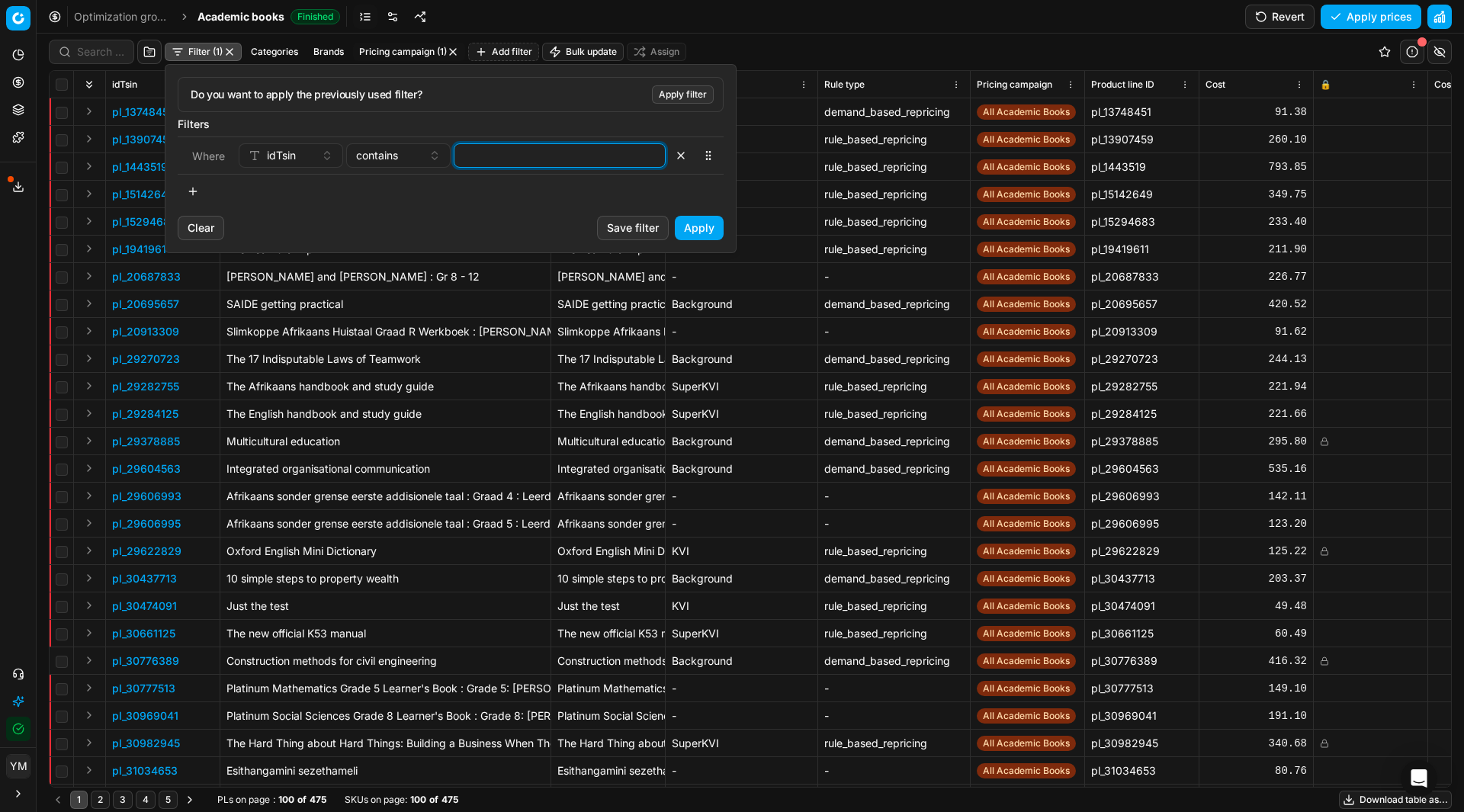
click at [495, 162] on input at bounding box center [560, 155] width 199 height 23
type input "35772672"
click at [706, 226] on button "Apply" at bounding box center [700, 227] width 49 height 24
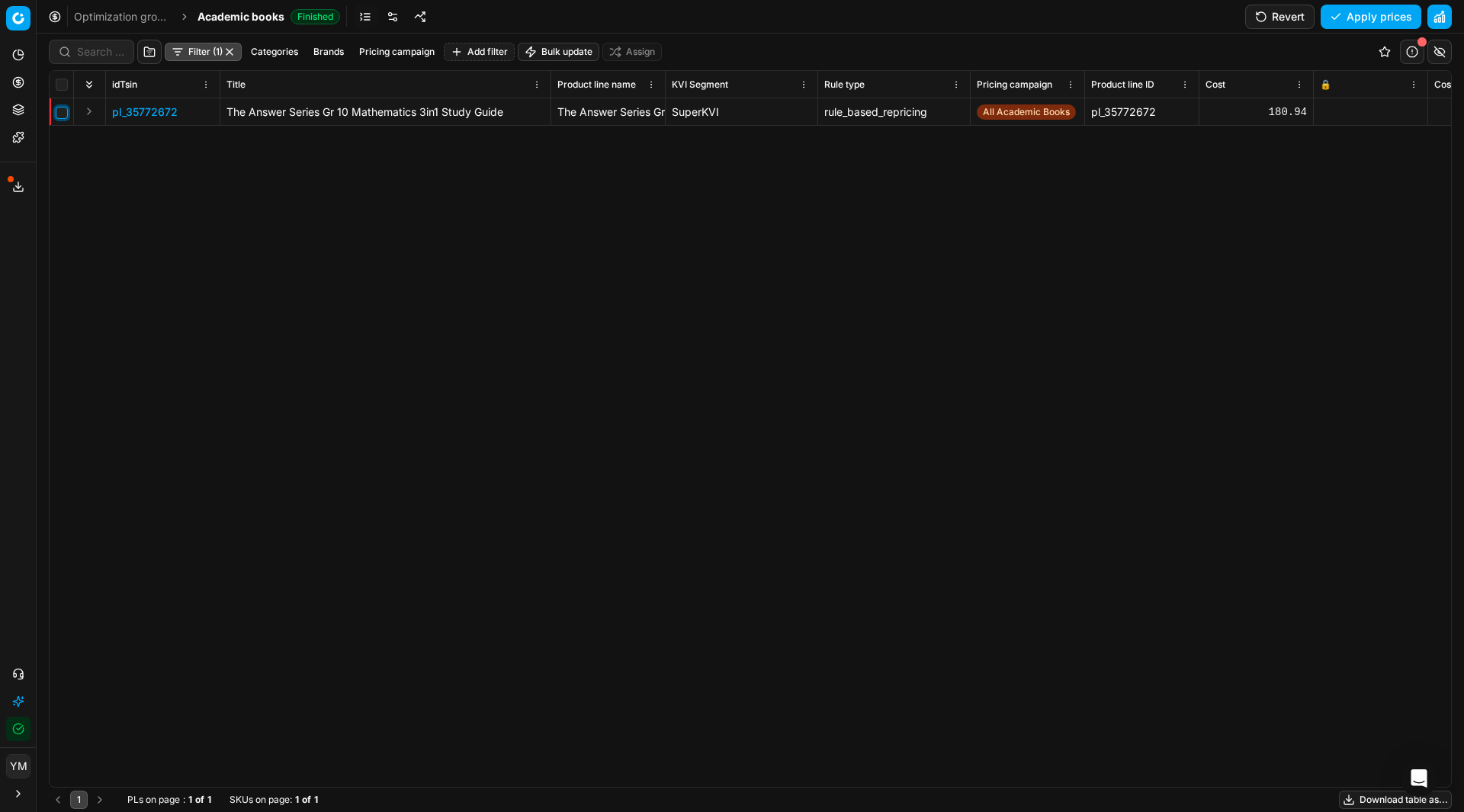
click at [61, 112] on input "checkbox" at bounding box center [62, 113] width 12 height 12
checkbox input "true"
click at [1405, 59] on button "button" at bounding box center [1412, 52] width 24 height 24
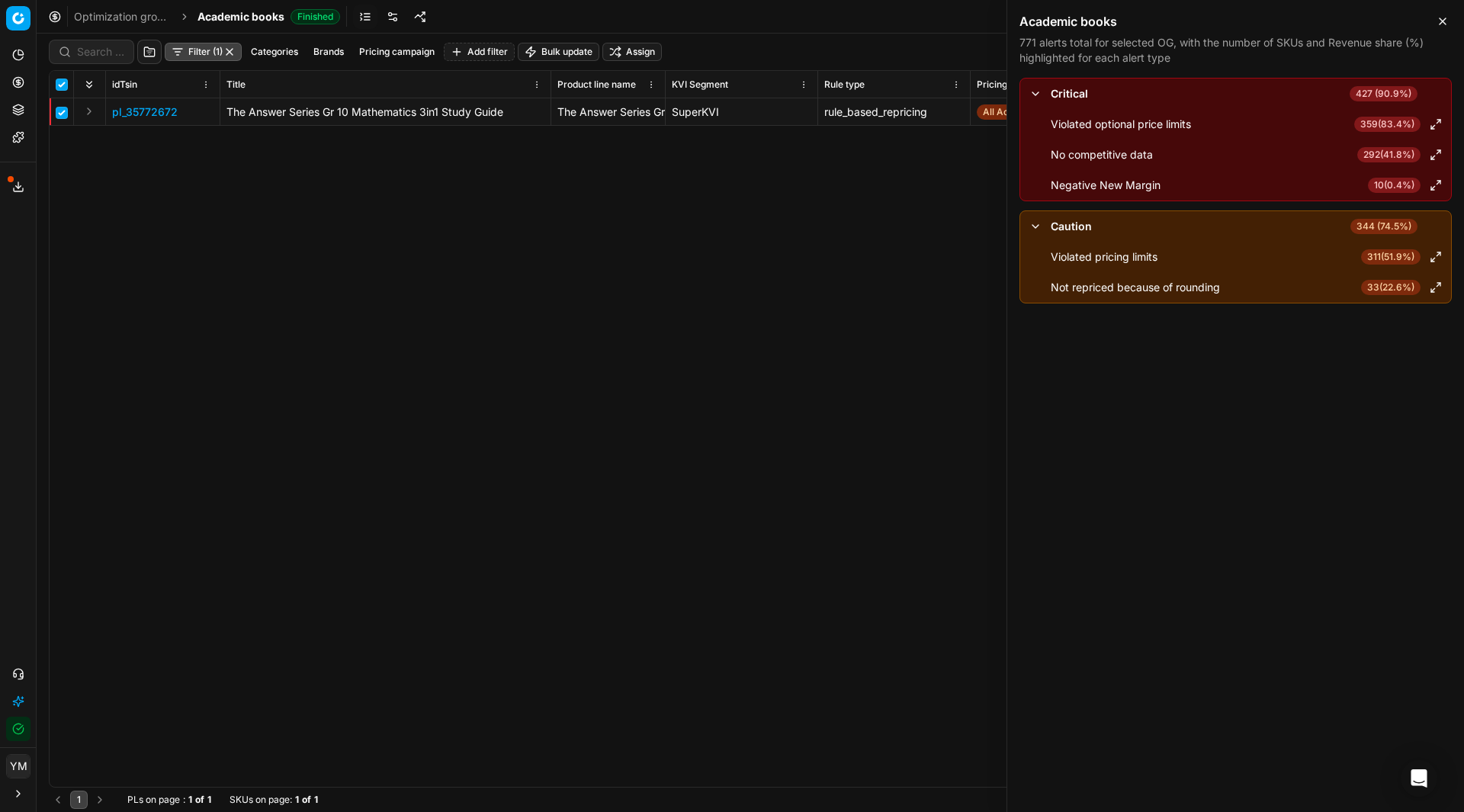
click at [1449, 30] on div "Academic books 771 alerts total for selected OG, with the number of SKUs and Re…" at bounding box center [1235, 38] width 457 height 77
click at [1445, 23] on icon "button" at bounding box center [1442, 22] width 12 height 12
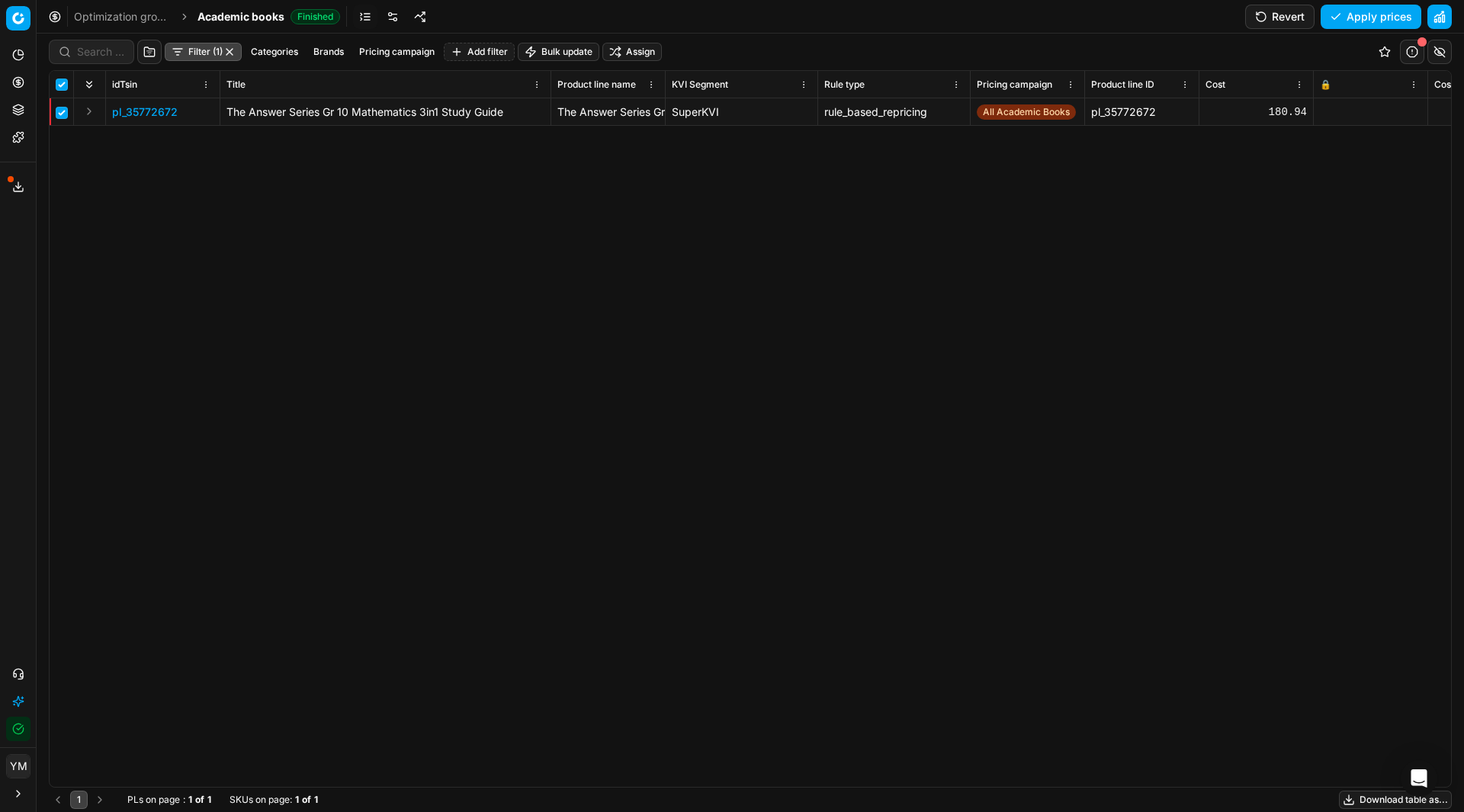
click at [212, 51] on button "Filter (1)" at bounding box center [203, 52] width 77 height 19
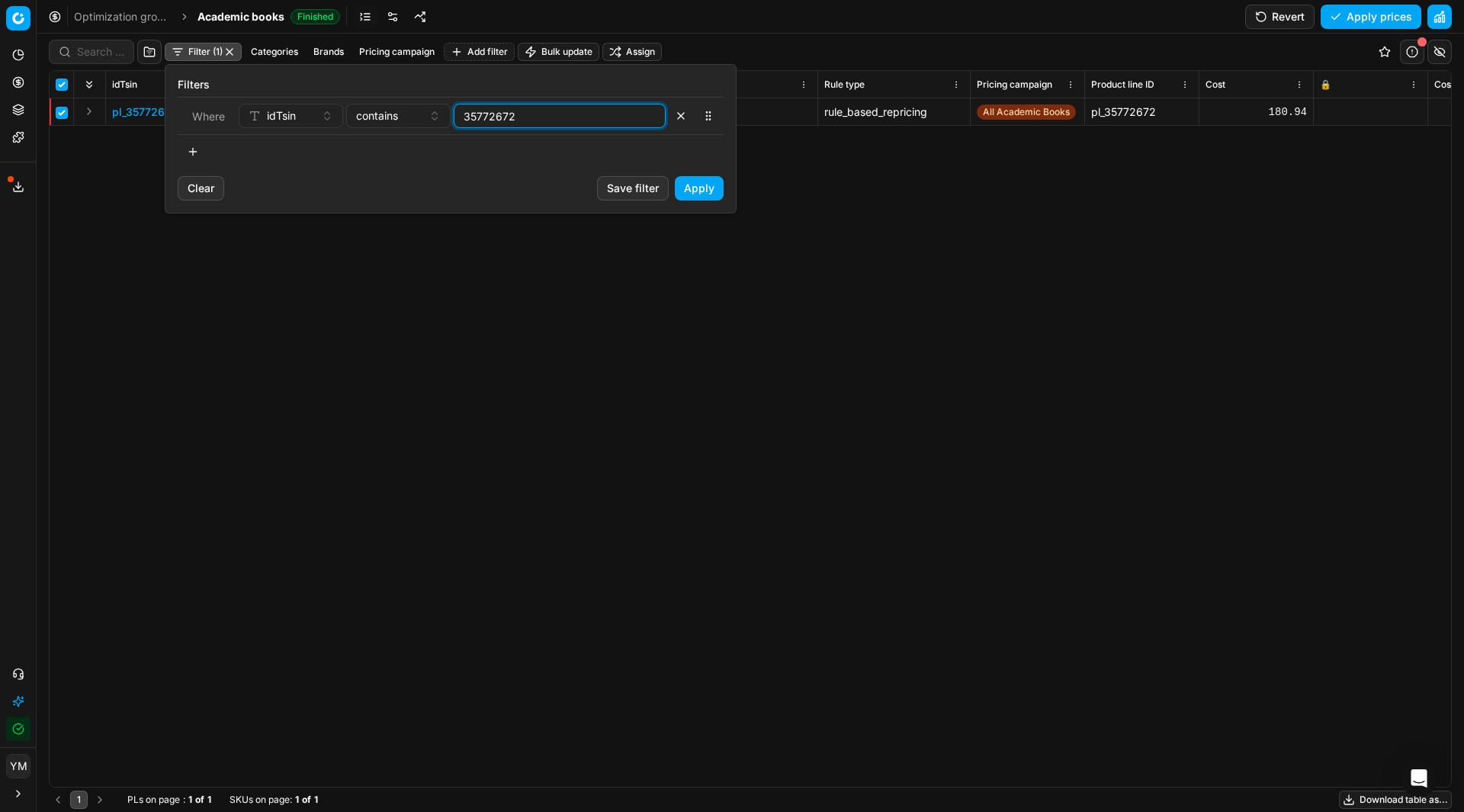
drag, startPoint x: 572, startPoint y: 124, endPoint x: 433, endPoint y: 114, distance: 139.4
click at [433, 114] on div "idTsin contains 35772672" at bounding box center [452, 115] width 427 height 24
type input "43903717"
click at [715, 191] on button "Apply" at bounding box center [700, 188] width 49 height 24
checkbox input "false"
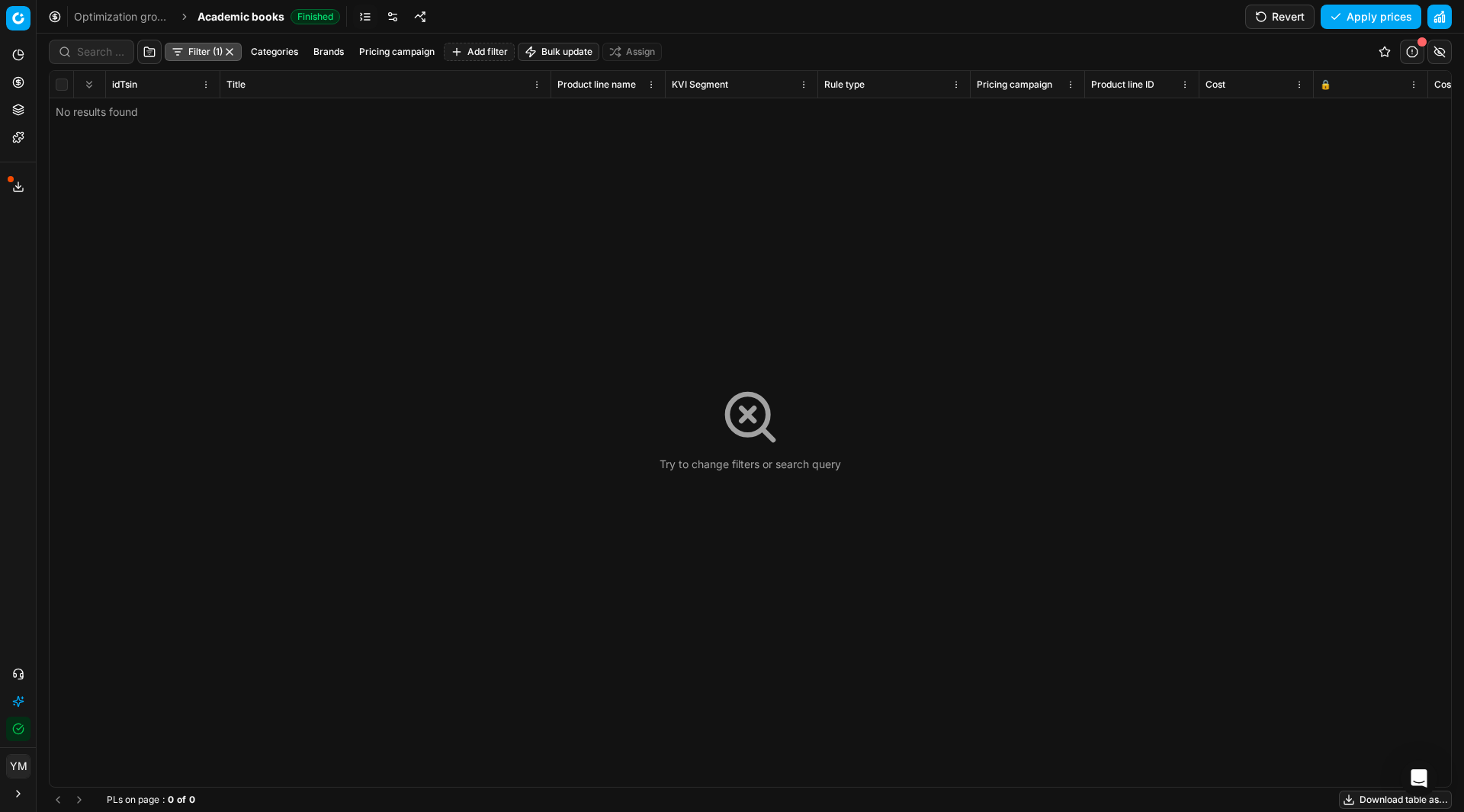
click at [215, 50] on button "Filter (1)" at bounding box center [203, 52] width 77 height 19
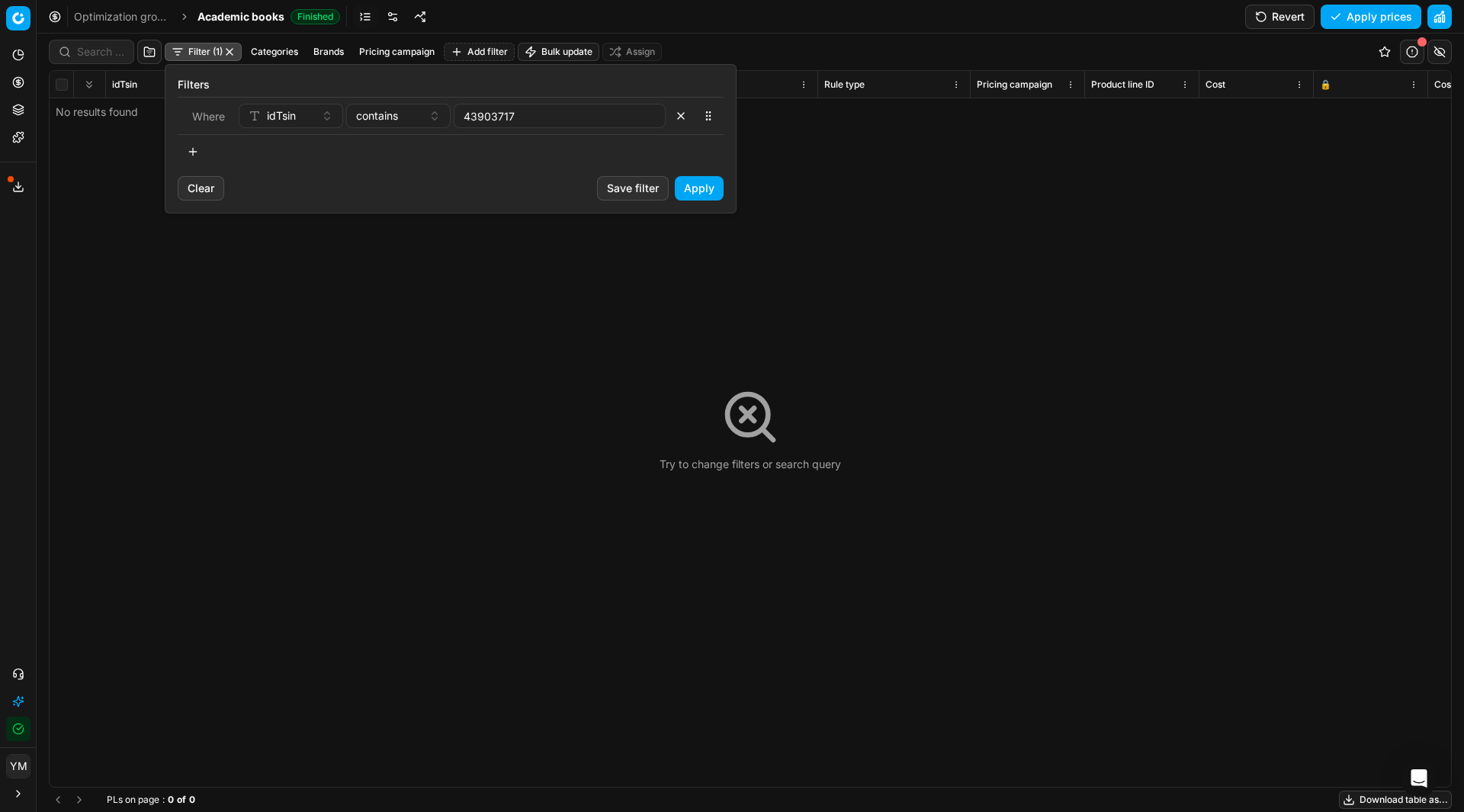
click at [706, 188] on button "Apply" at bounding box center [700, 188] width 49 height 24
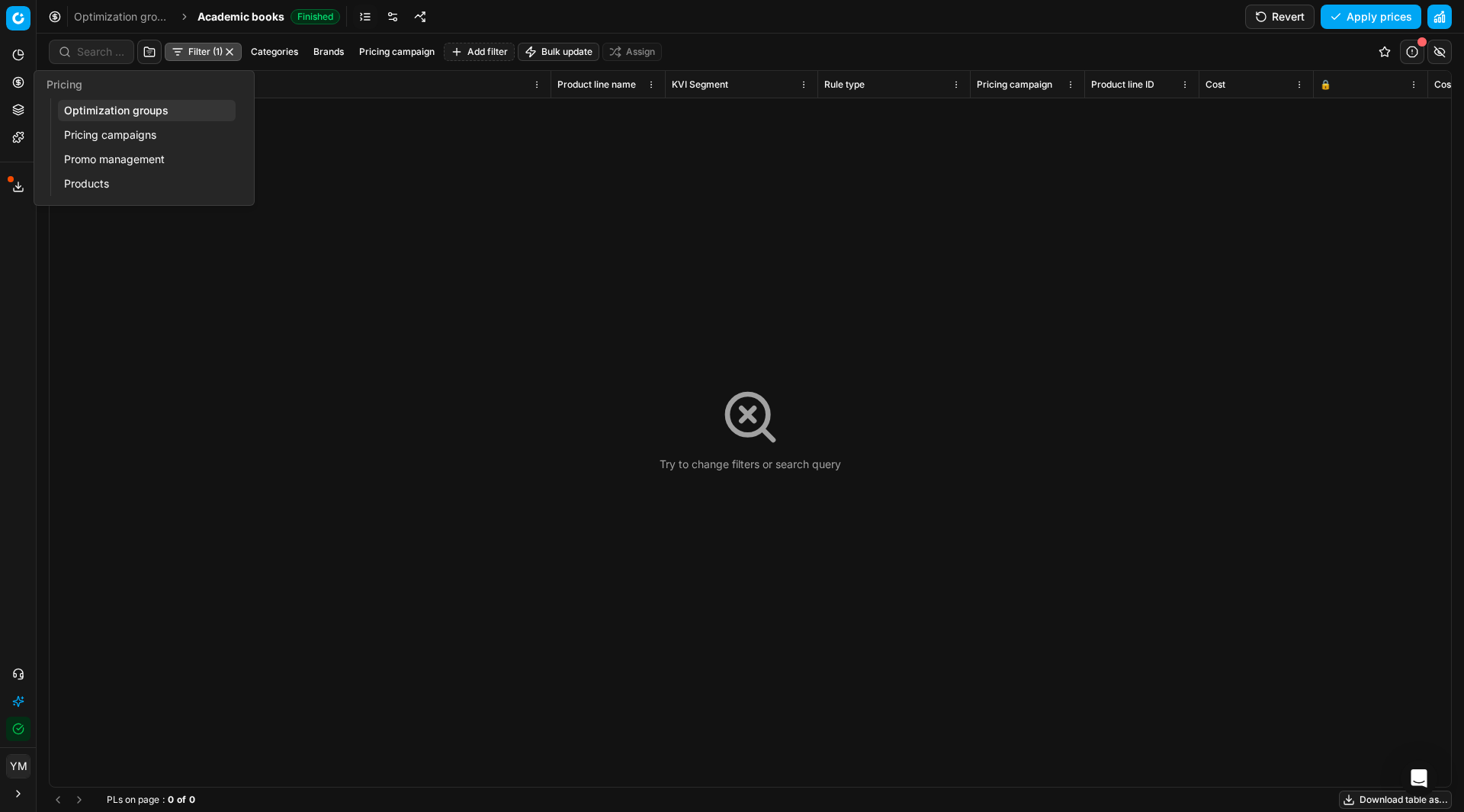
click at [93, 183] on link "Products" at bounding box center [147, 184] width 178 height 22
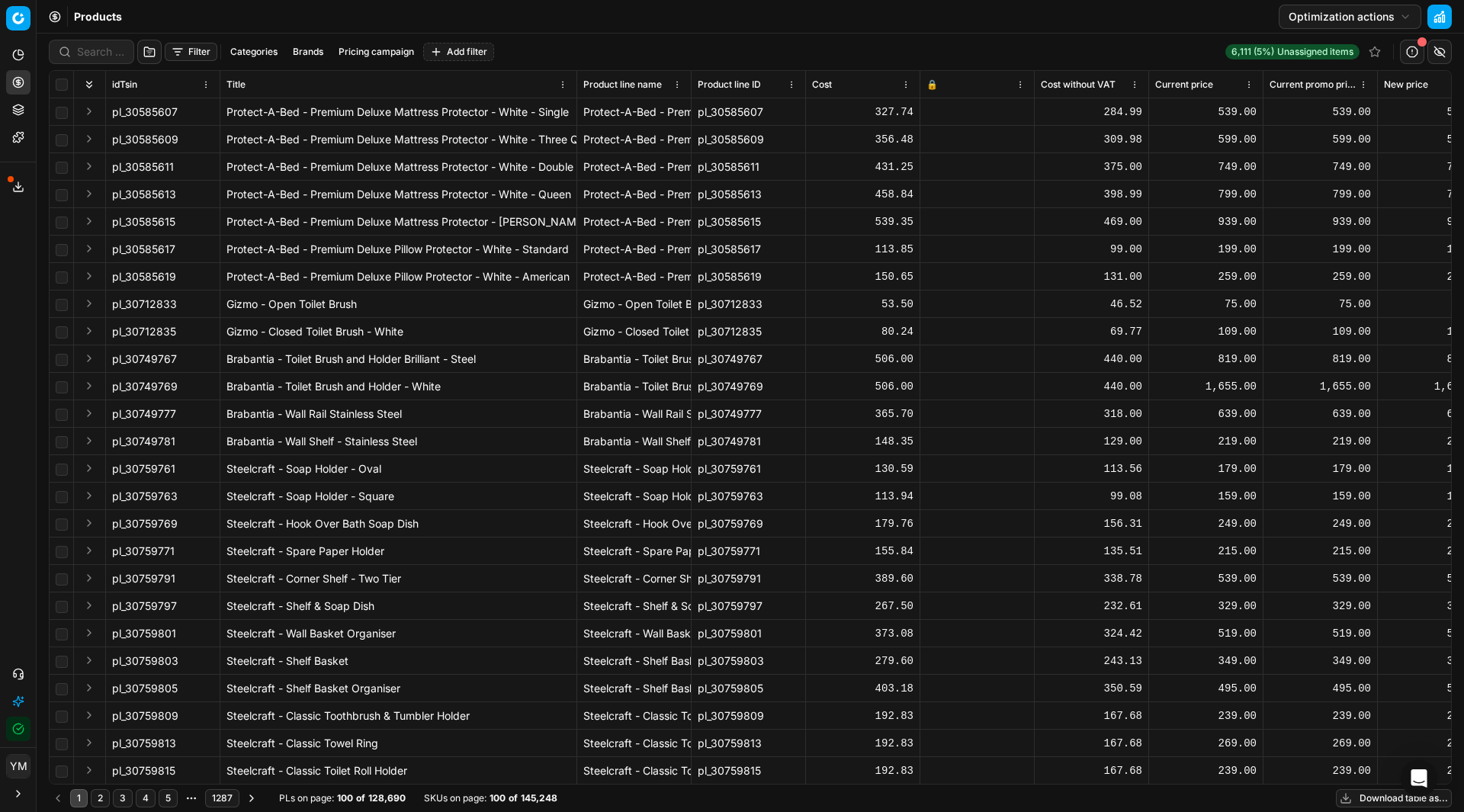
click at [203, 57] on button "Filter" at bounding box center [191, 52] width 53 height 19
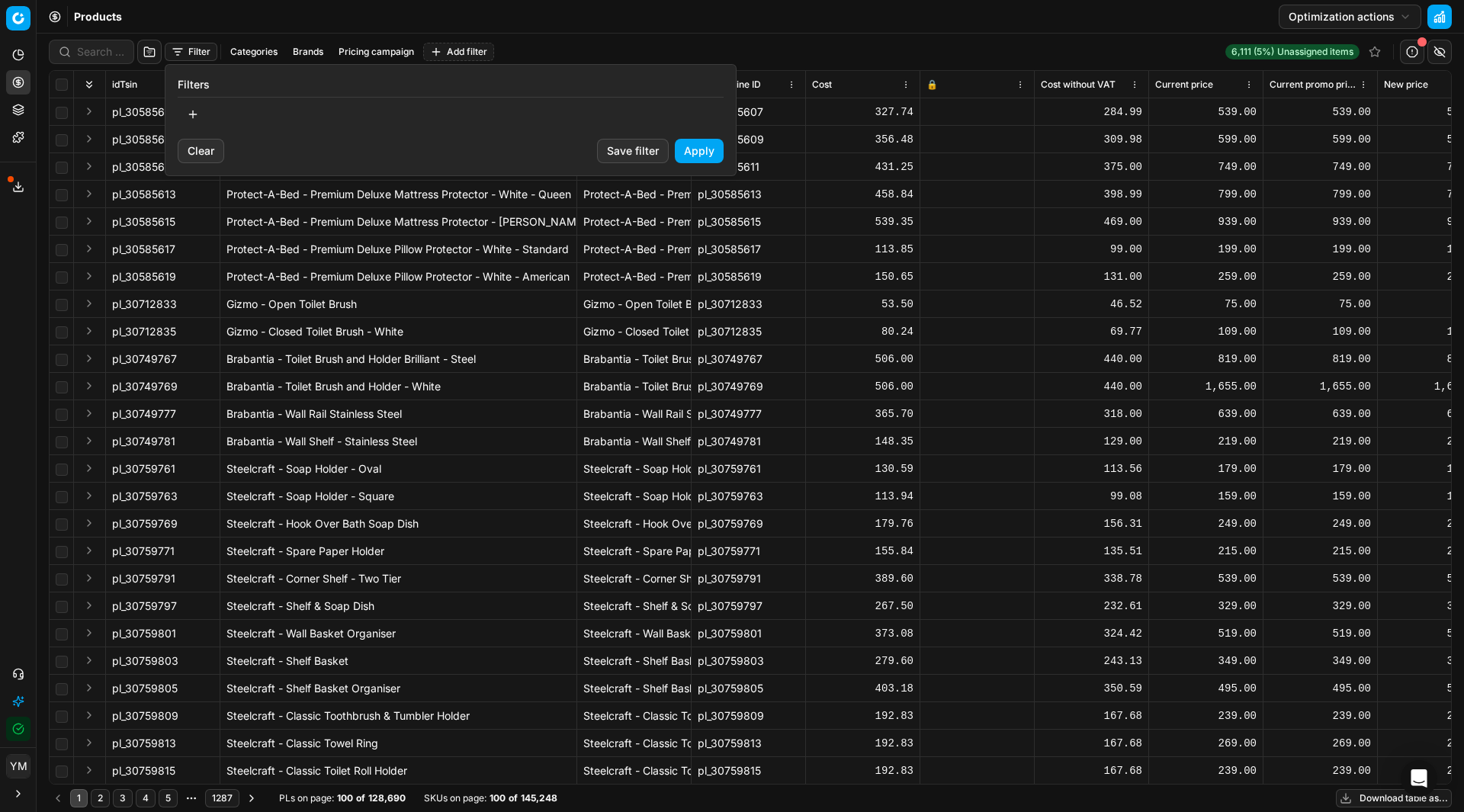
click at [195, 114] on button "button" at bounding box center [193, 113] width 30 height 24
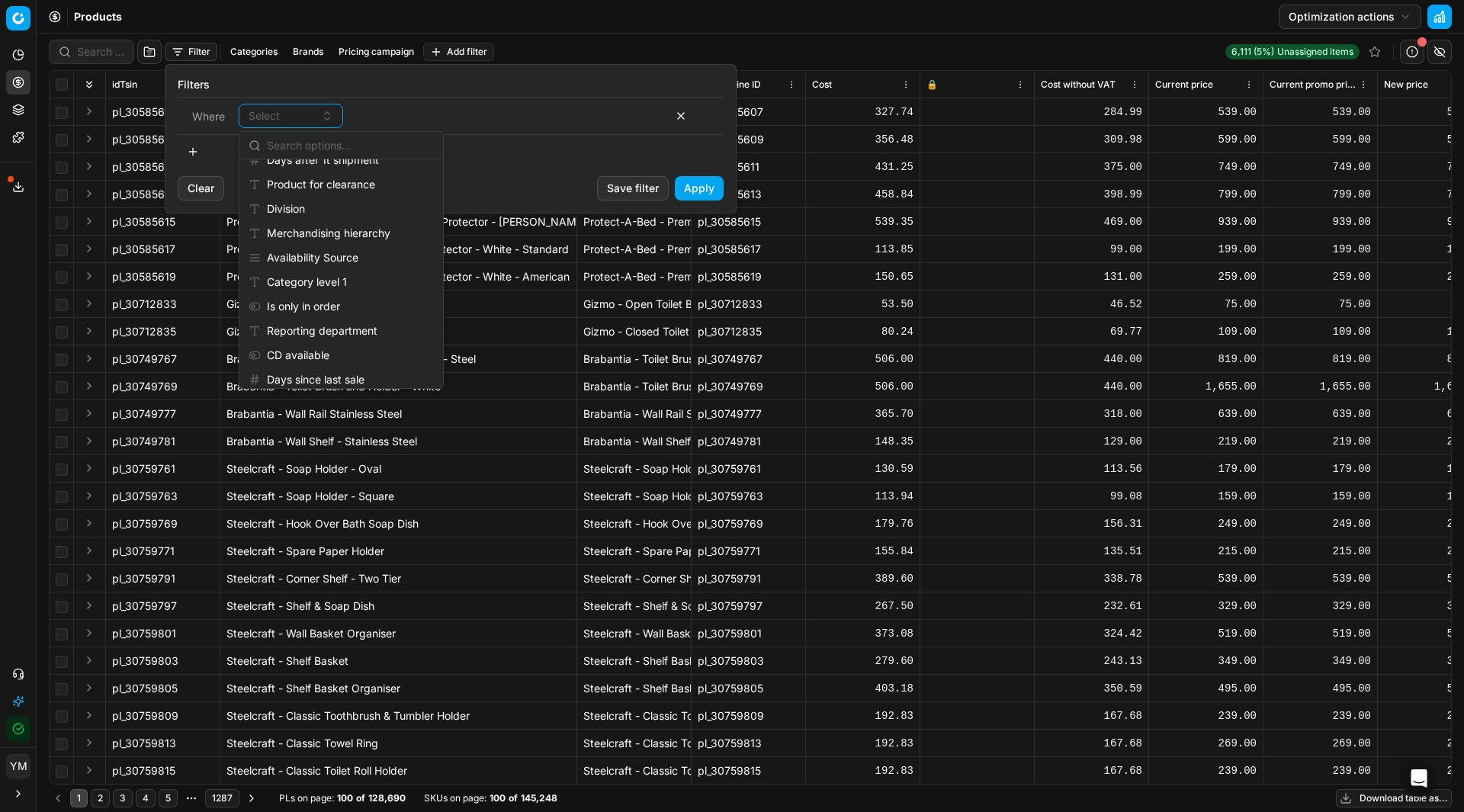
scroll to position [1582, 0]
click at [12, 429] on html "Pricing platform Analytics Pricing Product portfolio Templates Export service 2…" at bounding box center [732, 406] width 1464 height 812
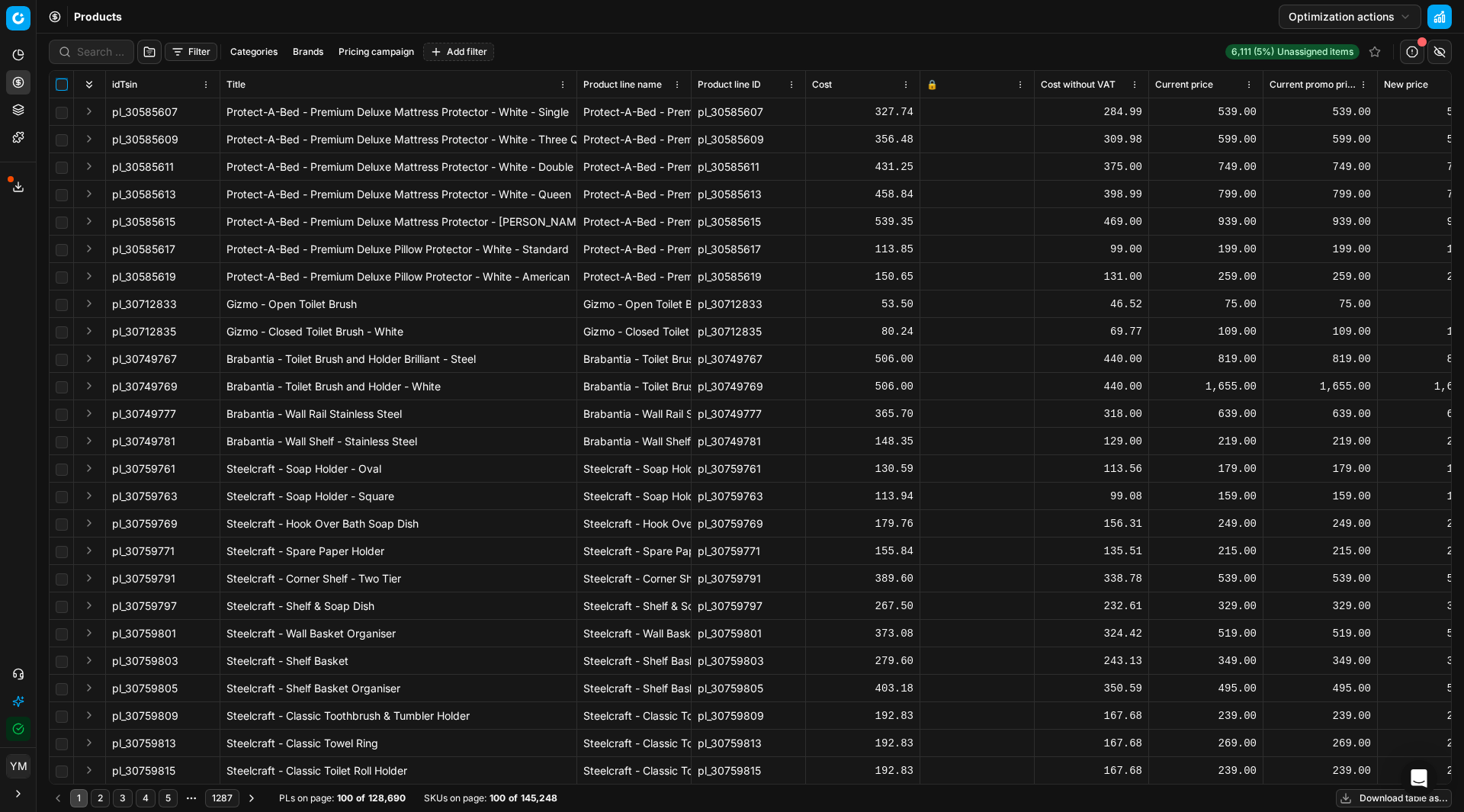
click at [64, 84] on input "checkbox" at bounding box center [62, 84] width 12 height 12
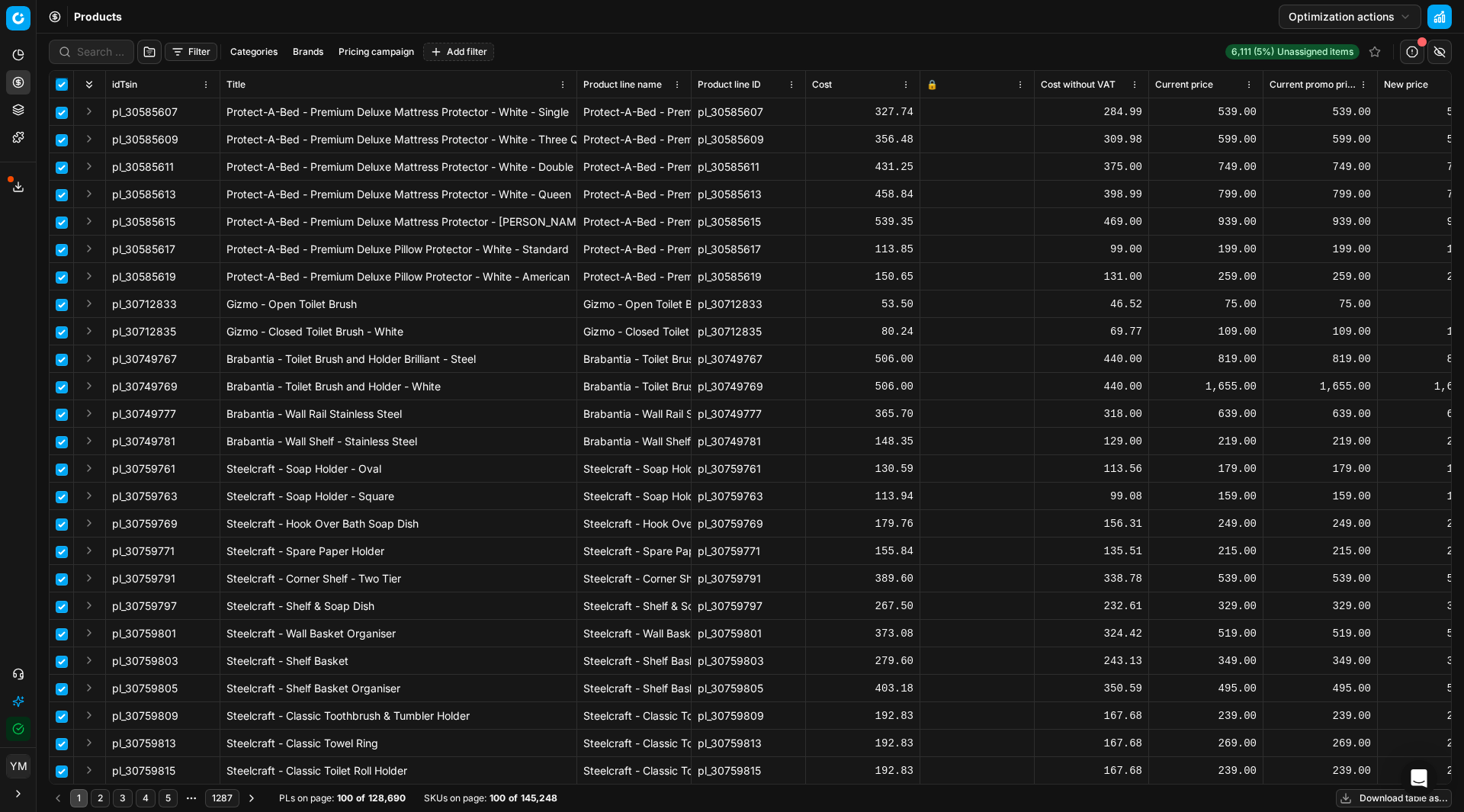
checkbox input "true"
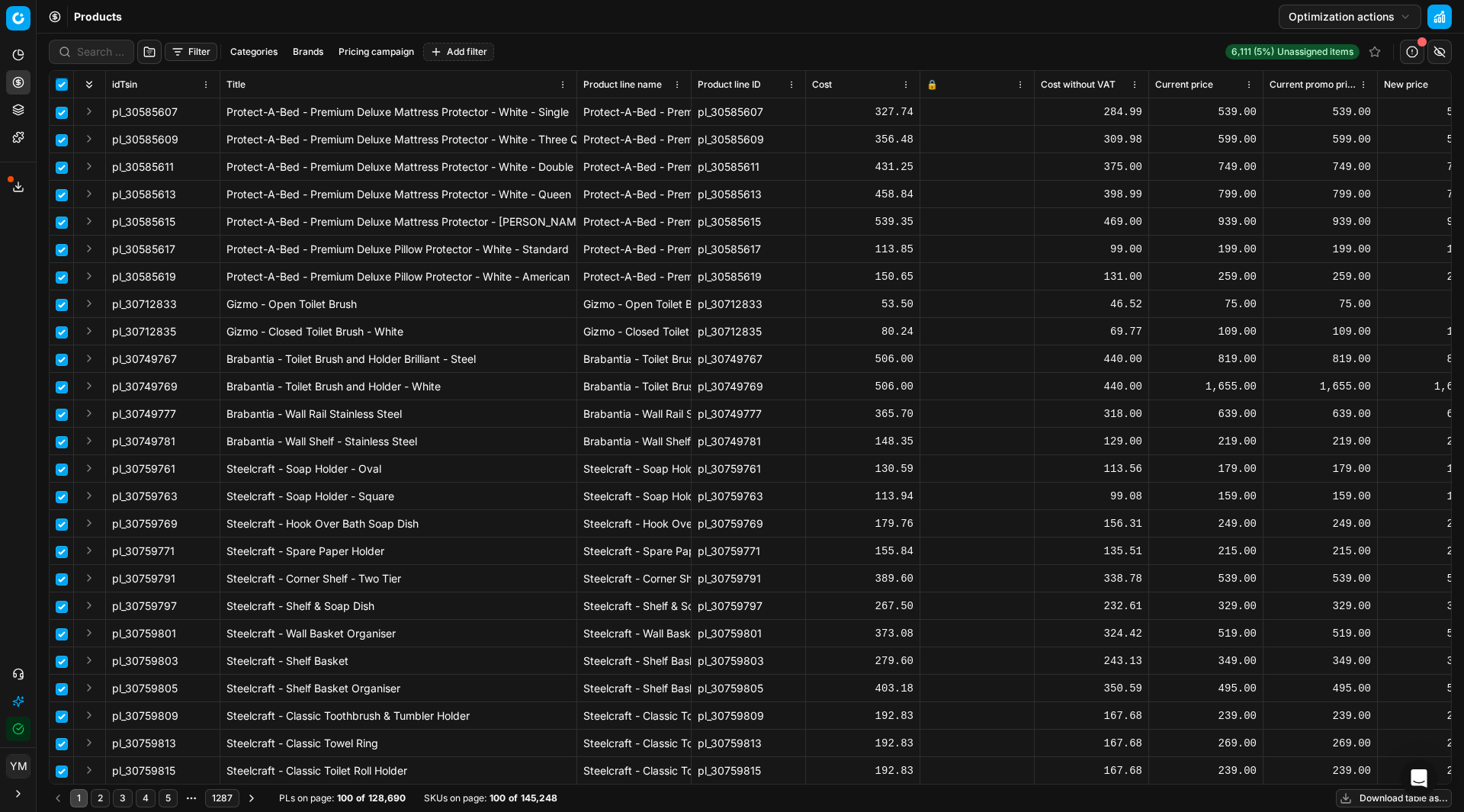
checkbox input "true"
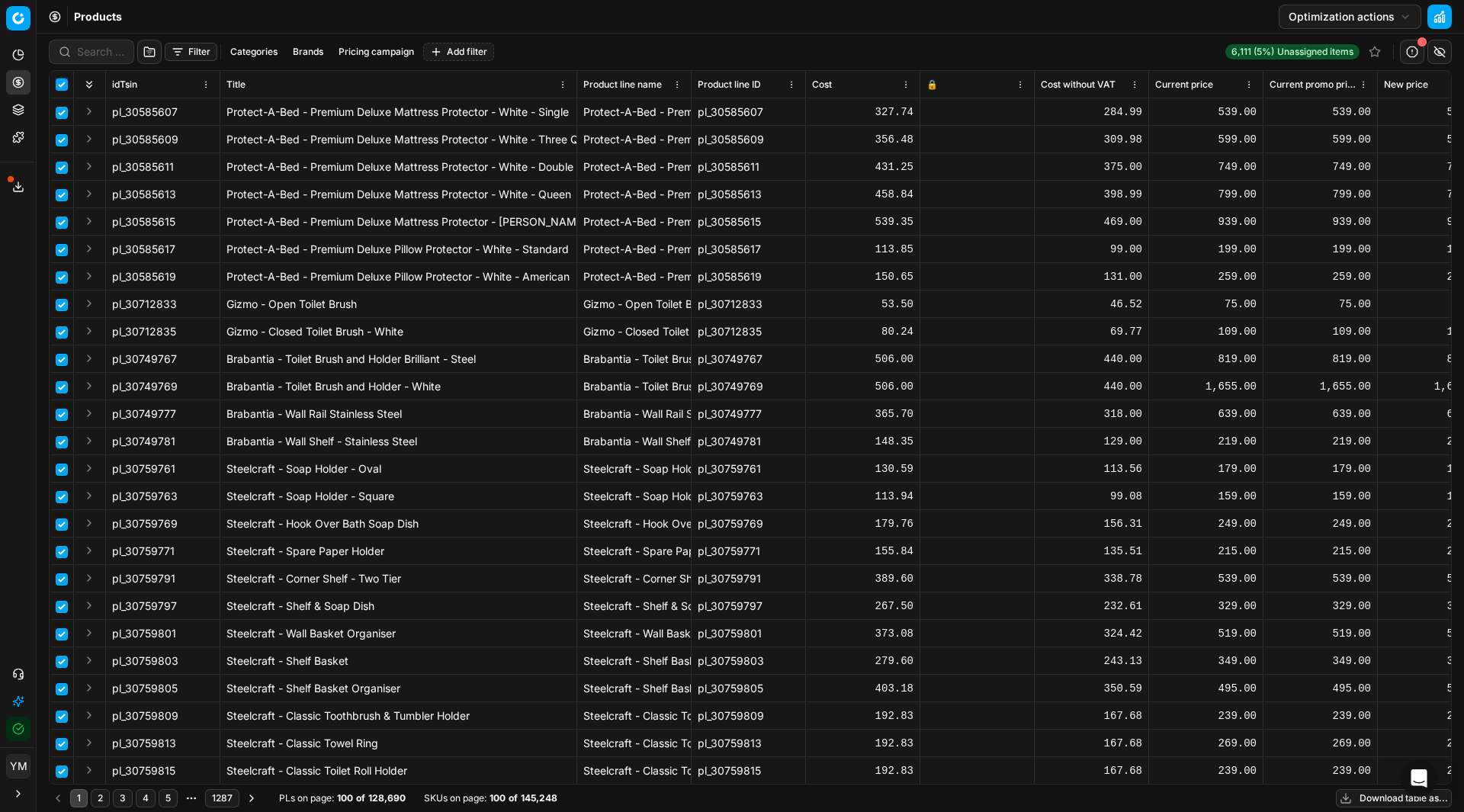
checkbox input "true"
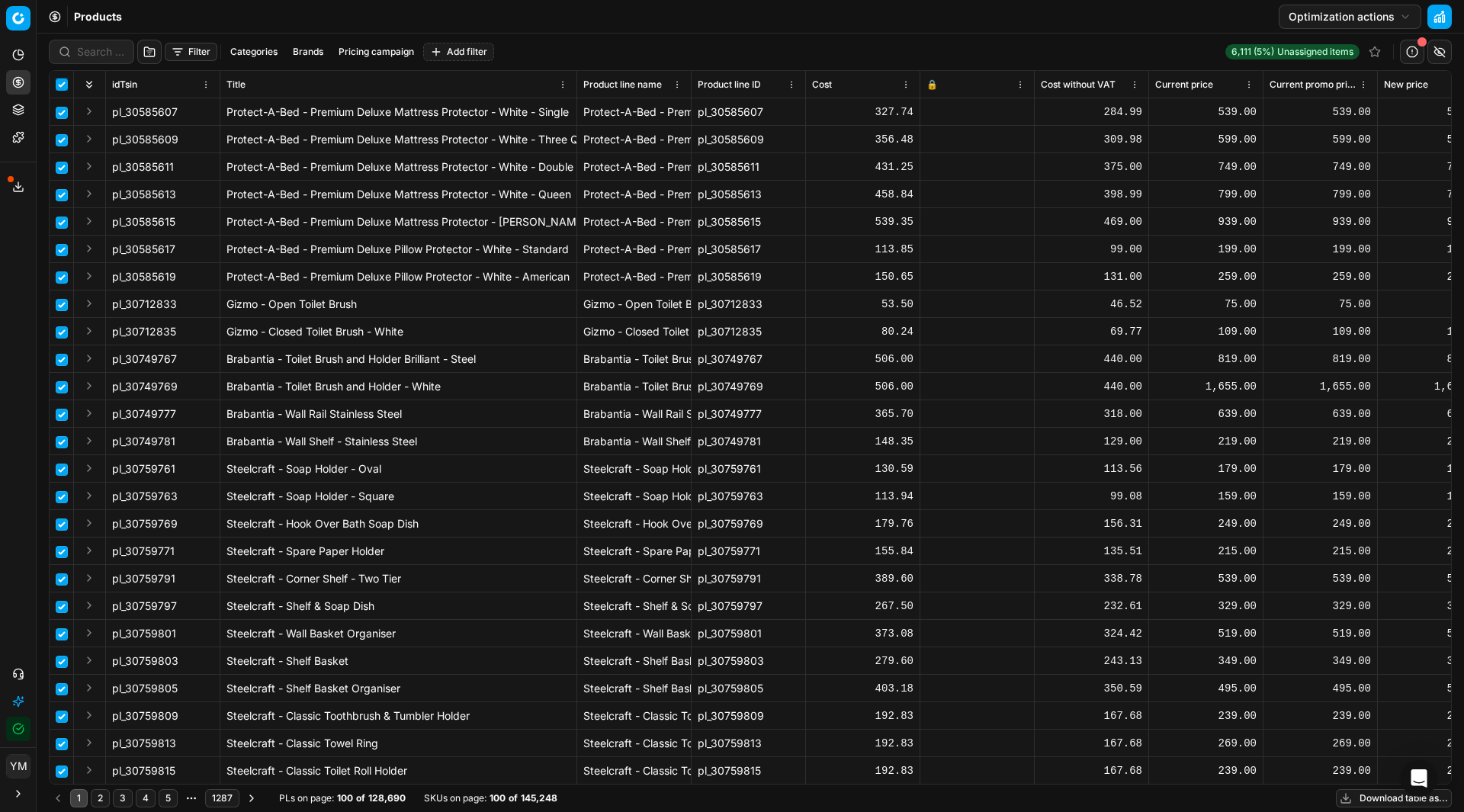
checkbox input "true"
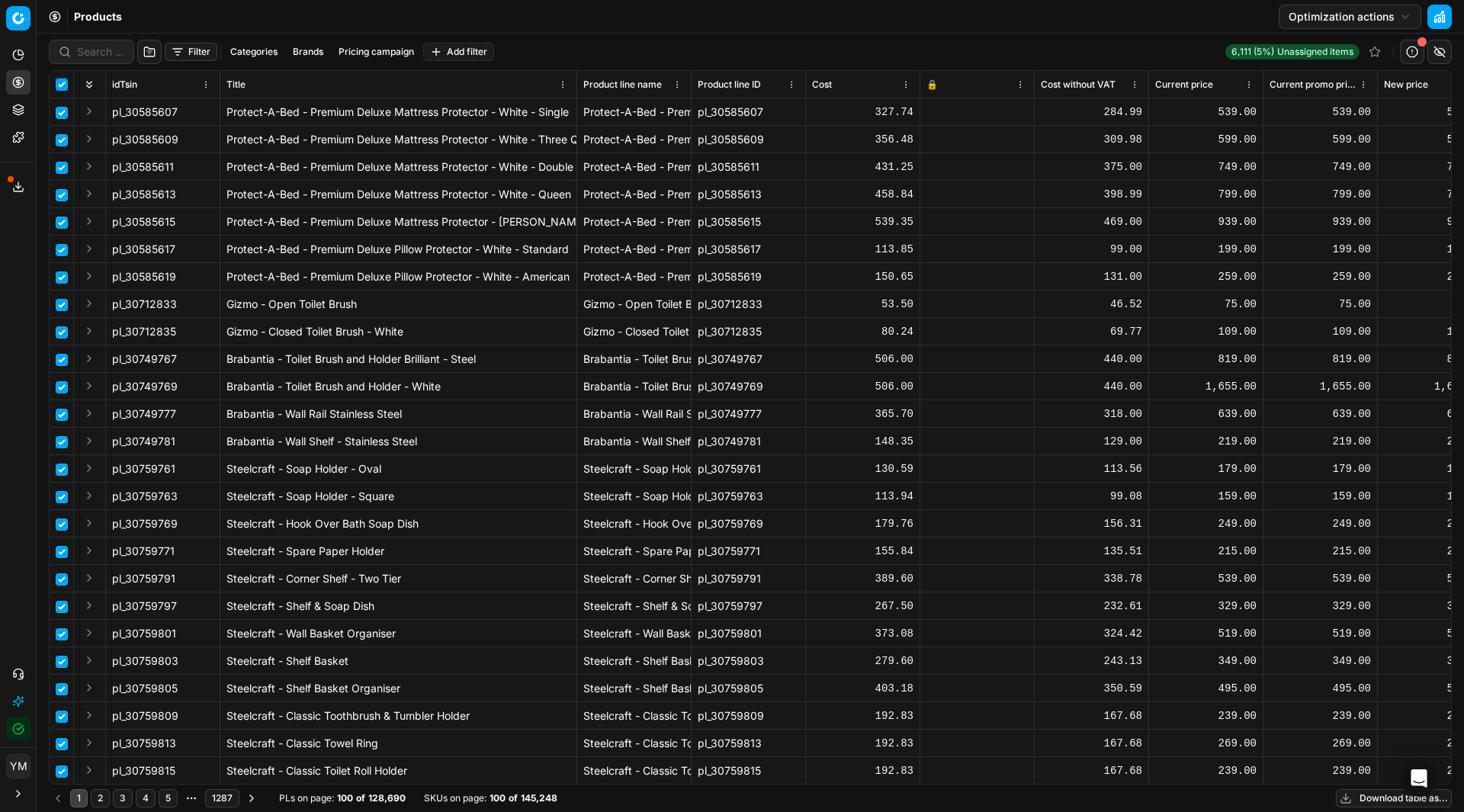
checkbox input "true"
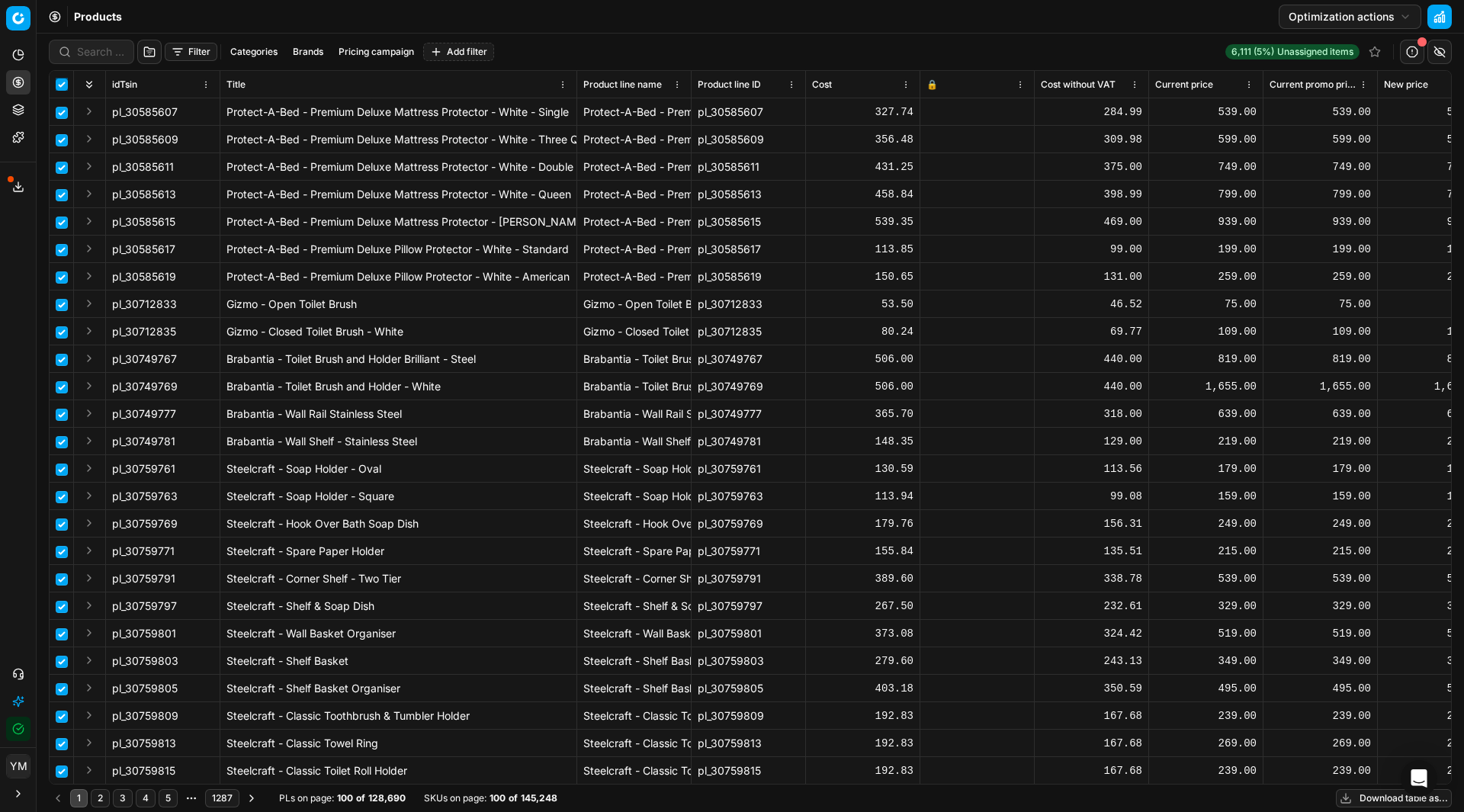
checkbox input "true"
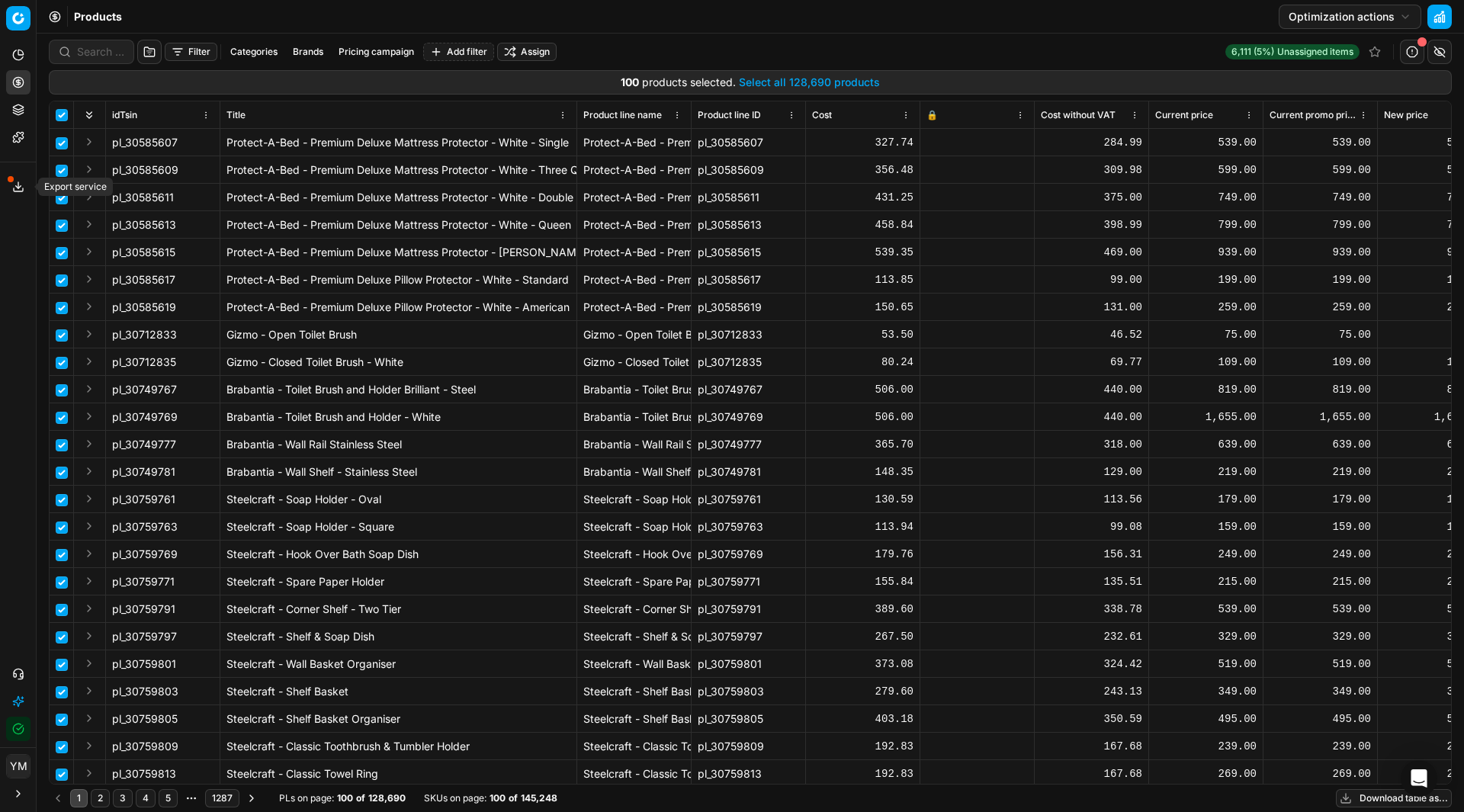
click at [19, 192] on icon at bounding box center [18, 189] width 9 height 3
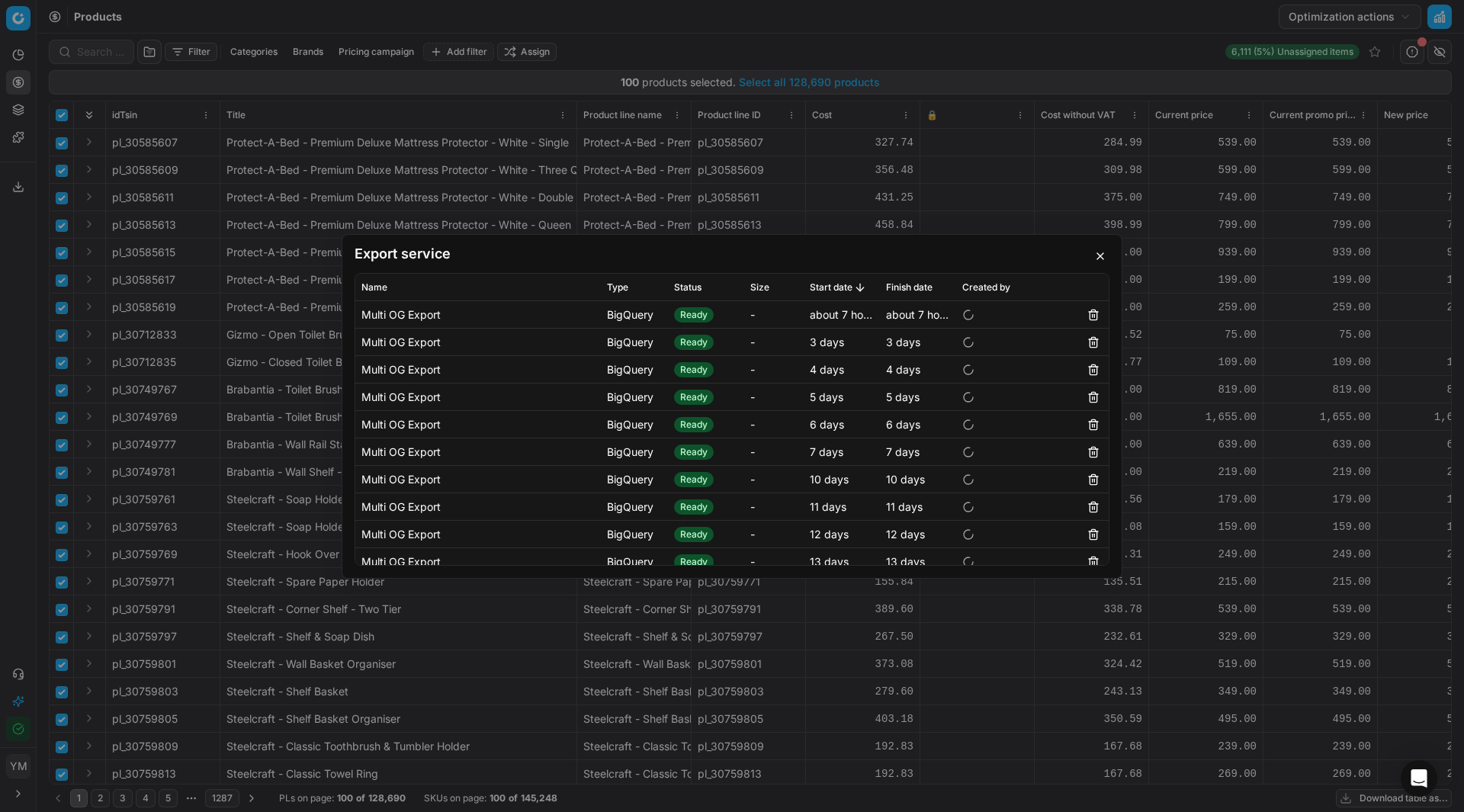
click at [1097, 262] on button "button" at bounding box center [1100, 255] width 19 height 19
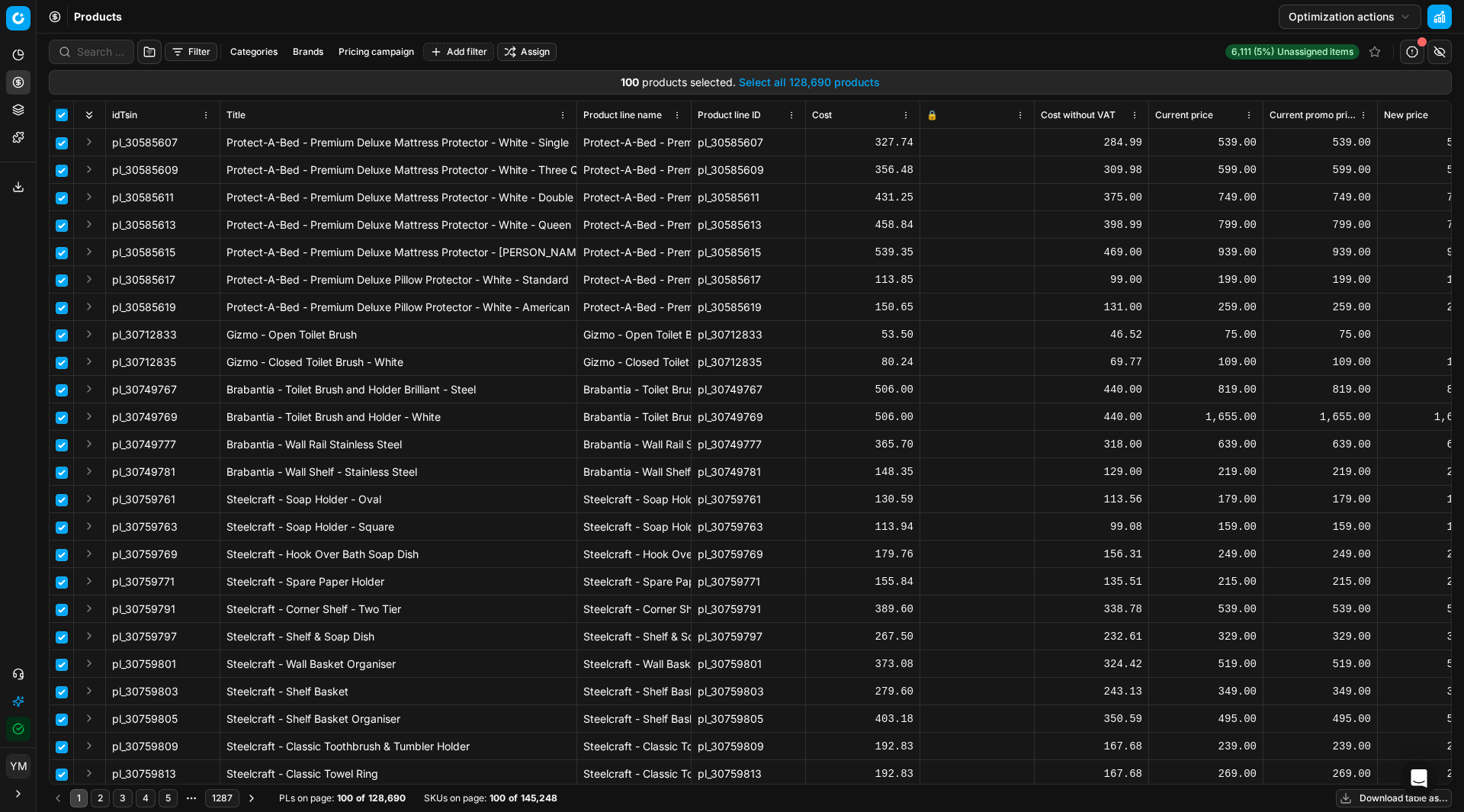
click at [63, 112] on input "checkbox" at bounding box center [62, 114] width 12 height 12
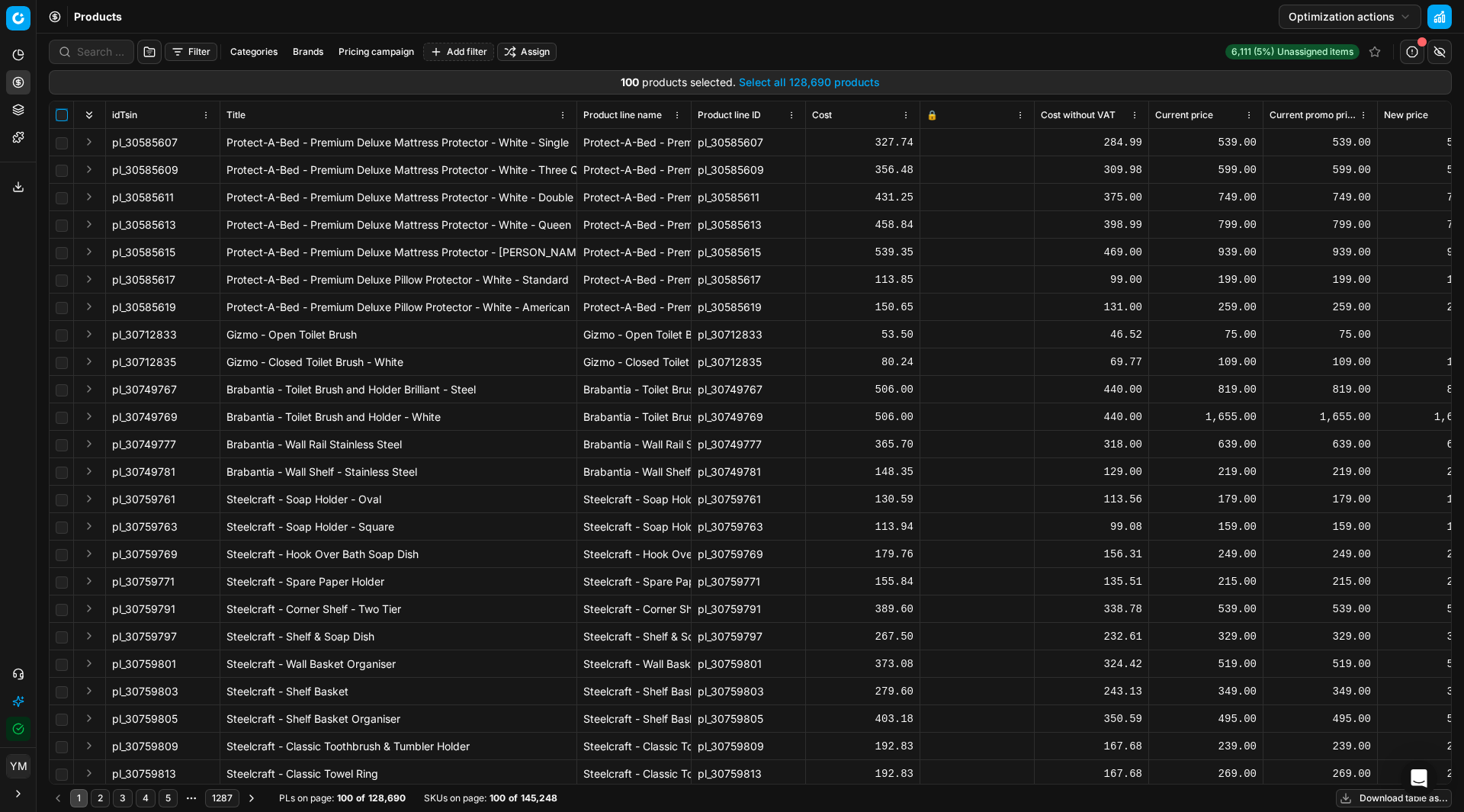
checkbox input "false"
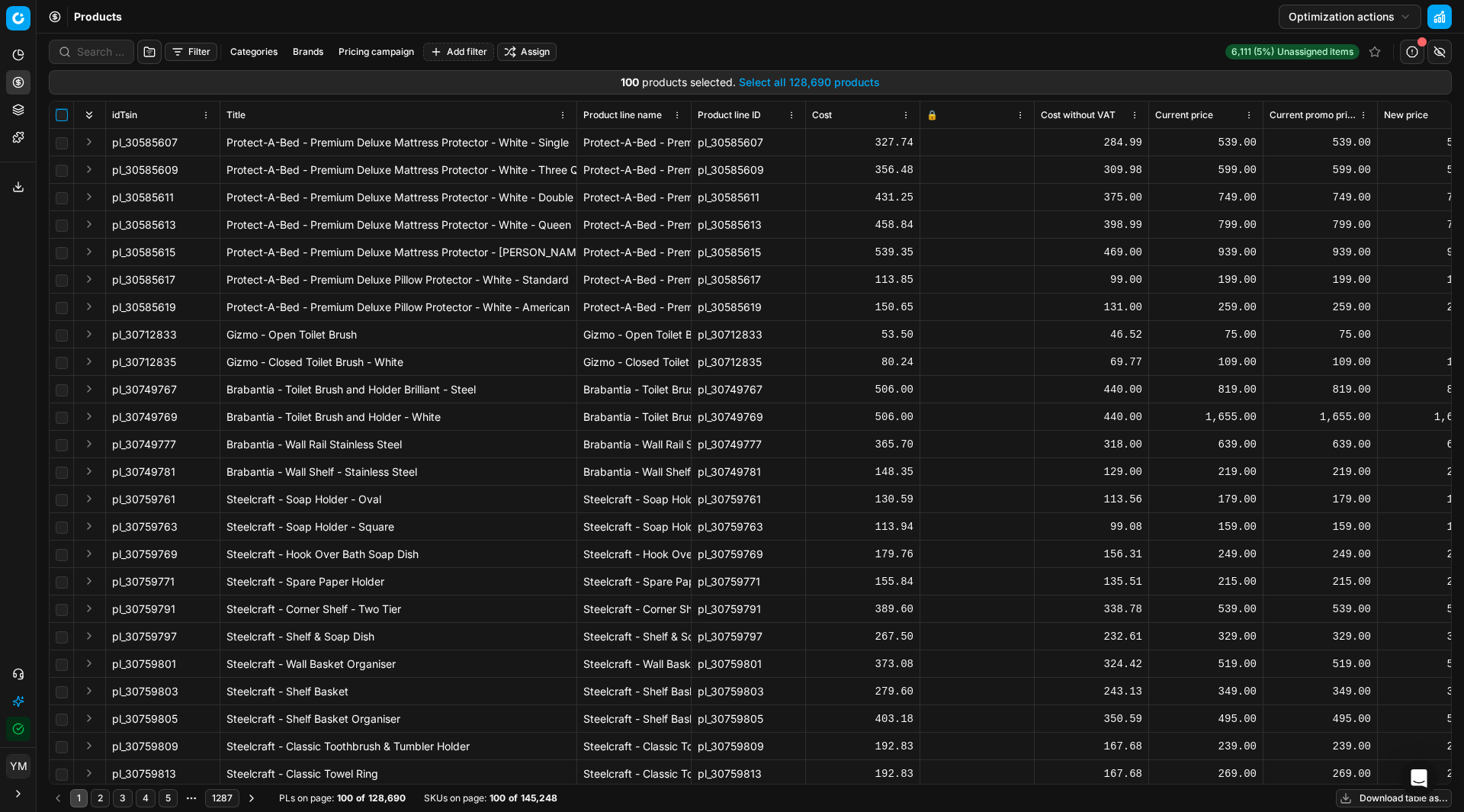
checkbox input "false"
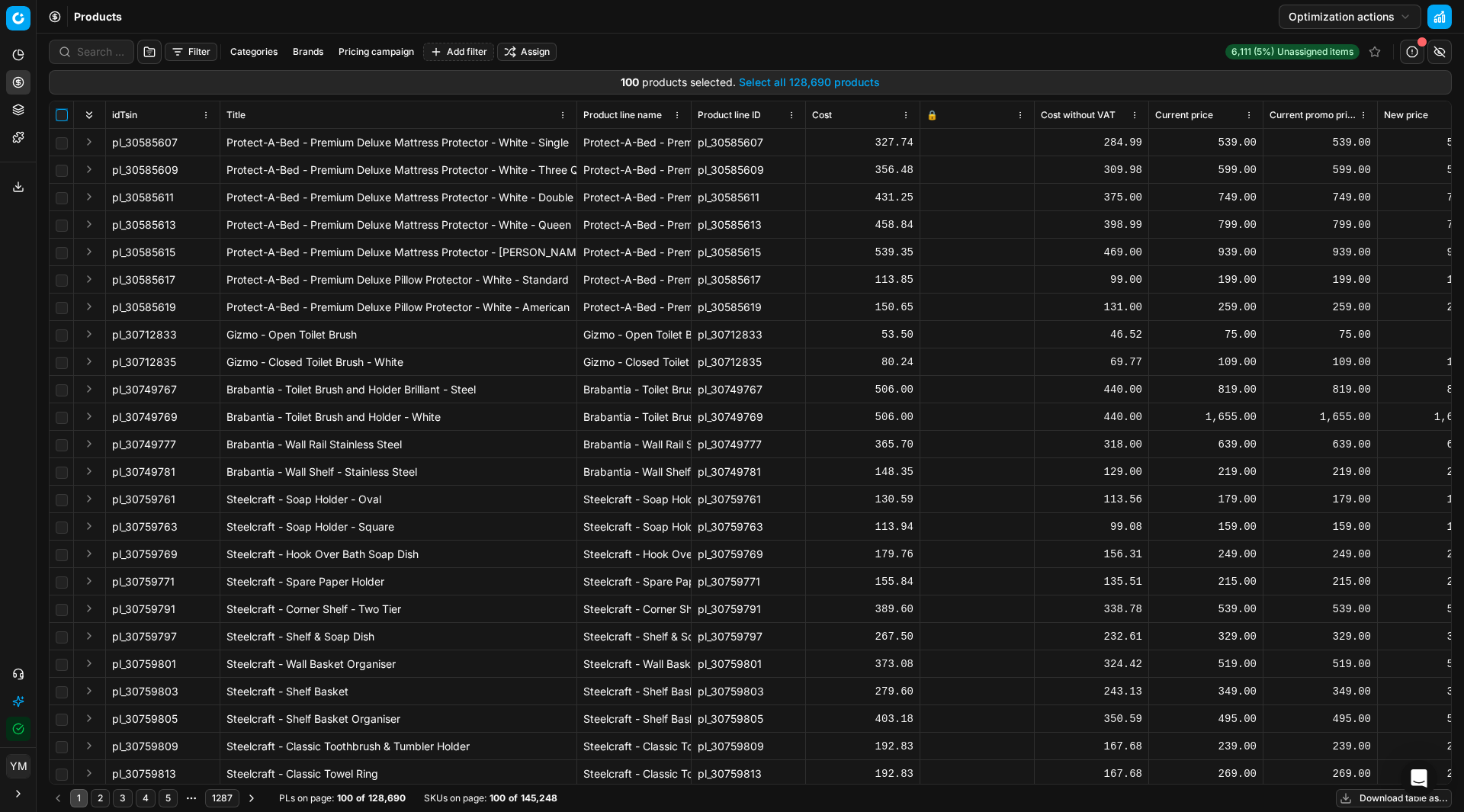
checkbox input "false"
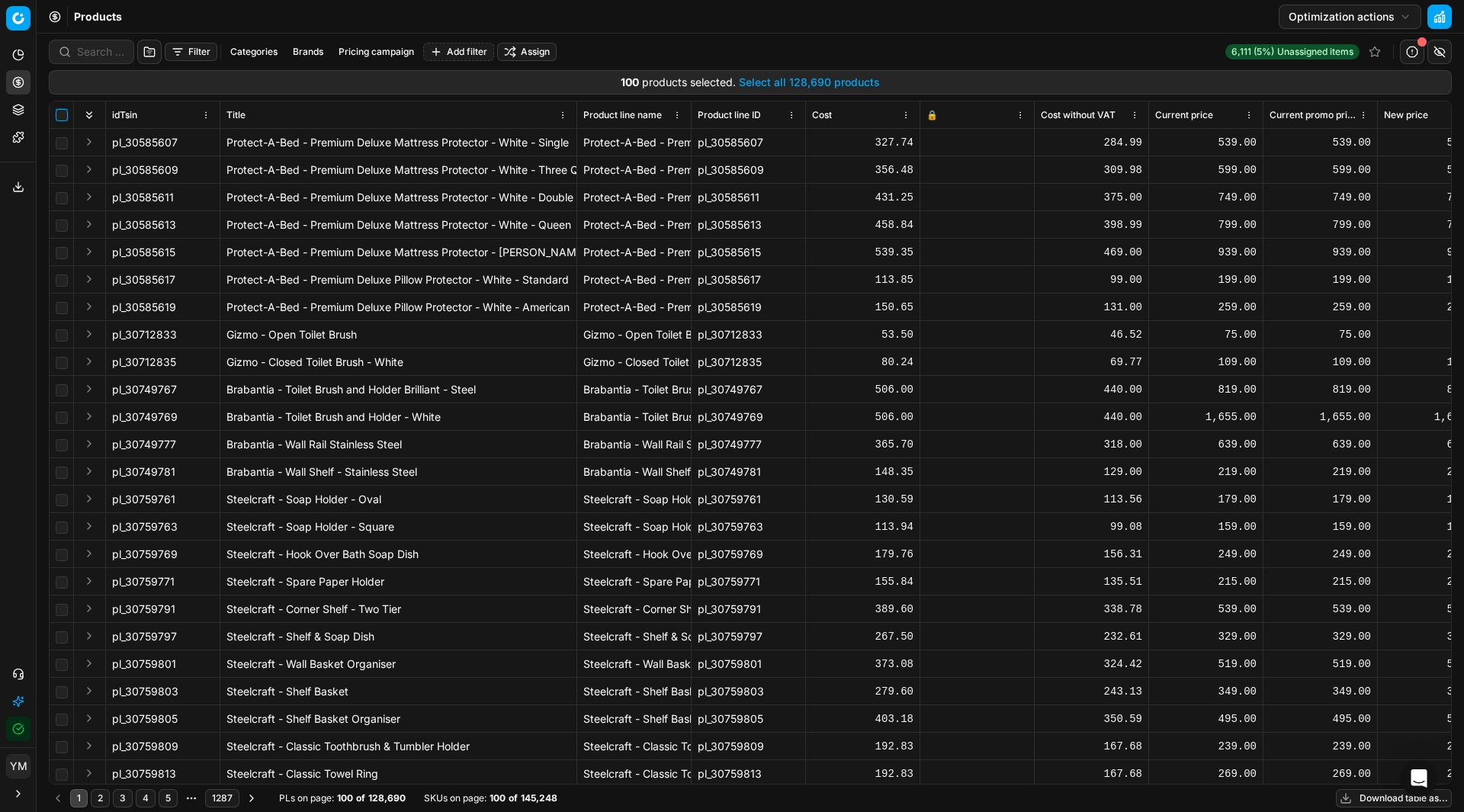
checkbox input "false"
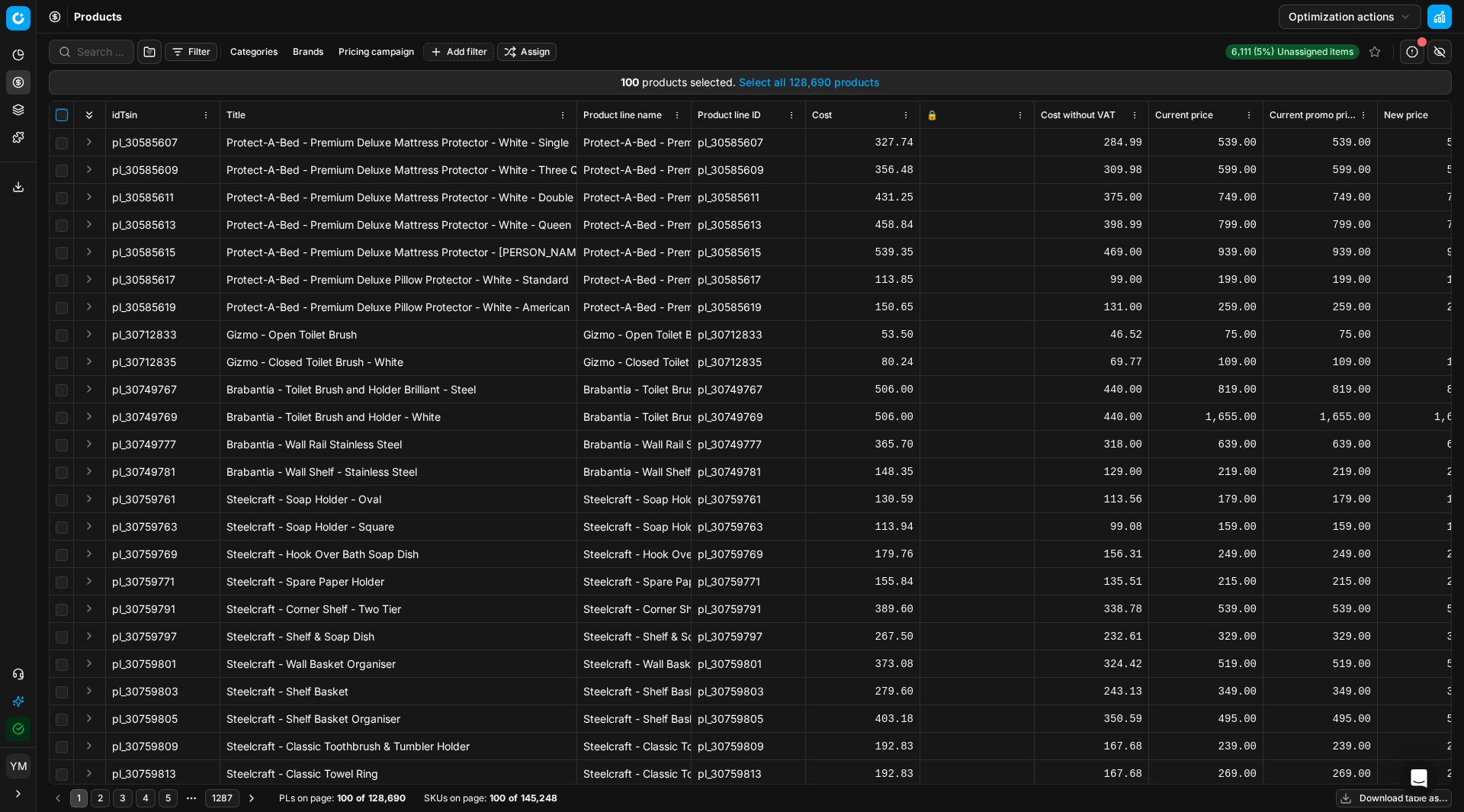
checkbox input "false"
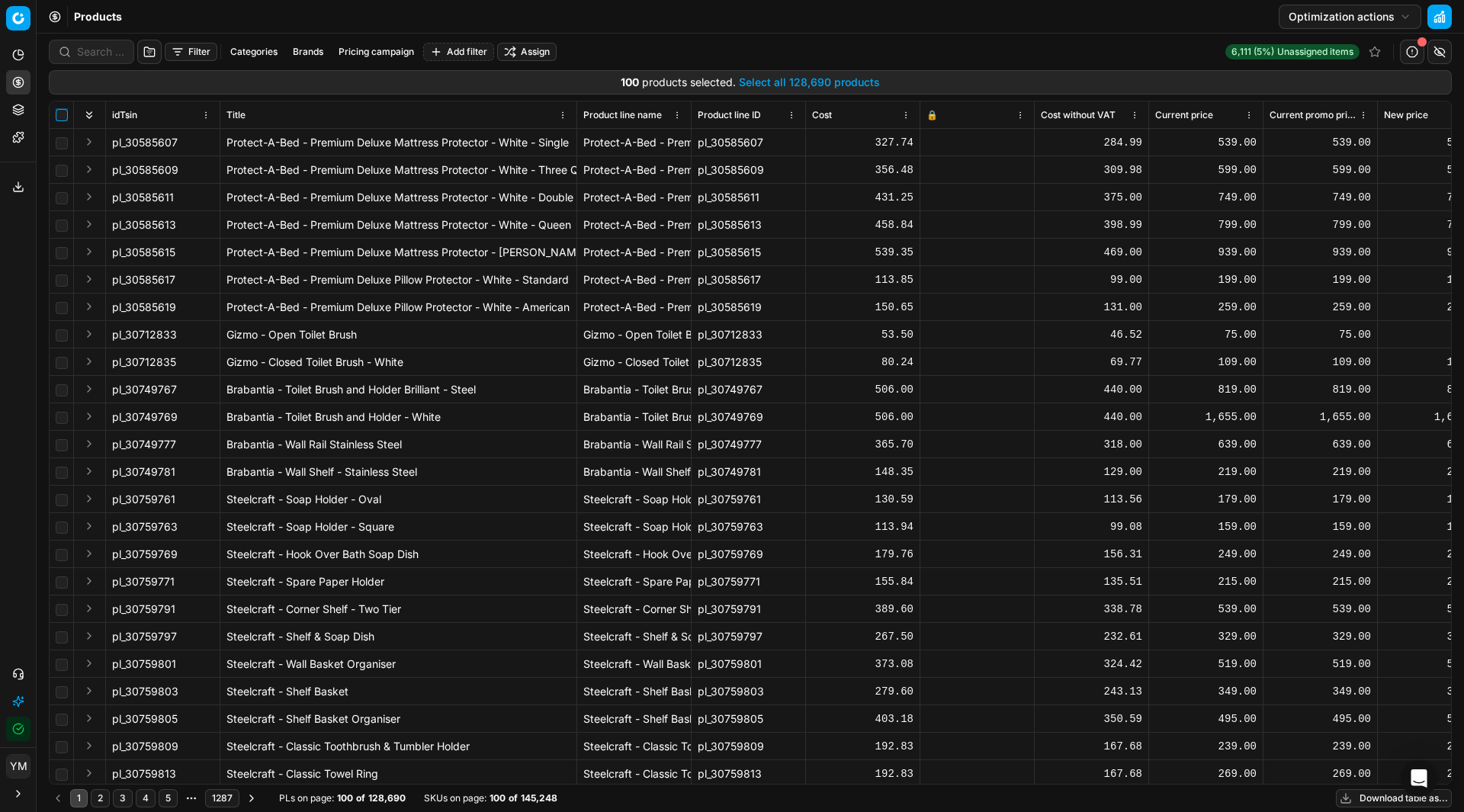
checkbox input "false"
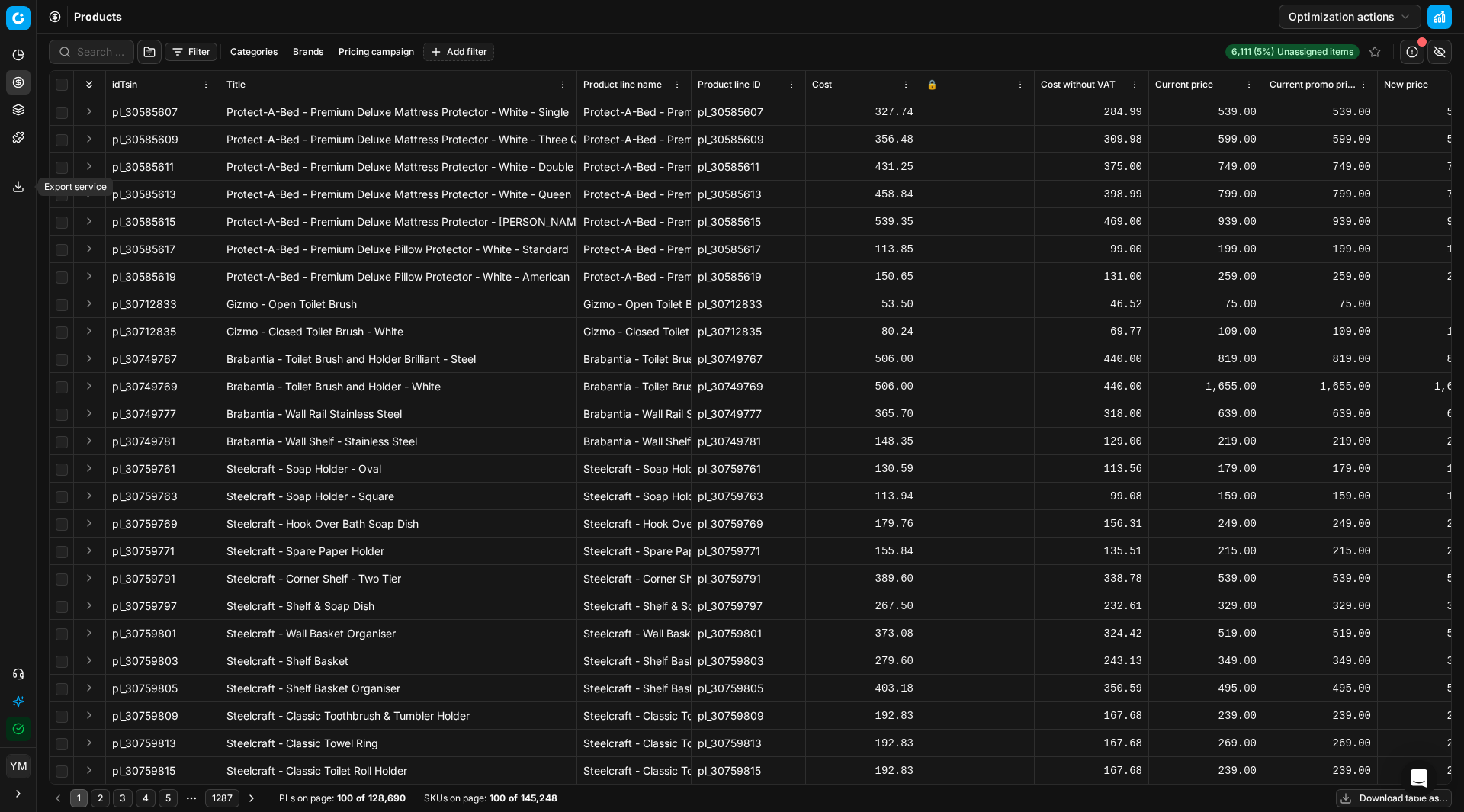
click at [19, 194] on button "Export service" at bounding box center [18, 186] width 24 height 24
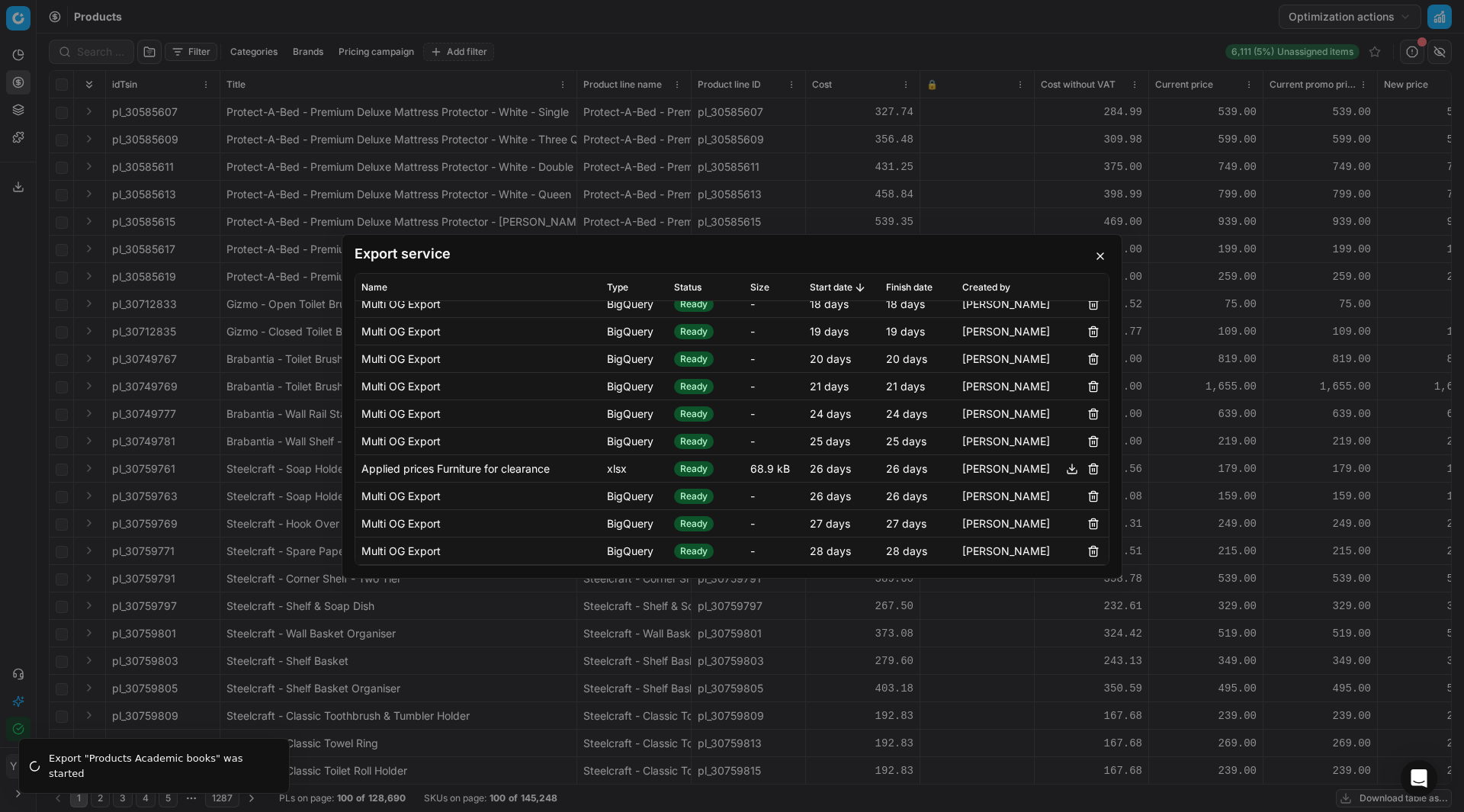
scroll to position [0, 0]
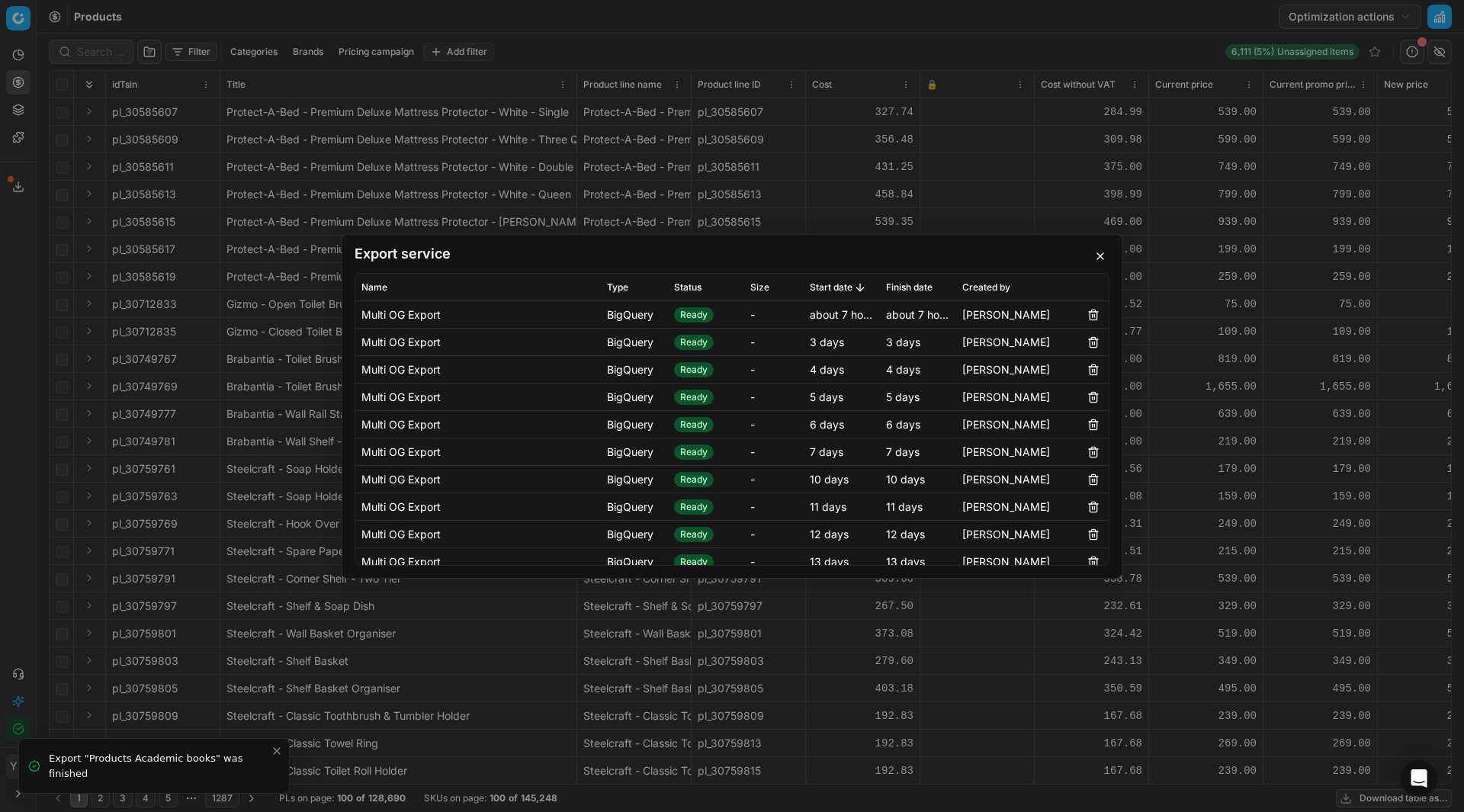
click at [1103, 258] on button "button" at bounding box center [1100, 255] width 19 height 19
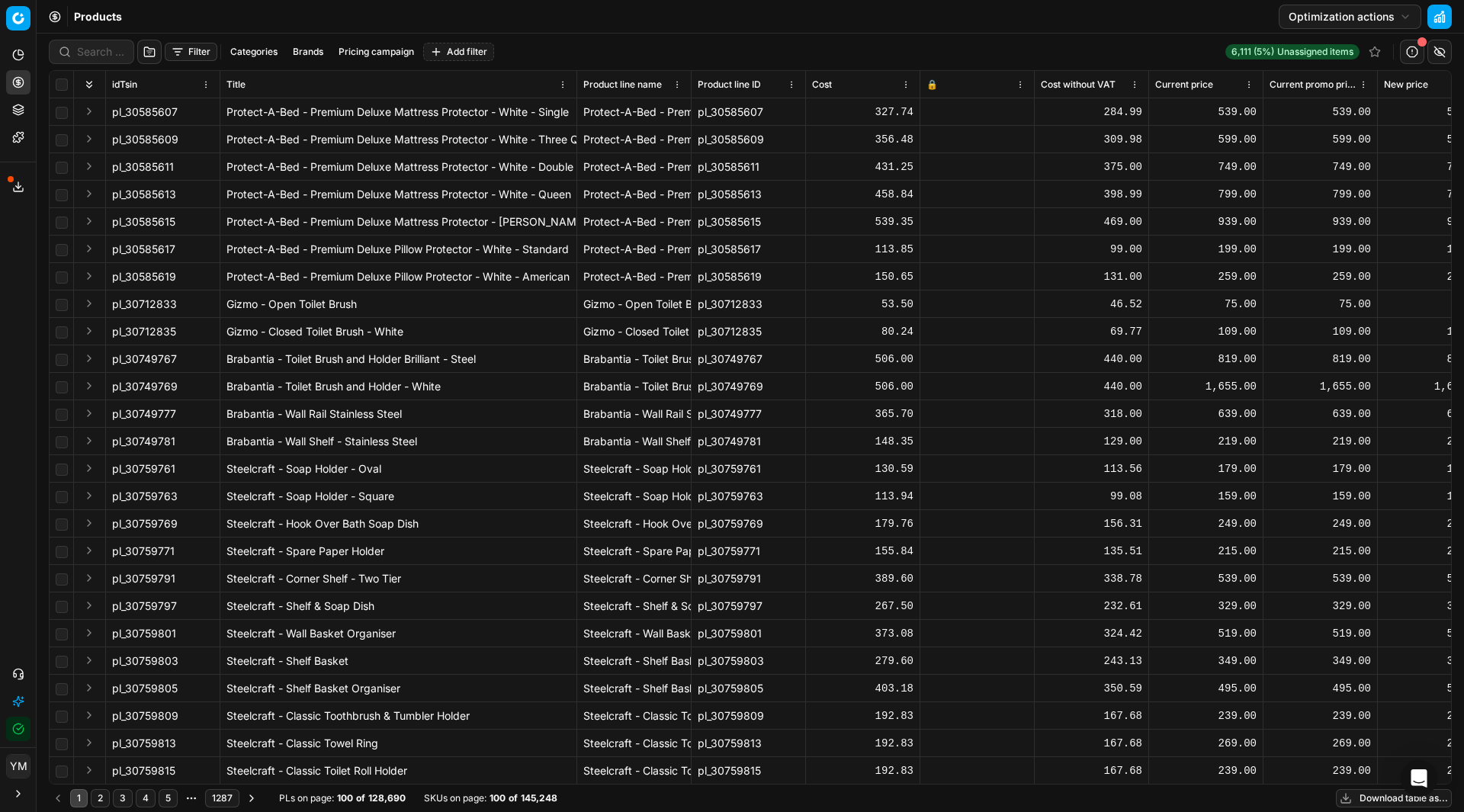
click at [1388, 802] on button "Download table as..." at bounding box center [1394, 797] width 115 height 19
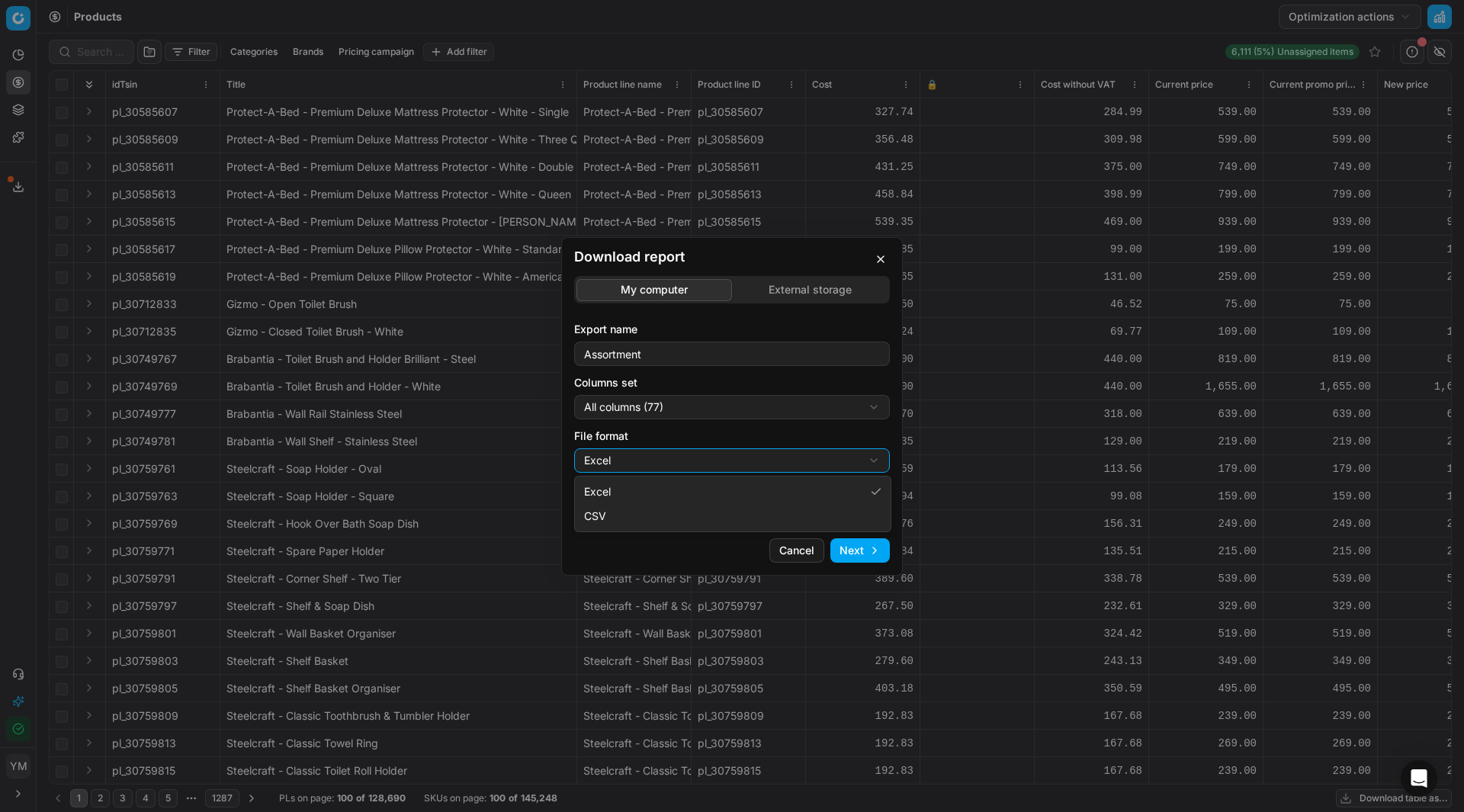
click at [871, 463] on div "Download report My computer External storage Export name Assortment Columns set…" at bounding box center [732, 406] width 1464 height 812
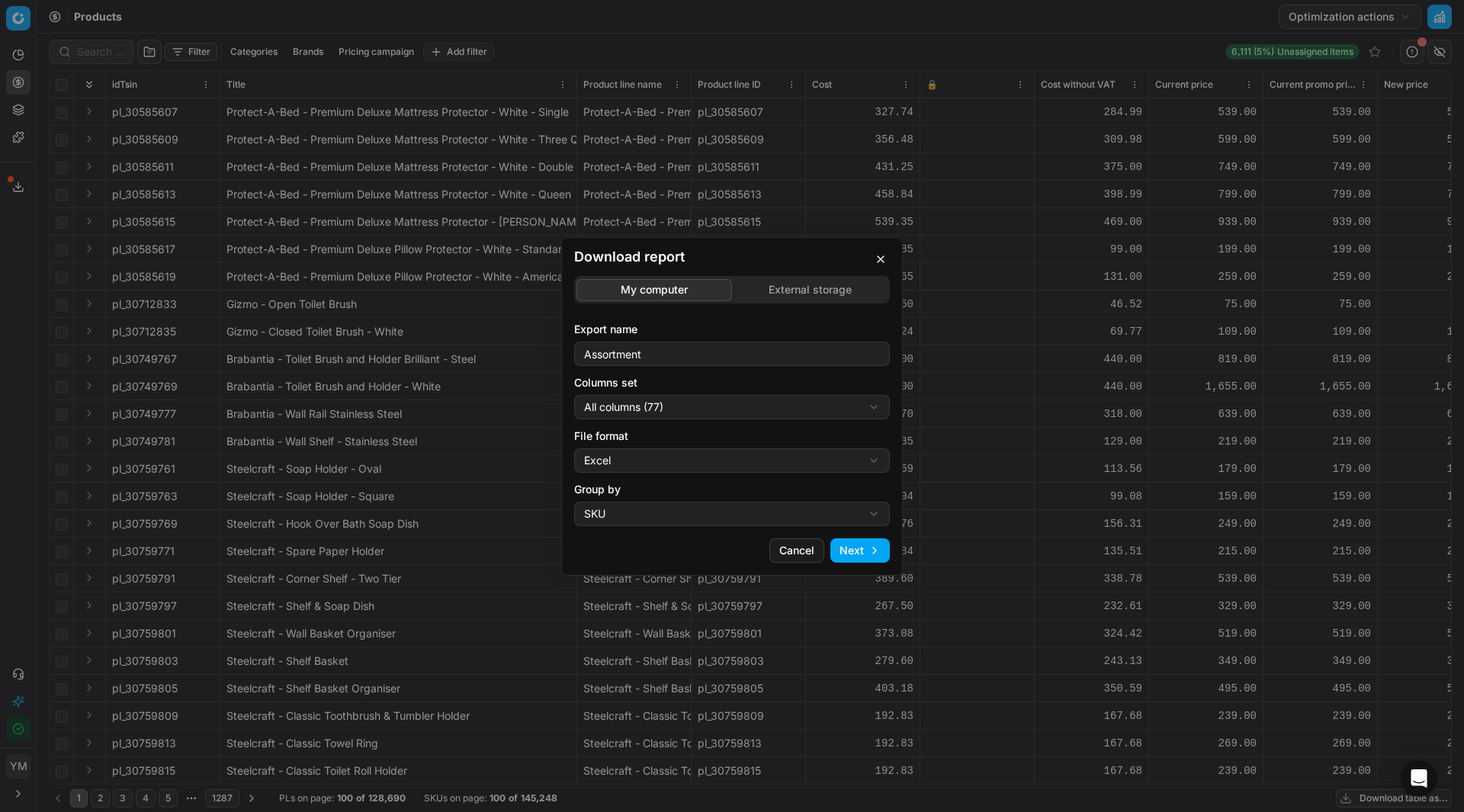
click at [871, 463] on div "Download report My computer External storage Export name Assortment Columns set…" at bounding box center [732, 406] width 1464 height 812
click at [802, 547] on button "Cancel" at bounding box center [797, 550] width 55 height 24
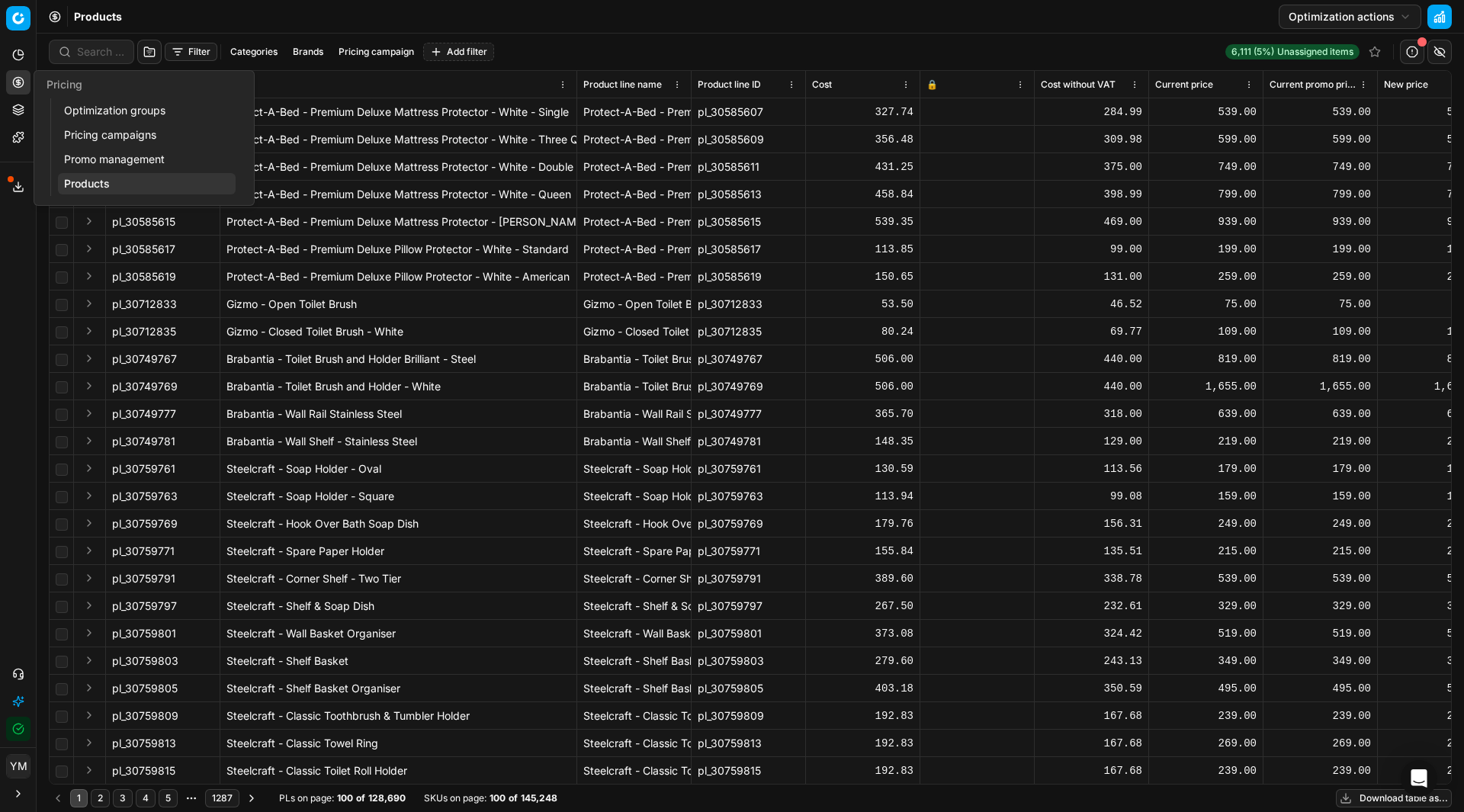
click at [84, 111] on link "Optimization groups" at bounding box center [147, 111] width 178 height 22
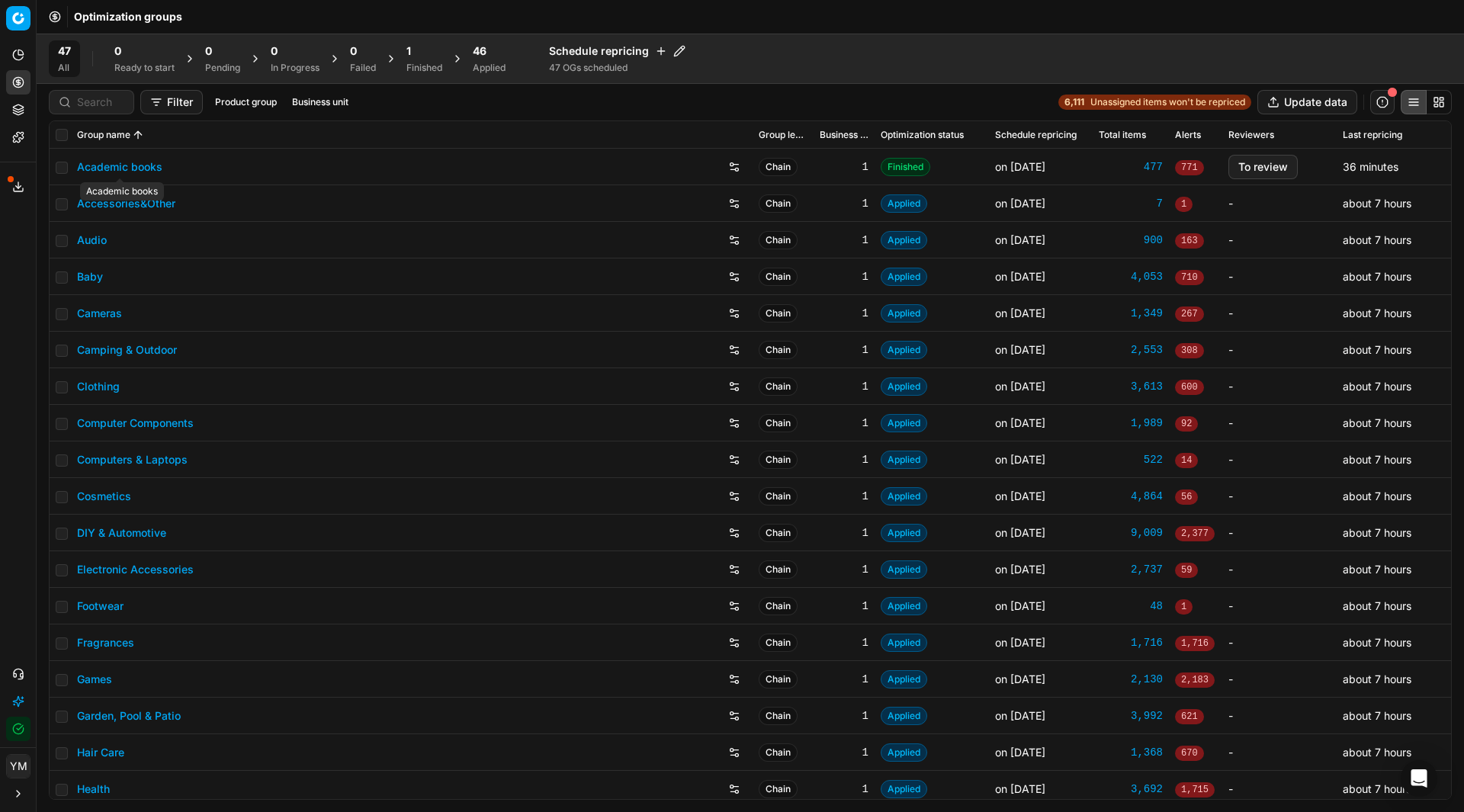
click at [132, 160] on link "Academic books" at bounding box center [119, 167] width 85 height 16
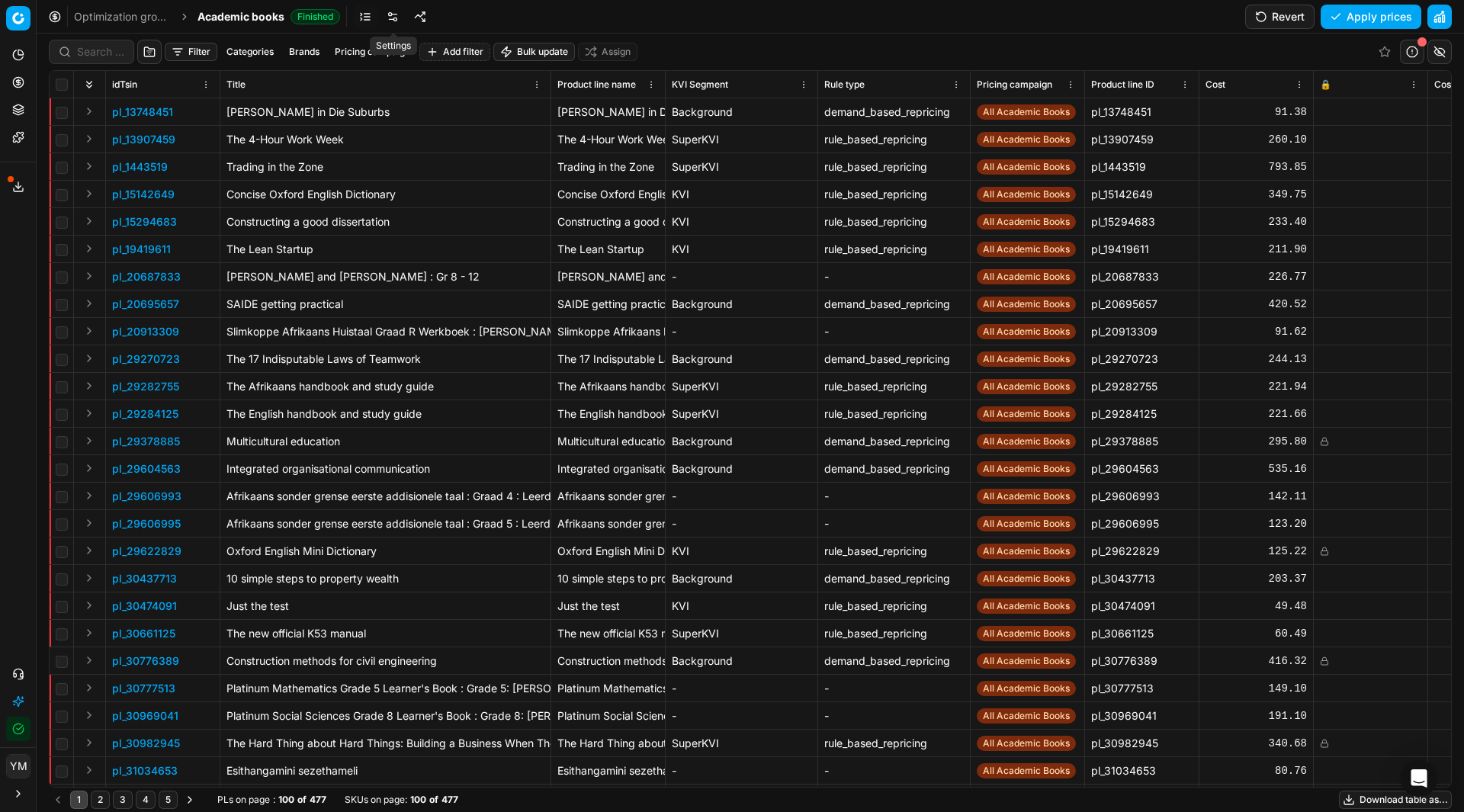
click at [386, 8] on link at bounding box center [392, 17] width 24 height 24
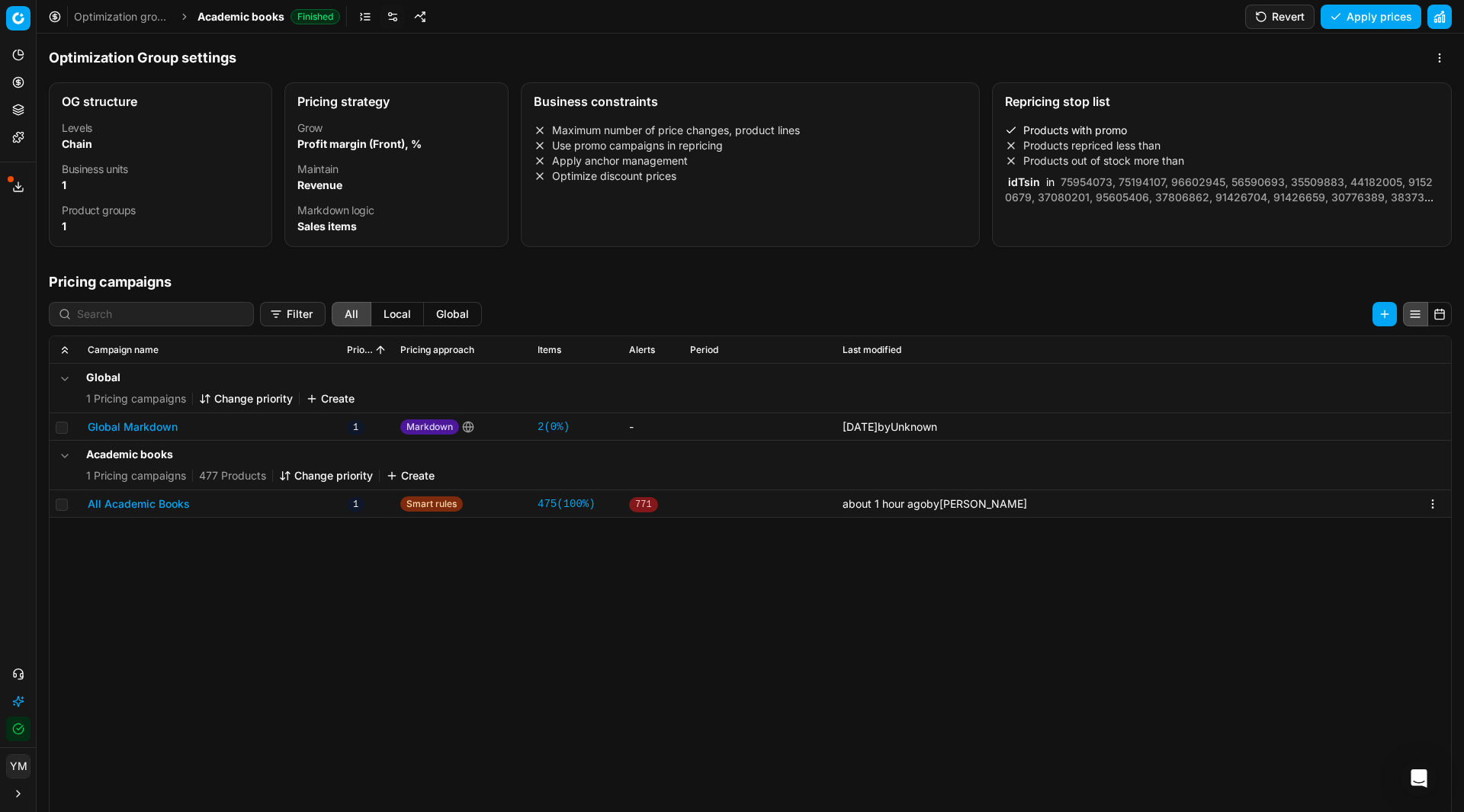
click at [1263, 16] on button "Revert" at bounding box center [1279, 17] width 69 height 24
click at [144, 503] on button "All Academic Books" at bounding box center [139, 504] width 102 height 16
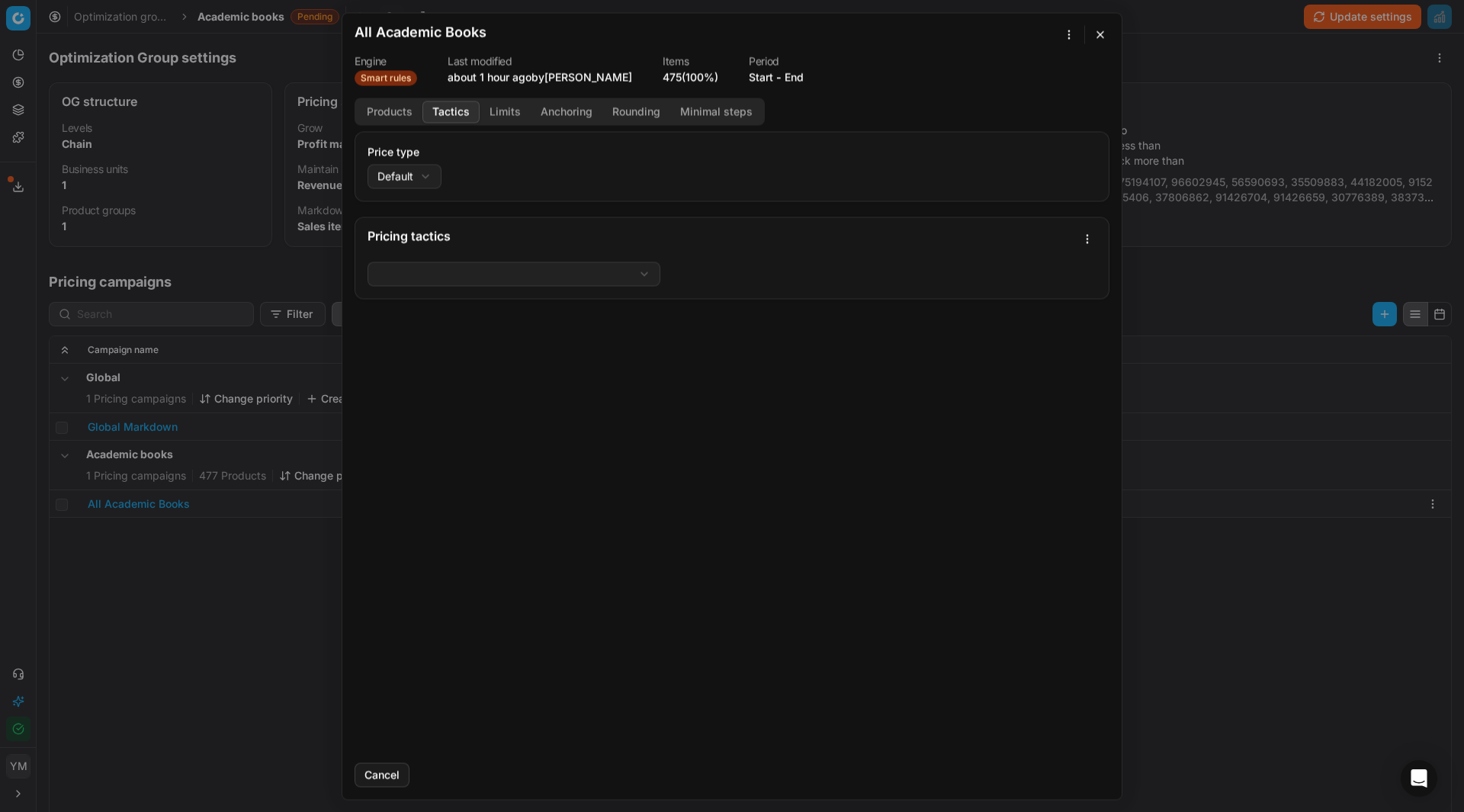
click at [457, 115] on button "Tactics" at bounding box center [451, 112] width 57 height 23
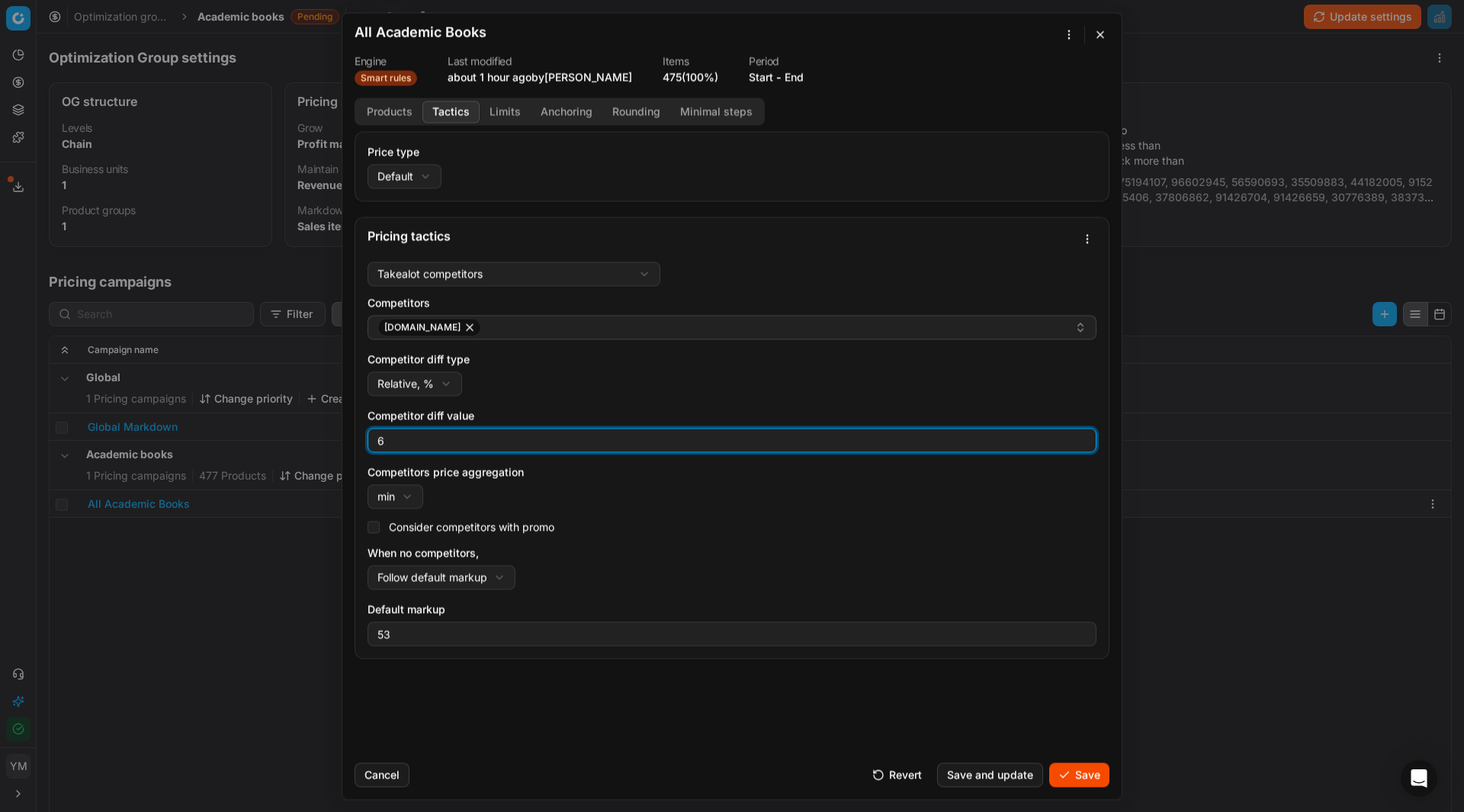
click at [1083, 435] on input "6" at bounding box center [732, 439] width 715 height 23
click at [1082, 435] on input "7" at bounding box center [732, 439] width 715 height 23
click at [1082, 435] on input "8" at bounding box center [732, 439] width 715 height 23
click at [1081, 435] on input "9" at bounding box center [732, 439] width 715 height 23
type input "10"
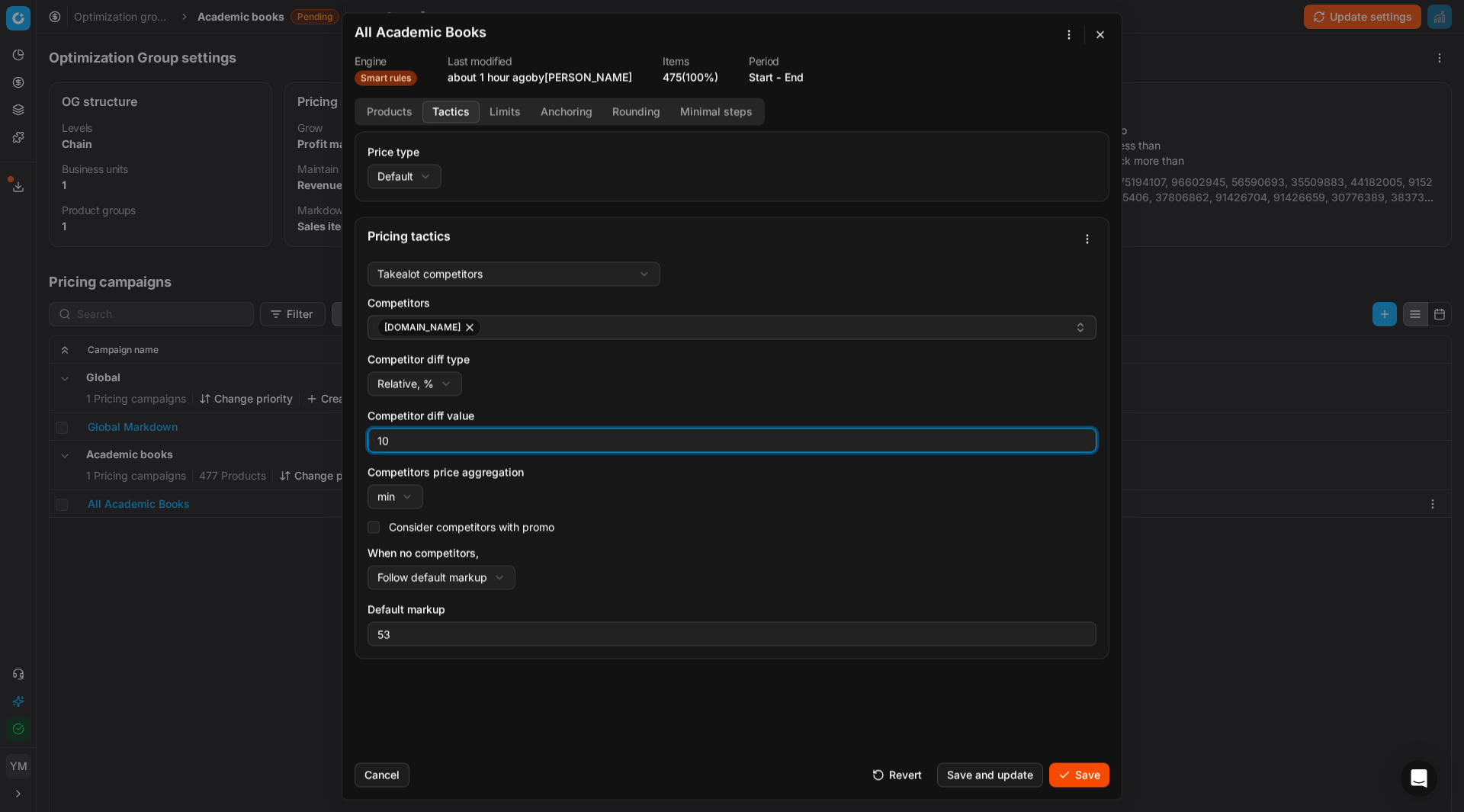
click at [1081, 435] on input "10" at bounding box center [732, 439] width 715 height 23
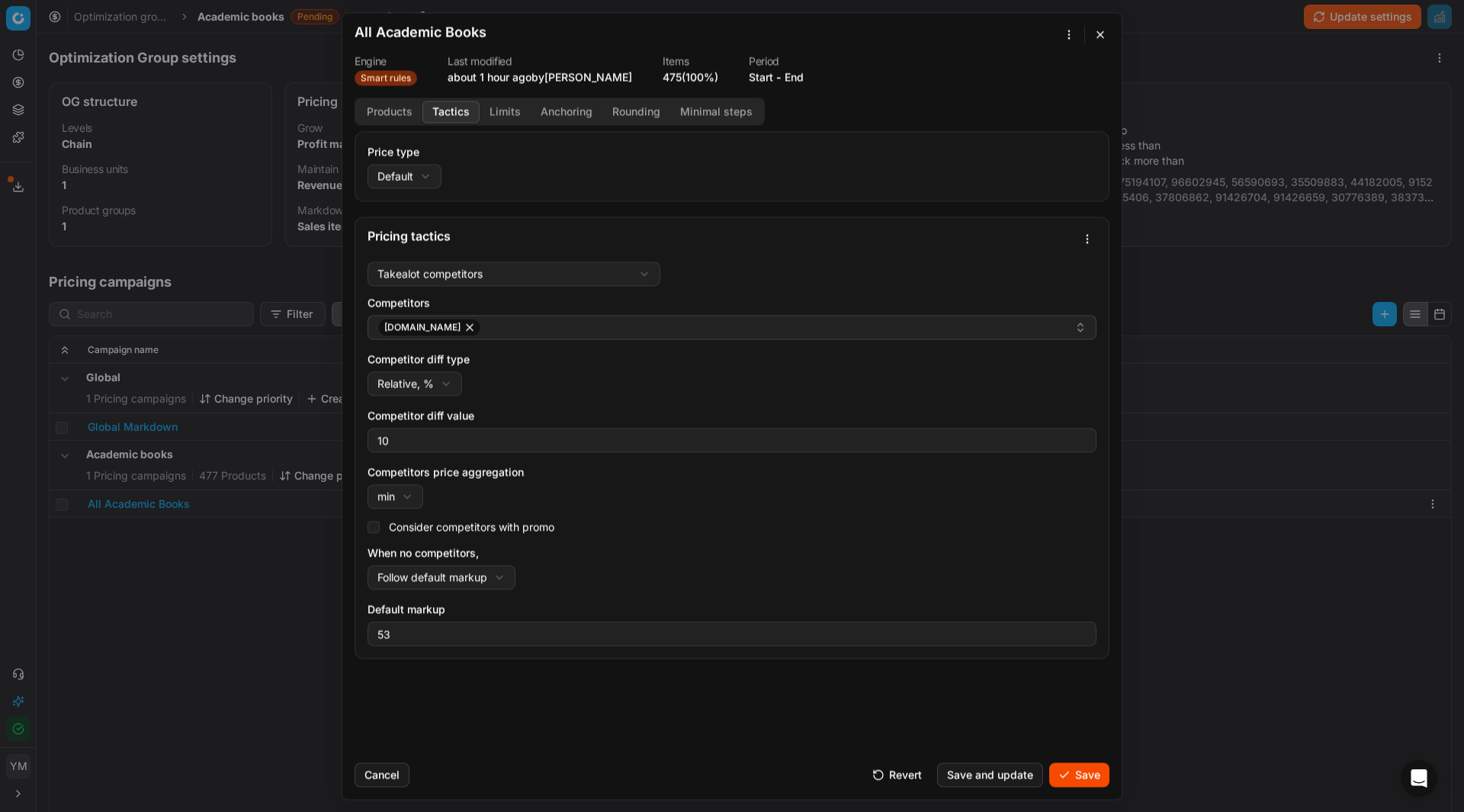
click at [1080, 774] on button "Save" at bounding box center [1079, 774] width 61 height 24
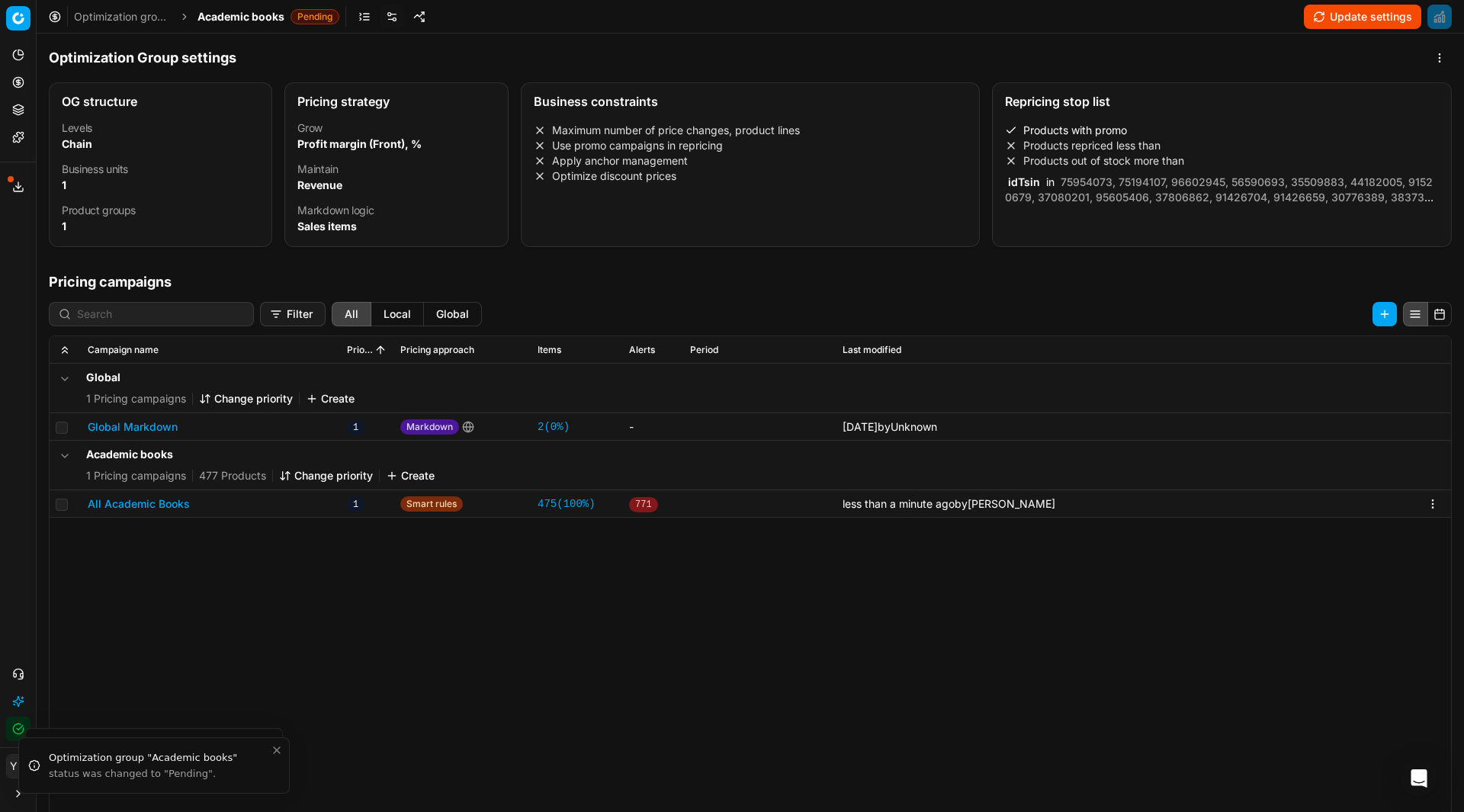
click at [1333, 17] on button "Update settings" at bounding box center [1362, 17] width 117 height 24
